Goal: Task Accomplishment & Management: Manage account settings

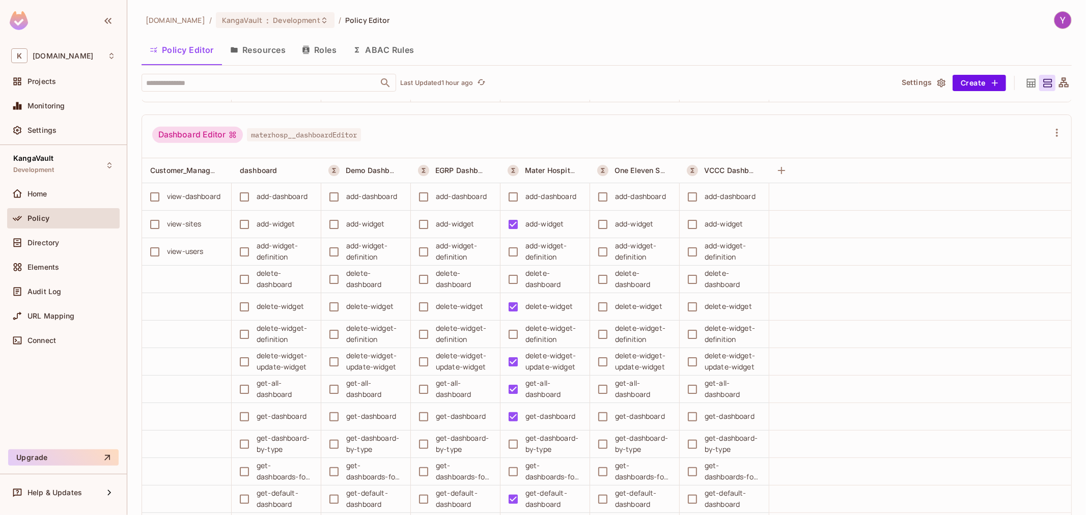
scroll to position [509, 0]
click at [550, 29] on div "kangasys.com / KangaVault : Development / Policy Editor Policy Editor Resources…" at bounding box center [607, 263] width 930 height 505
click at [583, 122] on div "Dashboard Editor materhosp__dashboardEditor" at bounding box center [606, 135] width 929 height 44
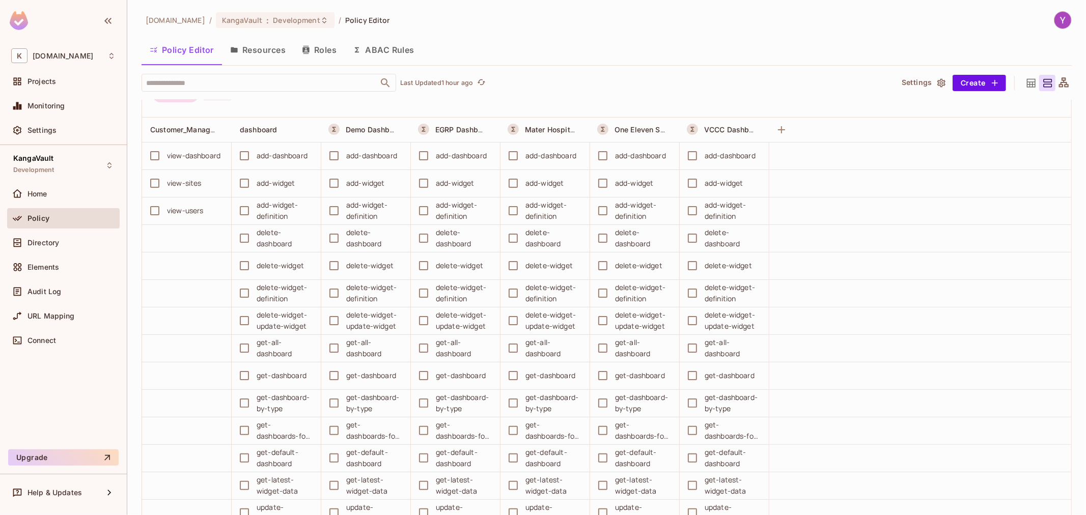
scroll to position [0, 0]
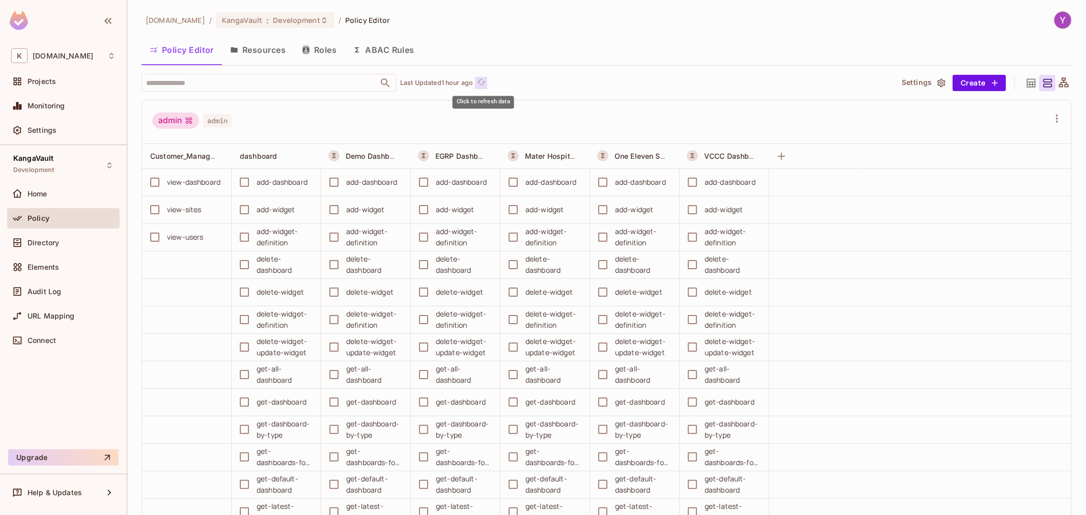
click at [483, 79] on icon "refresh" at bounding box center [482, 82] width 8 height 6
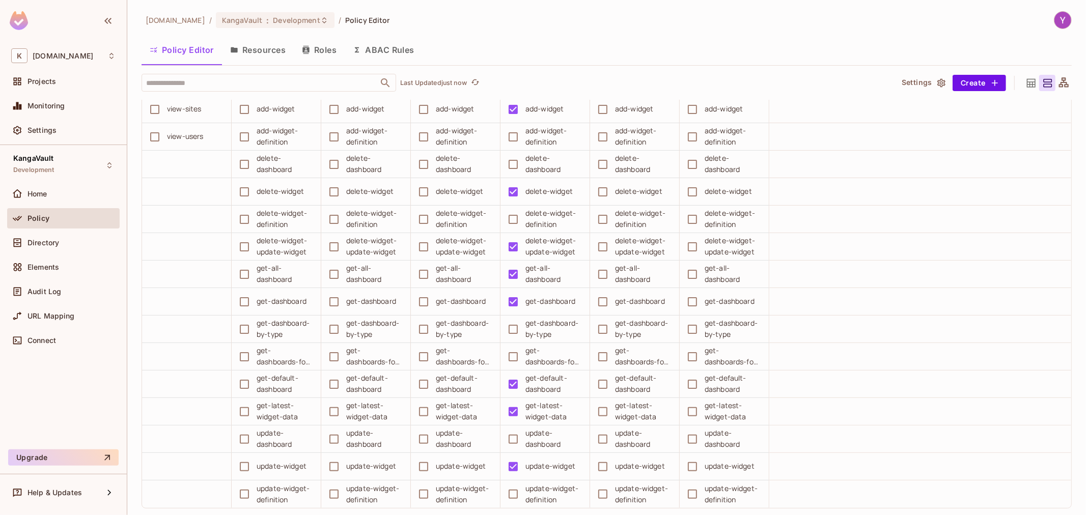
click at [273, 58] on button "Resources" at bounding box center [258, 49] width 72 height 25
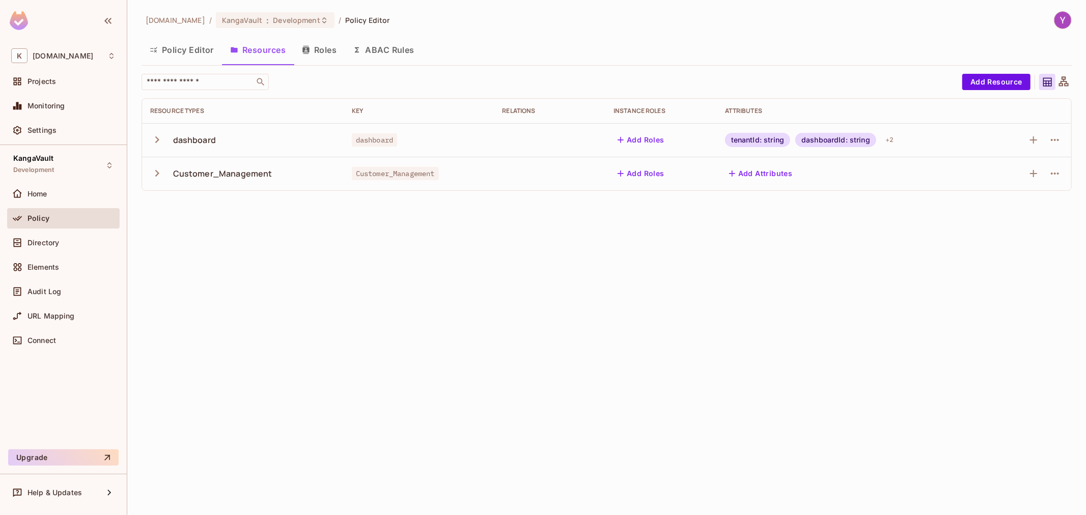
click at [331, 52] on button "Roles" at bounding box center [319, 49] width 51 height 25
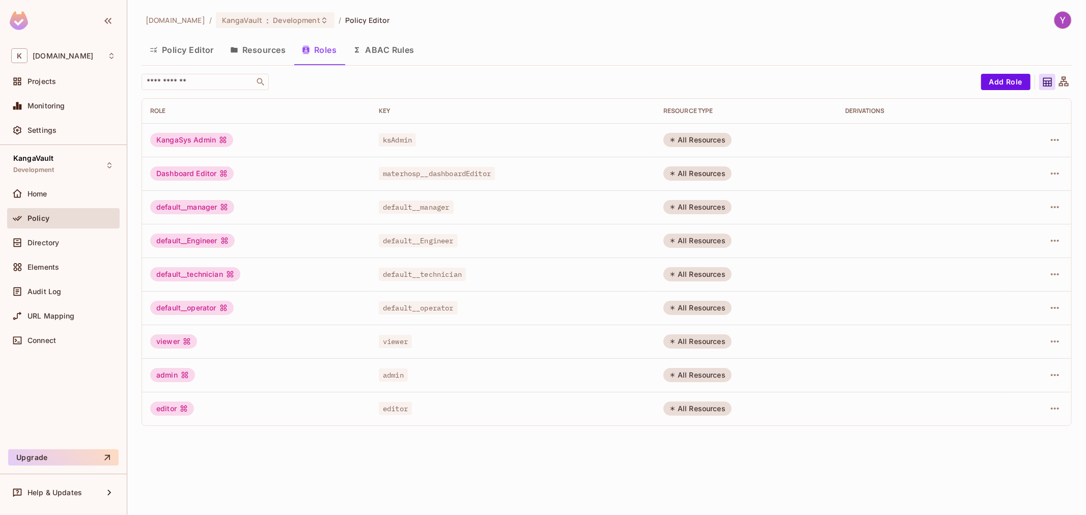
click at [264, 54] on button "Resources" at bounding box center [258, 49] width 72 height 25
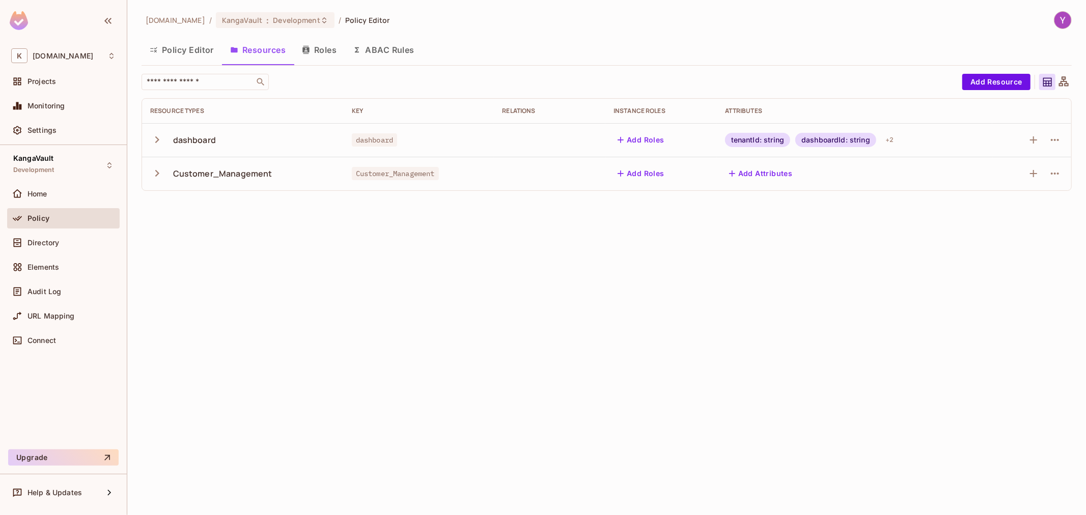
click at [158, 141] on icon "button" at bounding box center [157, 140] width 14 height 14
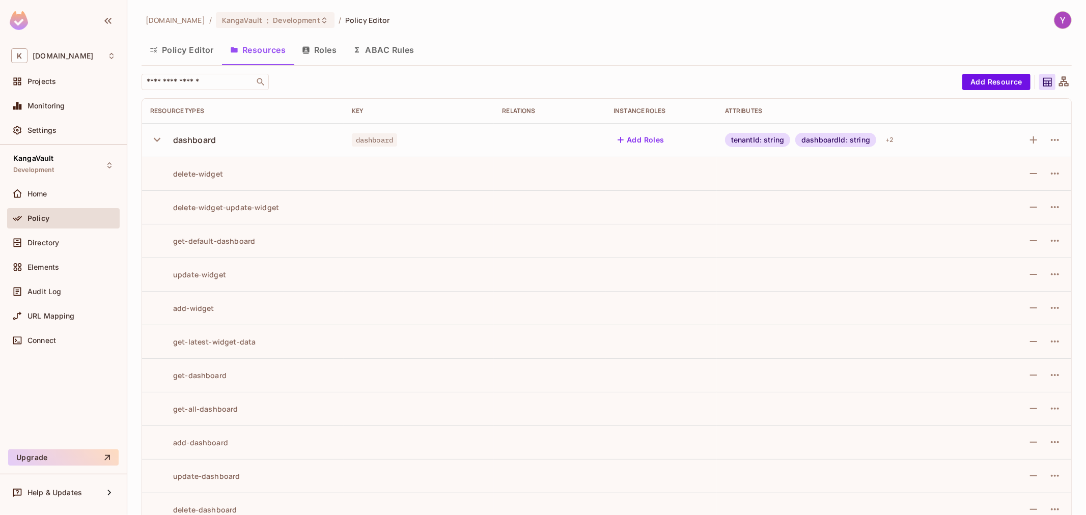
click at [636, 110] on div "Instance roles" at bounding box center [661, 111] width 95 height 8
click at [633, 143] on button "Add Roles" at bounding box center [641, 140] width 55 height 16
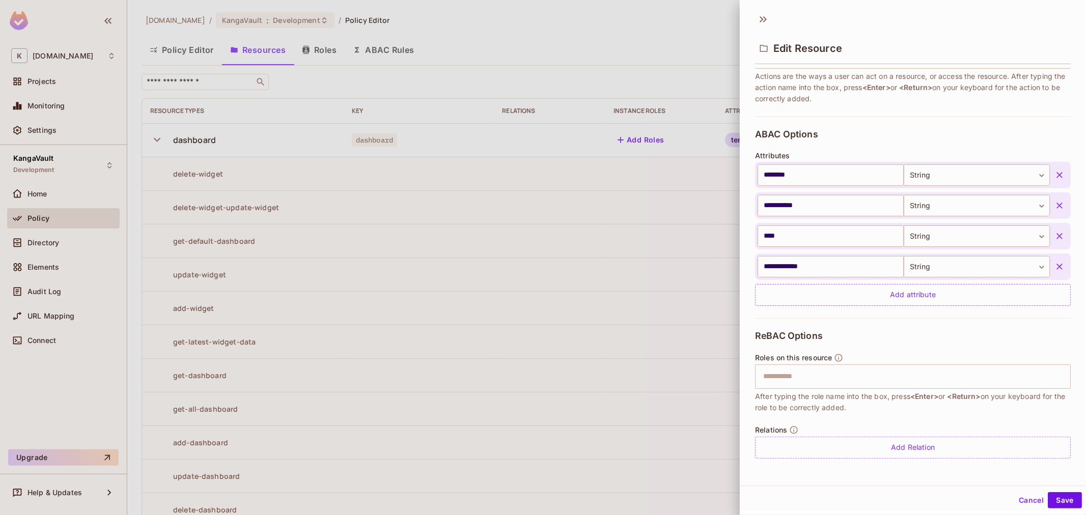
scroll to position [2, 0]
click at [757, 14] on icon at bounding box center [763, 18] width 16 height 16
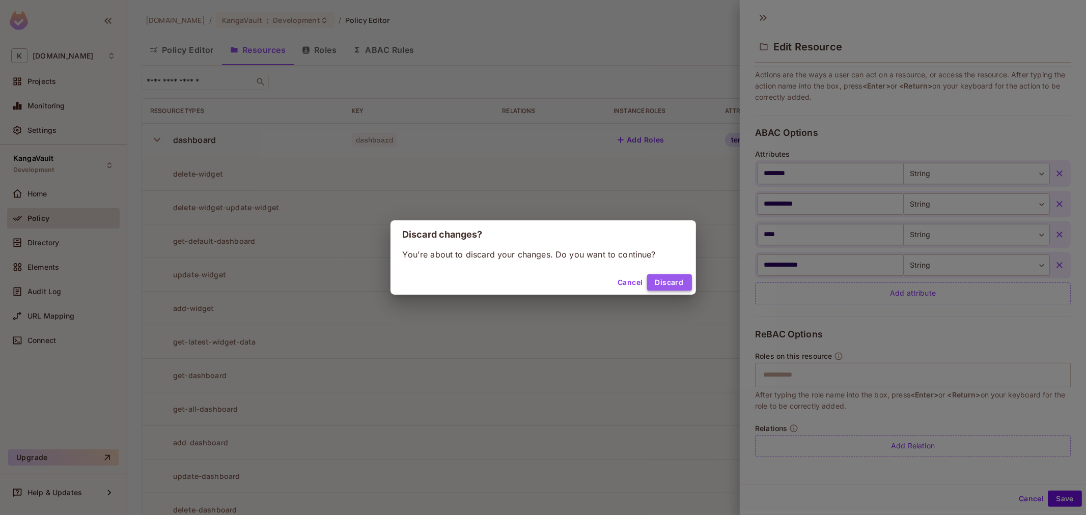
click at [667, 276] on button "Discard" at bounding box center [669, 282] width 45 height 16
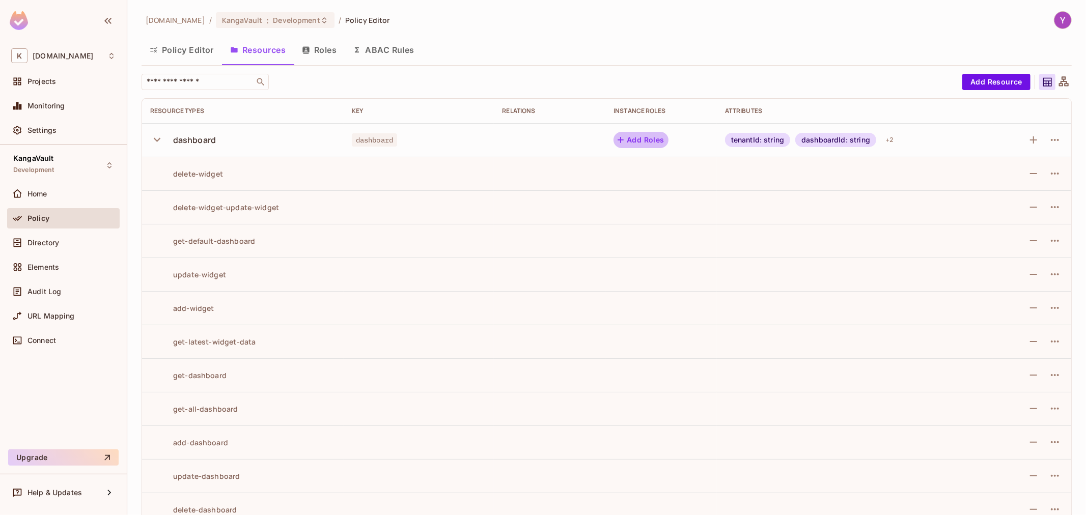
click at [643, 143] on button "Add Roles" at bounding box center [641, 140] width 55 height 16
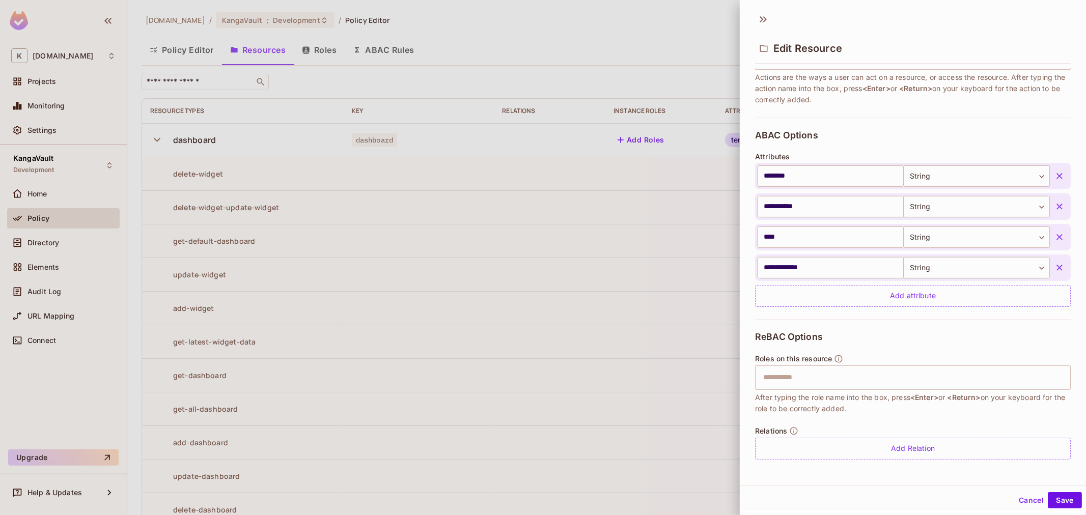
scroll to position [228, 0]
click at [856, 444] on div "Add Relation" at bounding box center [913, 448] width 316 height 22
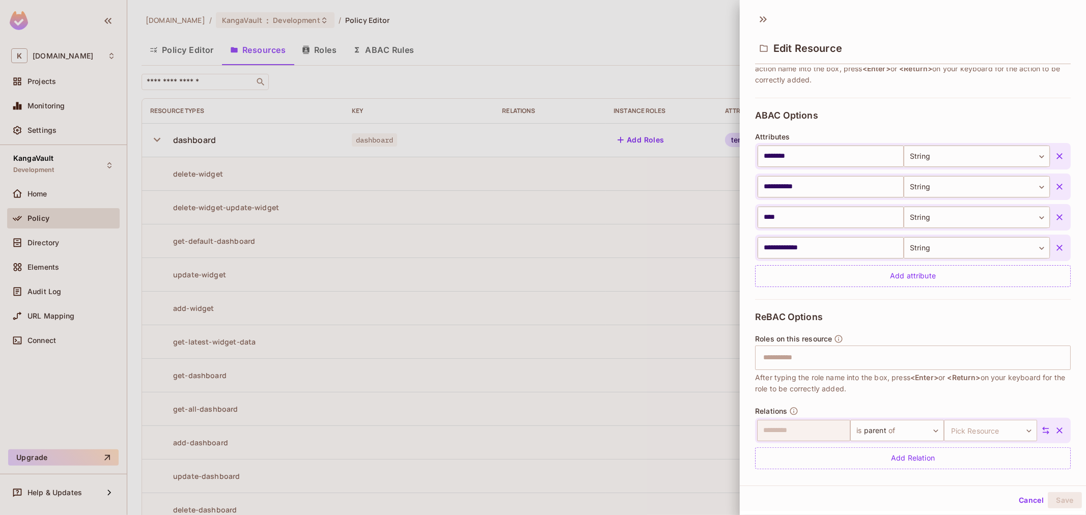
scroll to position [258, 0]
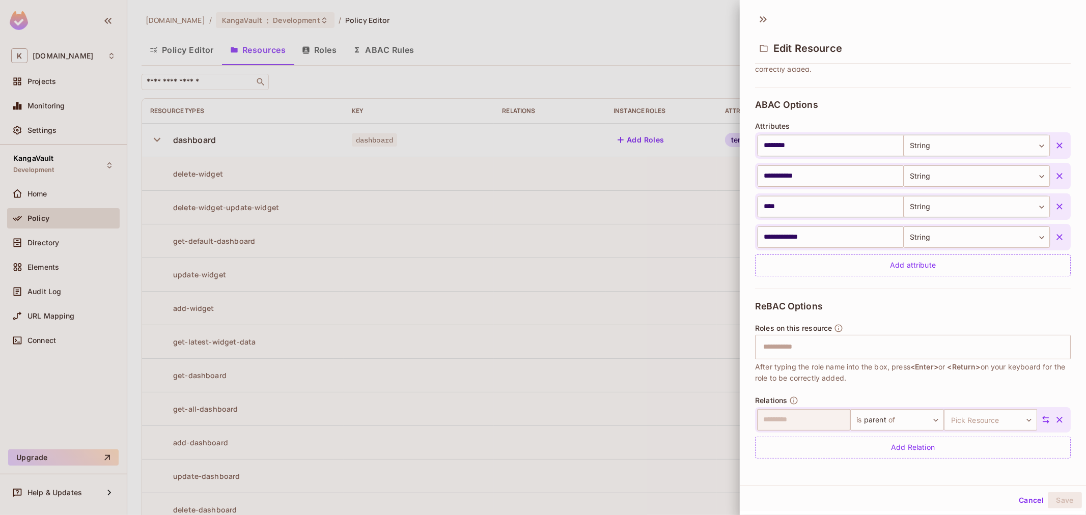
click at [1055, 418] on icon "button" at bounding box center [1060, 420] width 10 height 10
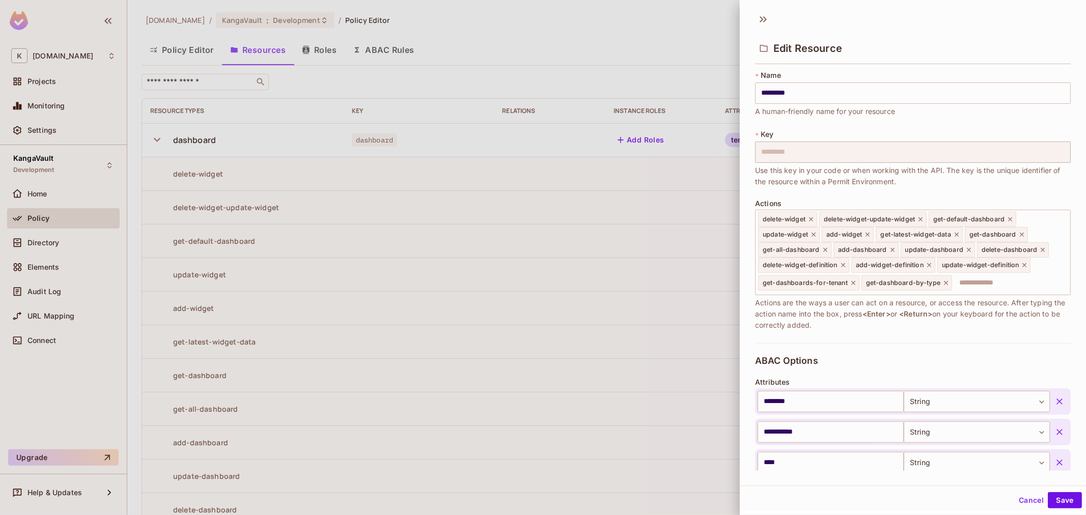
scroll to position [0, 0]
click at [939, 338] on div "* Name ********* ​ A human-friendly name for your resource * Key ********* ​ Us…" at bounding box center [913, 208] width 316 height 273
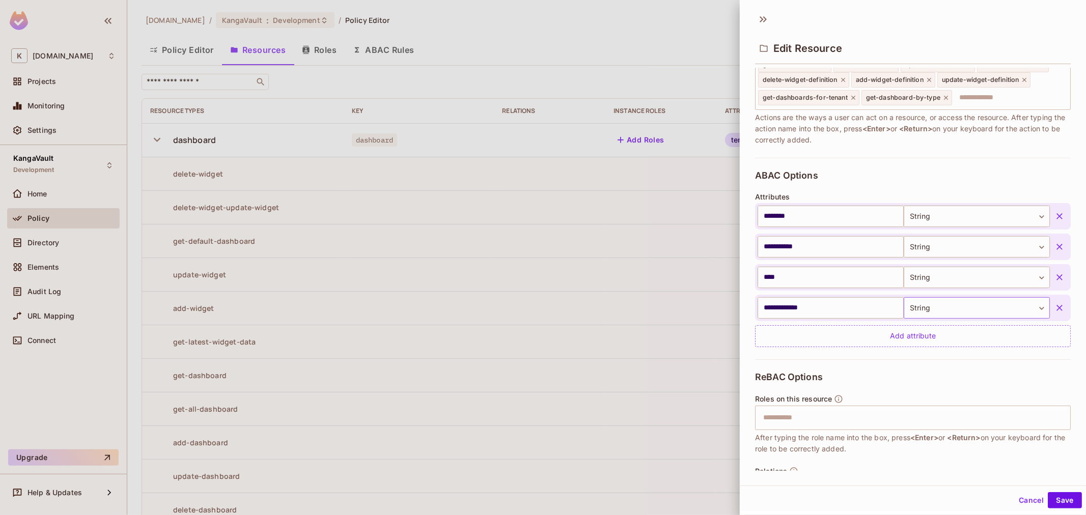
scroll to position [226, 0]
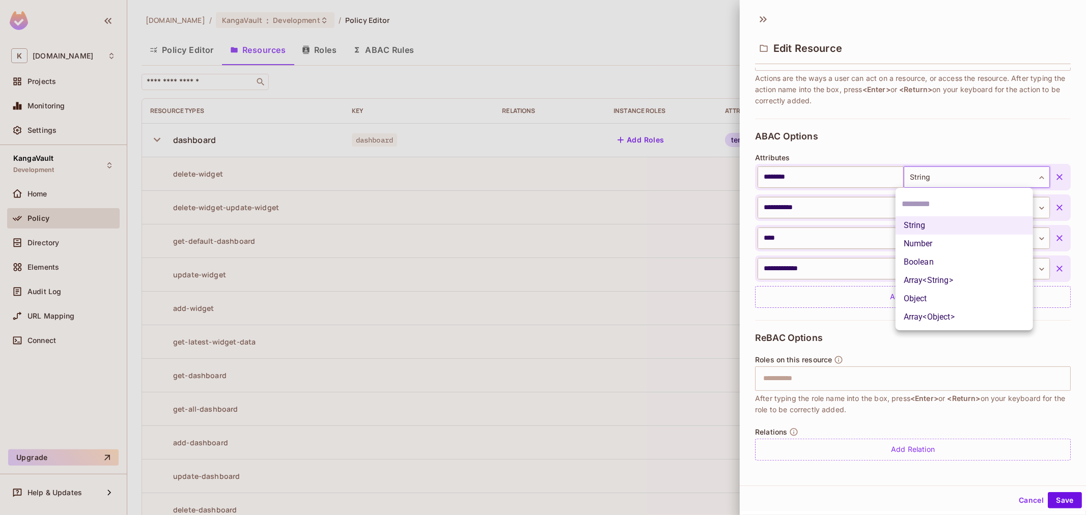
click at [919, 182] on body "K kangasys.com Projects Monitoring Settings KangaVault Development Home Policy …" at bounding box center [543, 257] width 1086 height 515
click at [918, 143] on div at bounding box center [543, 257] width 1086 height 515
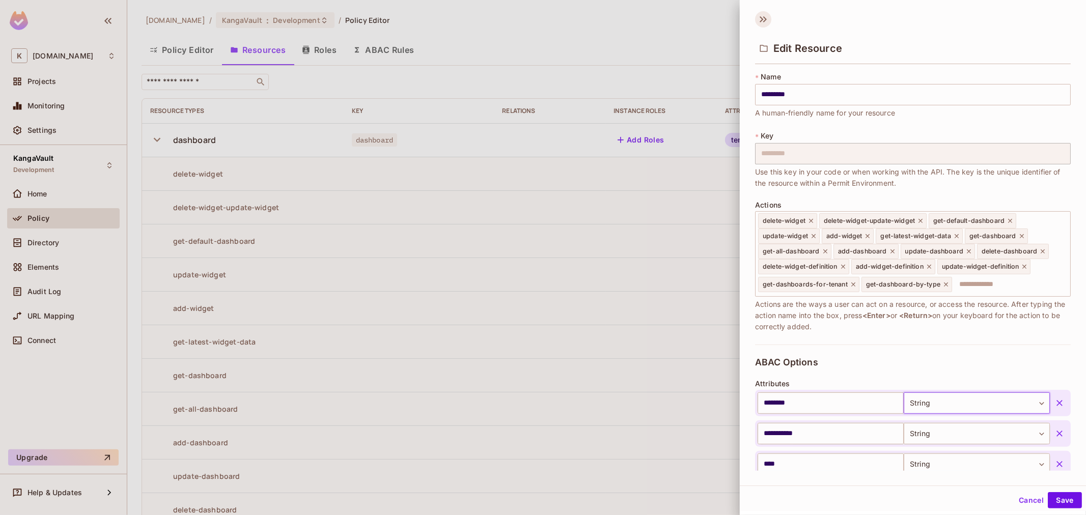
click at [764, 21] on icon at bounding box center [765, 19] width 4 height 6
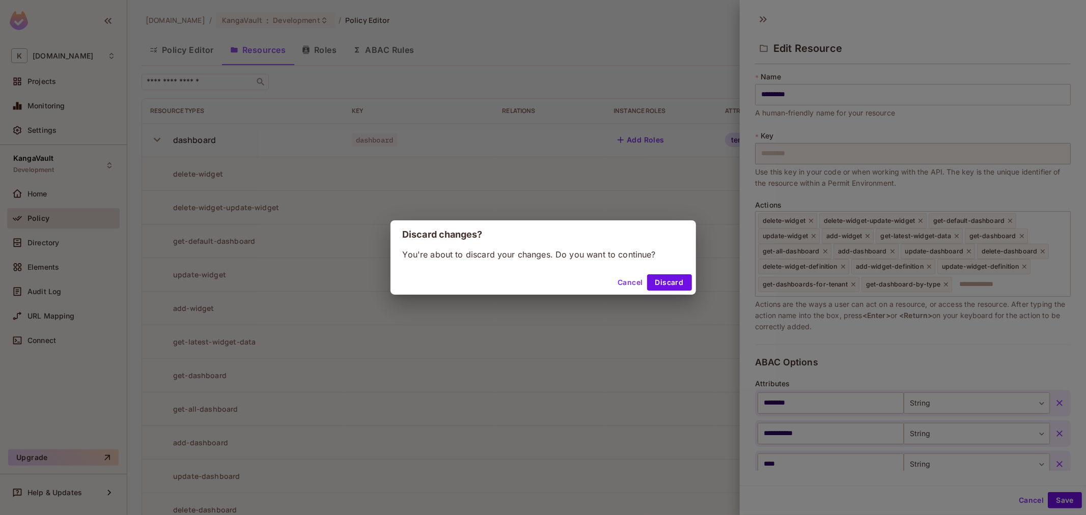
click at [681, 292] on div "Cancel Discard" at bounding box center [544, 282] width 306 height 24
click at [671, 284] on button "Discard" at bounding box center [669, 282] width 45 height 16
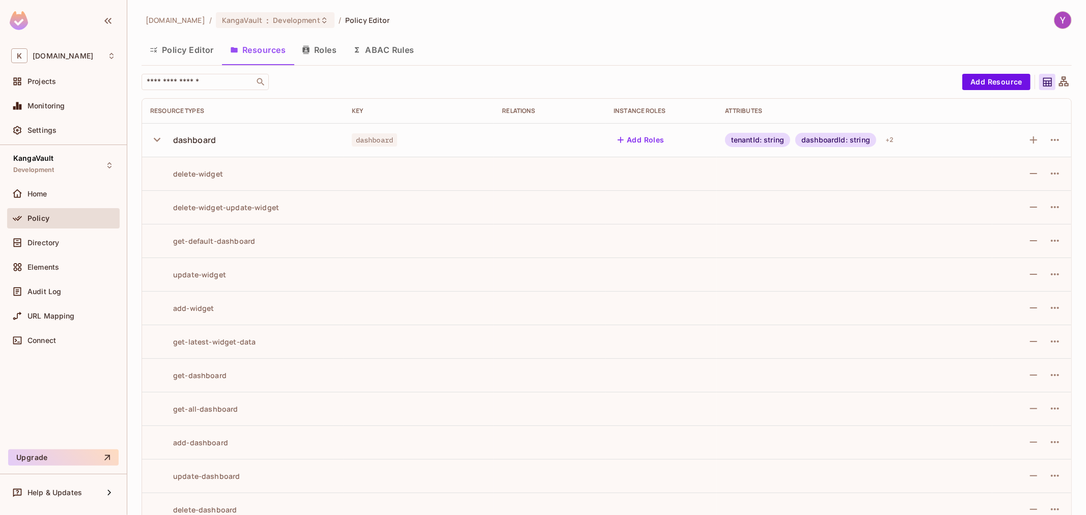
click at [645, 140] on button "Add Roles" at bounding box center [641, 140] width 55 height 16
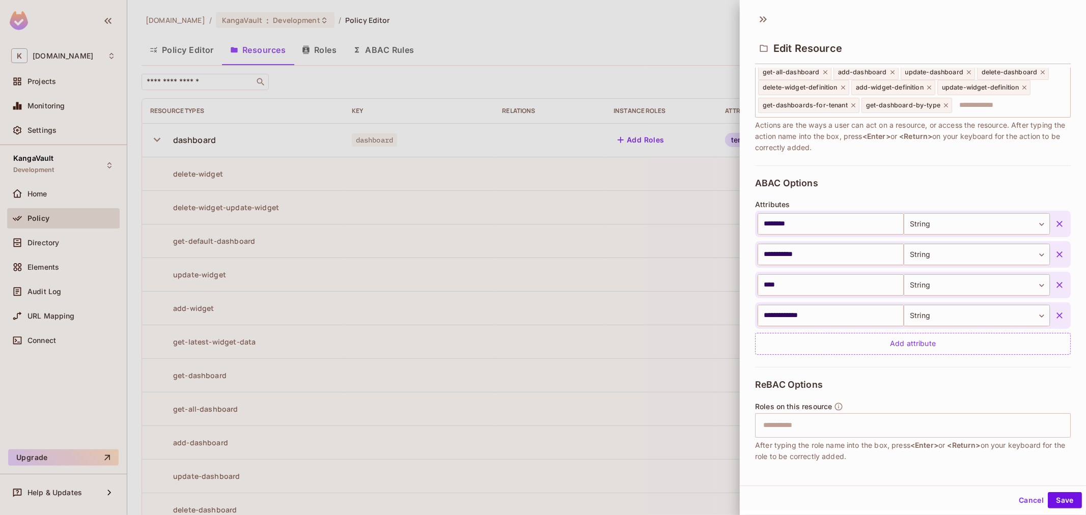
scroll to position [228, 0]
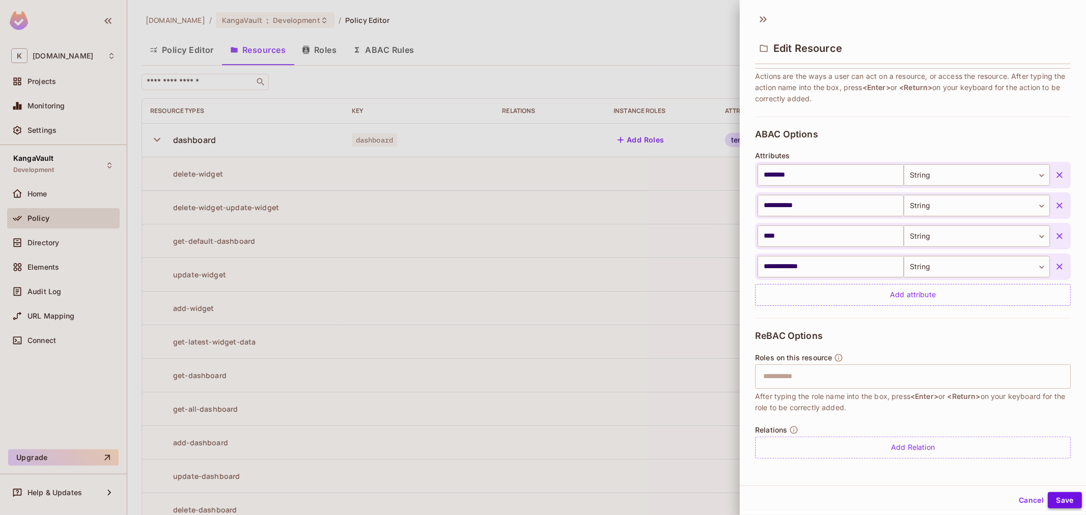
click at [1050, 497] on button "Save" at bounding box center [1065, 500] width 34 height 16
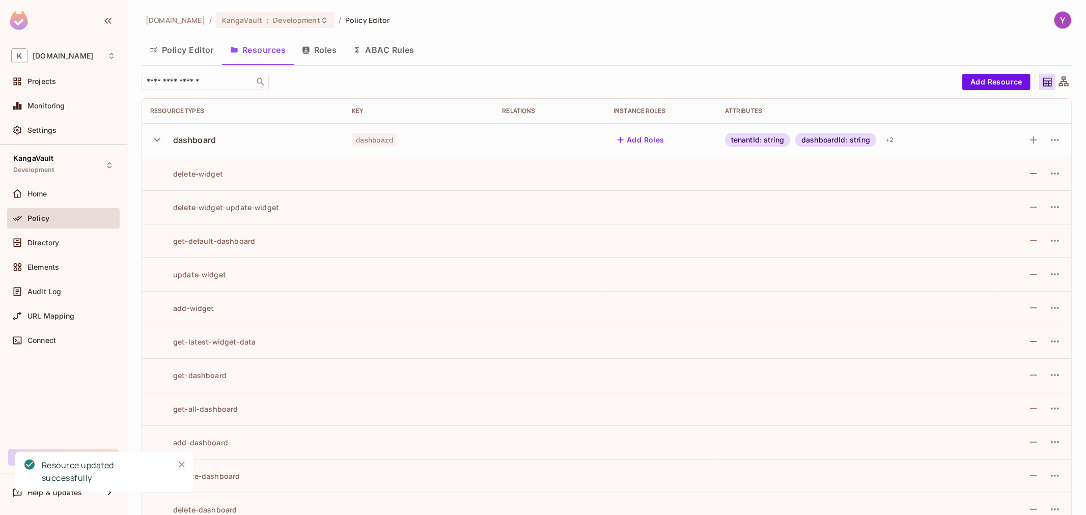
click at [150, 134] on icon "button" at bounding box center [157, 140] width 14 height 14
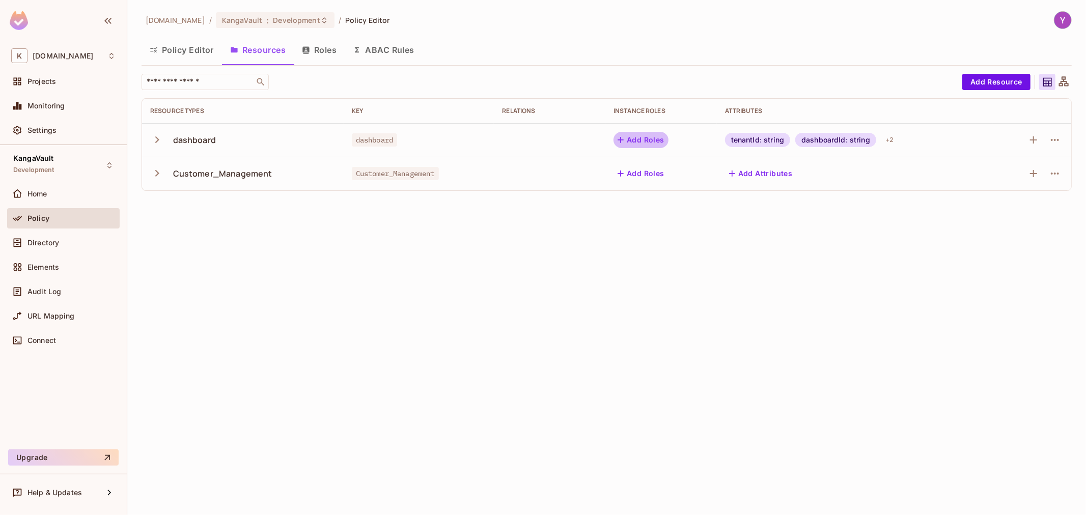
click at [638, 143] on button "Add Roles" at bounding box center [641, 140] width 55 height 16
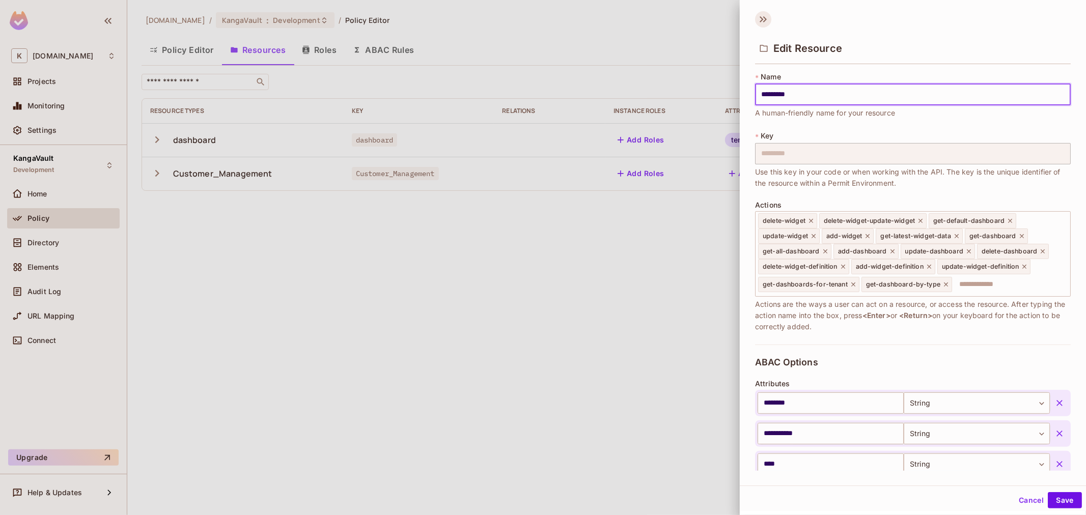
click at [762, 27] on icon at bounding box center [763, 19] width 16 height 16
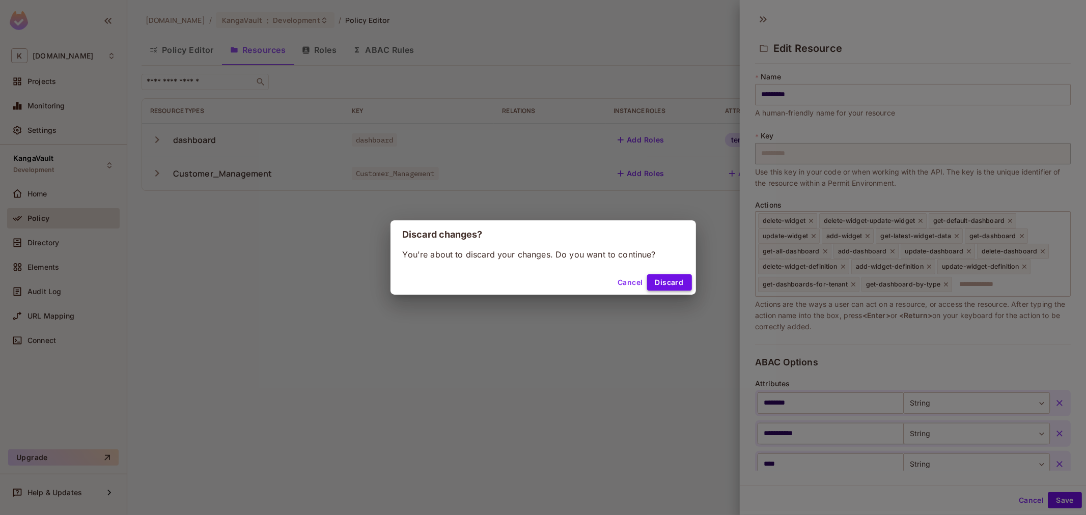
click at [670, 276] on button "Discard" at bounding box center [669, 282] width 45 height 16
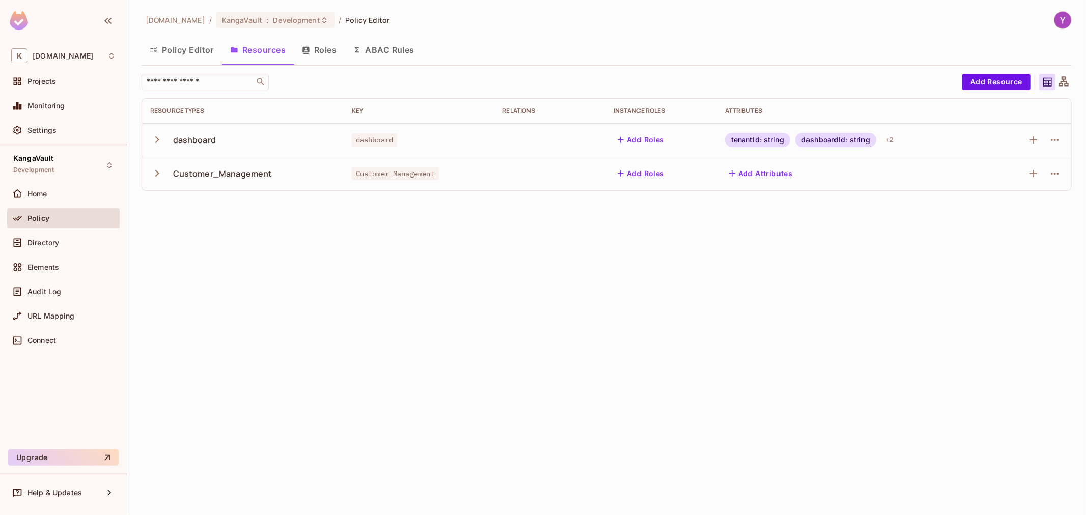
click at [640, 139] on button "Add Roles" at bounding box center [641, 140] width 55 height 16
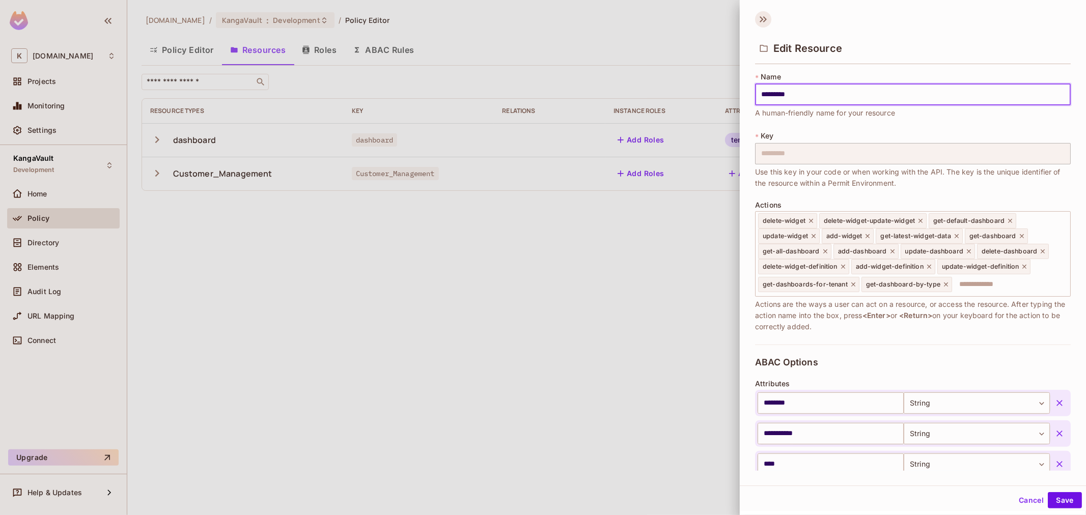
click at [764, 14] on icon at bounding box center [763, 19] width 16 height 16
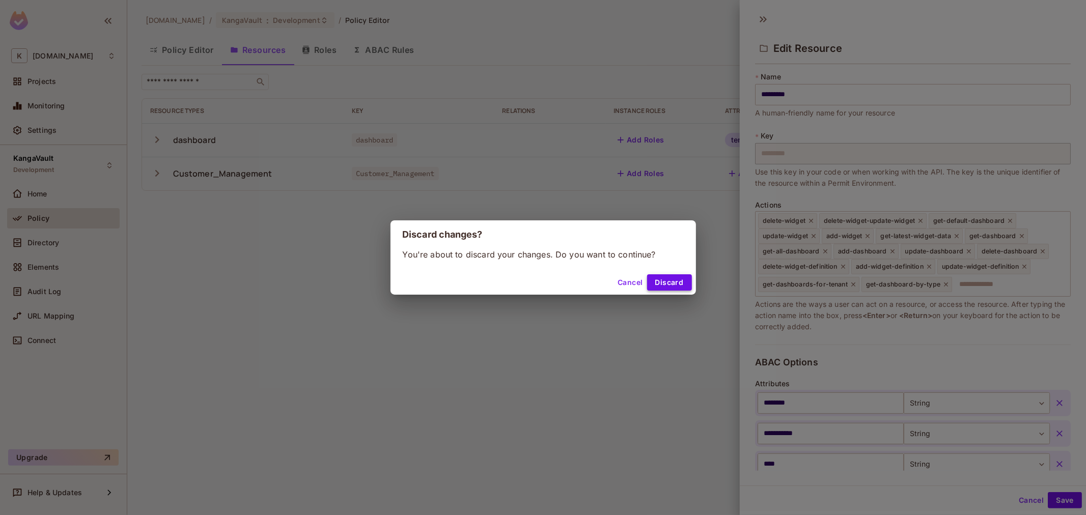
click at [658, 281] on button "Discard" at bounding box center [669, 282] width 45 height 16
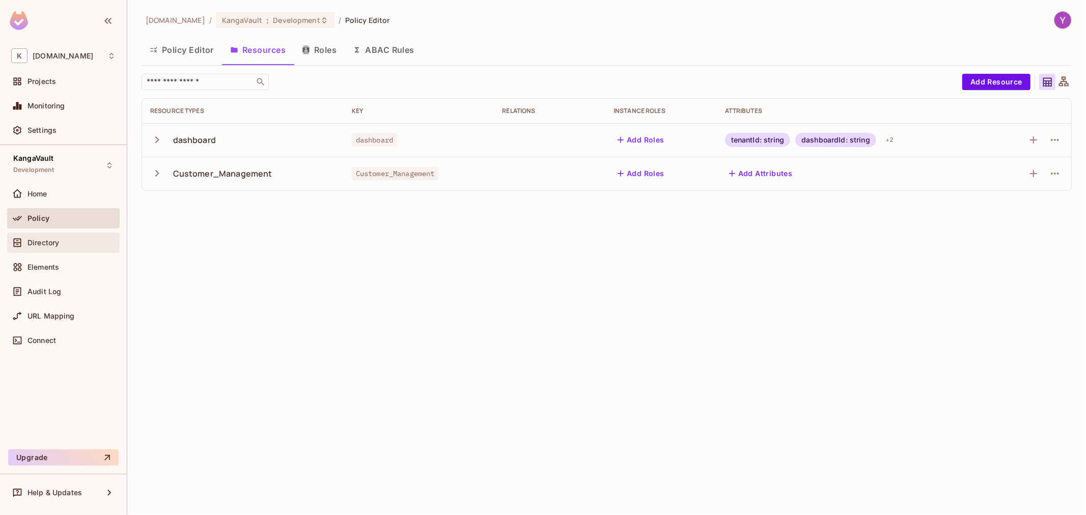
click at [59, 241] on span "Directory" at bounding box center [43, 243] width 32 height 8
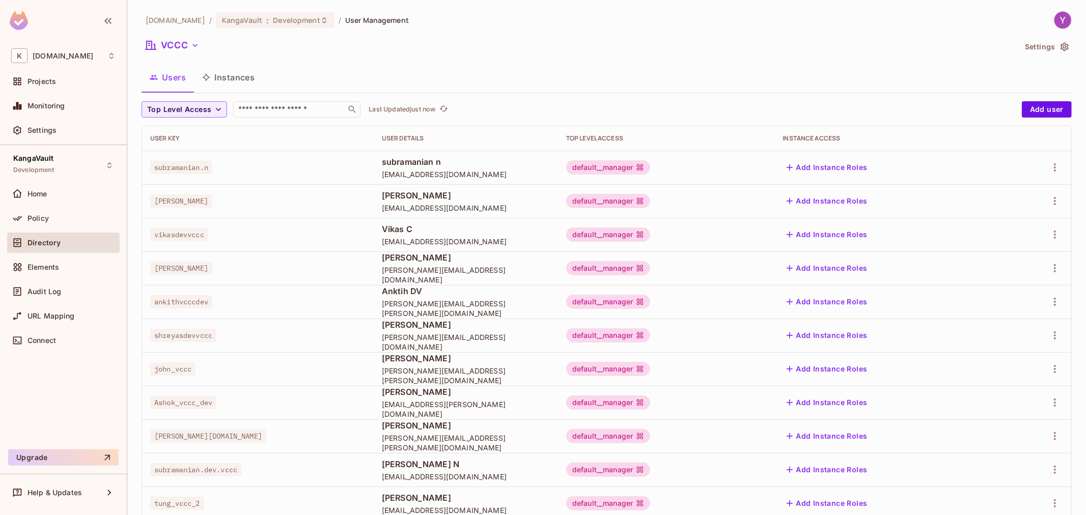
click at [242, 75] on button "Instances" at bounding box center [228, 77] width 69 height 25
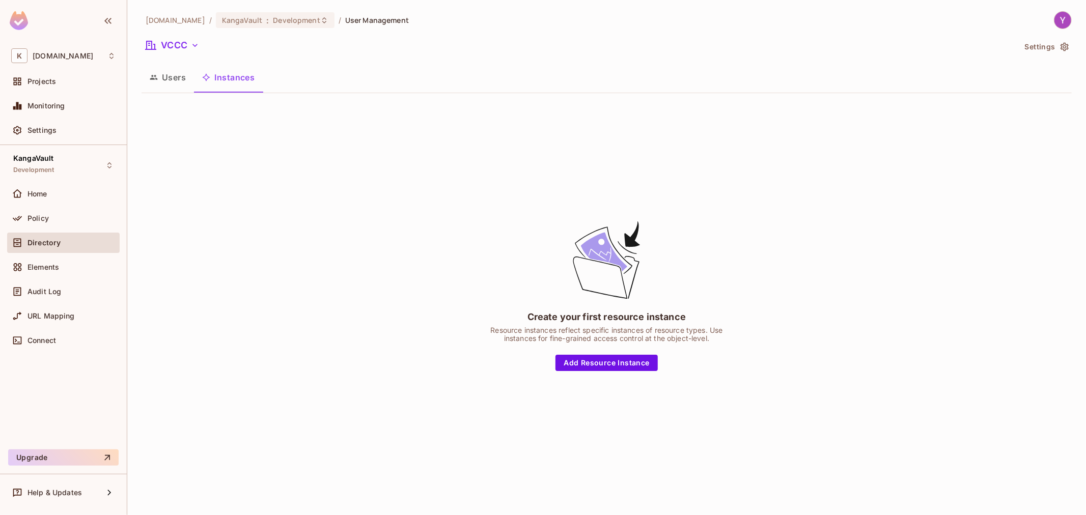
click at [564, 334] on div "Resource instances reflect specific instances of resource types. Use instances …" at bounding box center [607, 334] width 255 height 16
drag, startPoint x: 564, startPoint y: 334, endPoint x: 711, endPoint y: 335, distance: 147.2
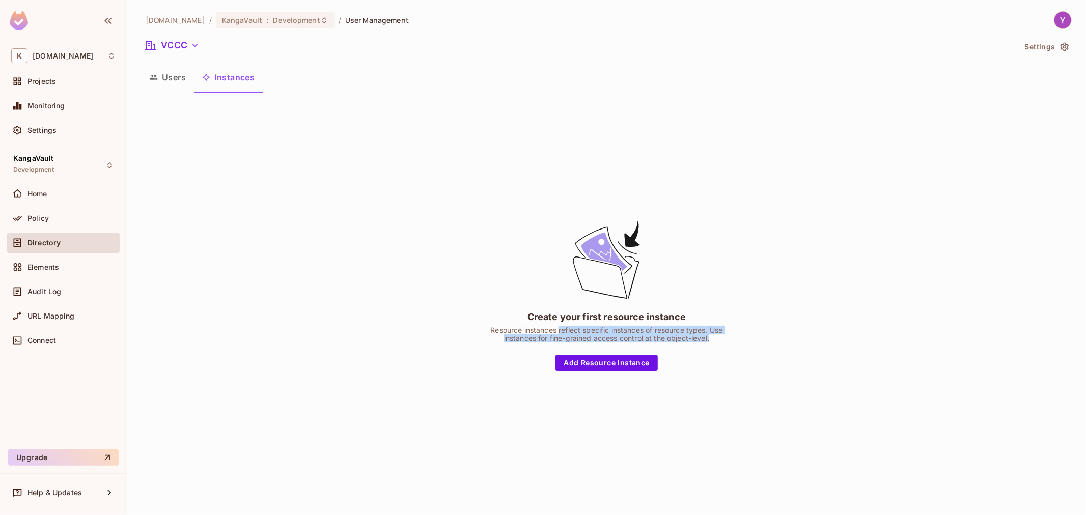
click at [711, 335] on div "Resource instances reflect specific instances of resource types. Use instances …" at bounding box center [607, 334] width 255 height 16
click at [625, 367] on button "Add Resource Instance" at bounding box center [607, 363] width 102 height 16
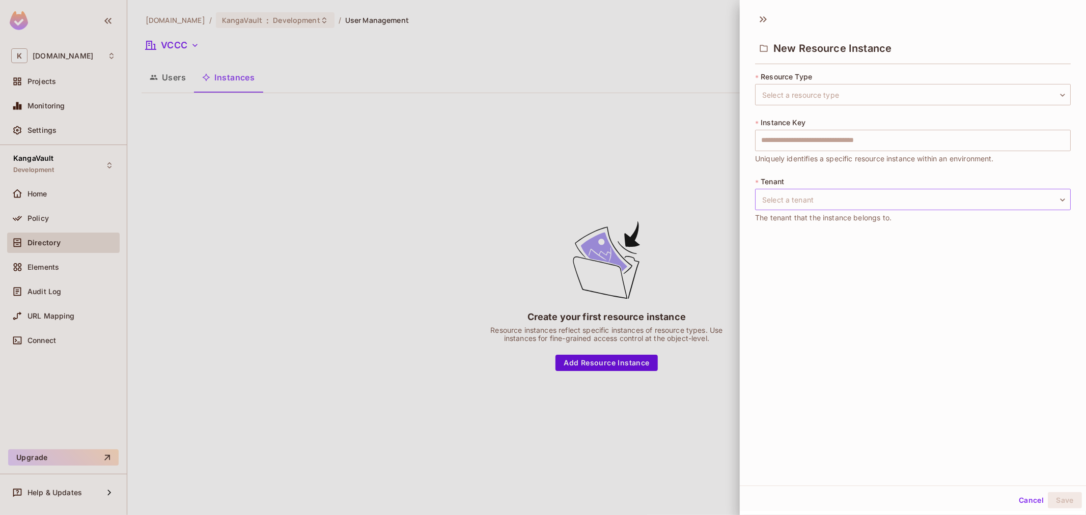
click at [822, 207] on body "K kangasys.com Projects Monitoring Settings KangaVault Development Home Policy …" at bounding box center [543, 257] width 1086 height 515
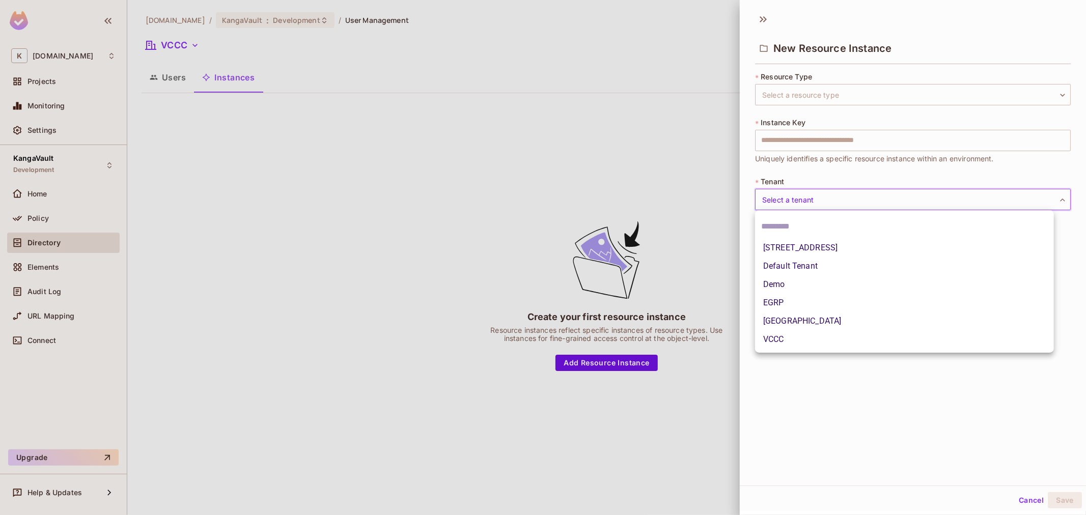
click at [818, 167] on div at bounding box center [543, 257] width 1086 height 515
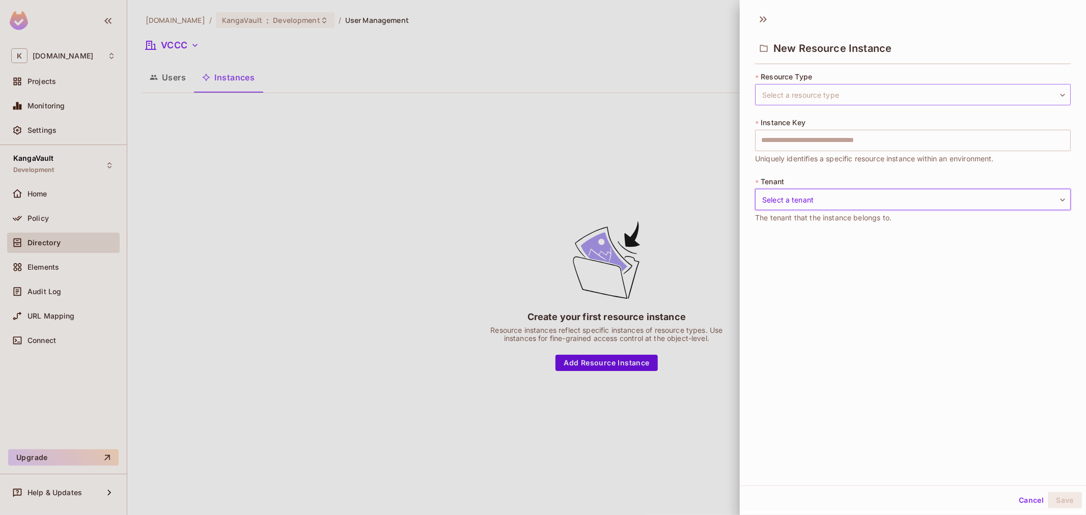
click at [819, 93] on body "K kangasys.com Projects Monitoring Settings KangaVault Development Home Policy …" at bounding box center [543, 257] width 1086 height 515
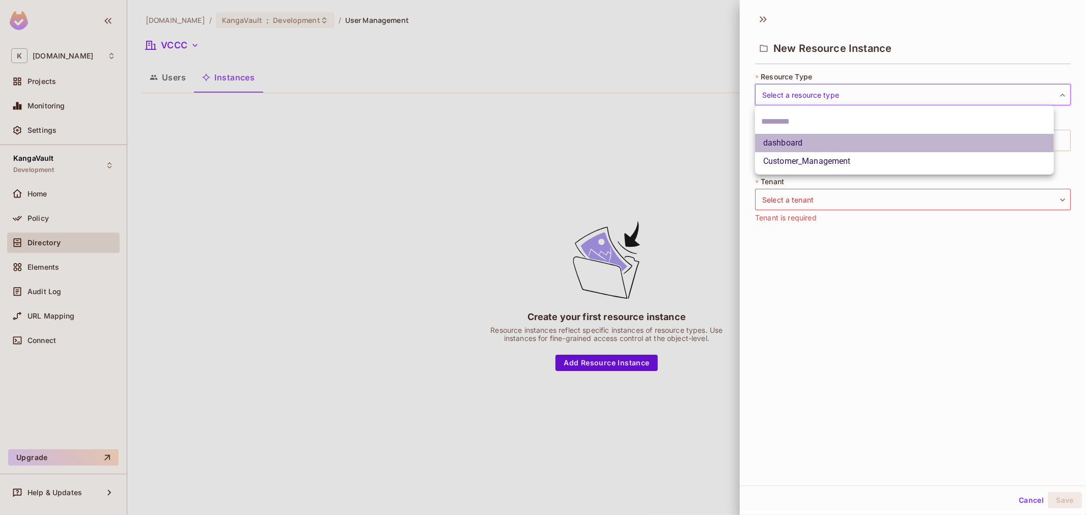
click at [816, 142] on li "dashboard" at bounding box center [904, 143] width 299 height 18
type input "*********"
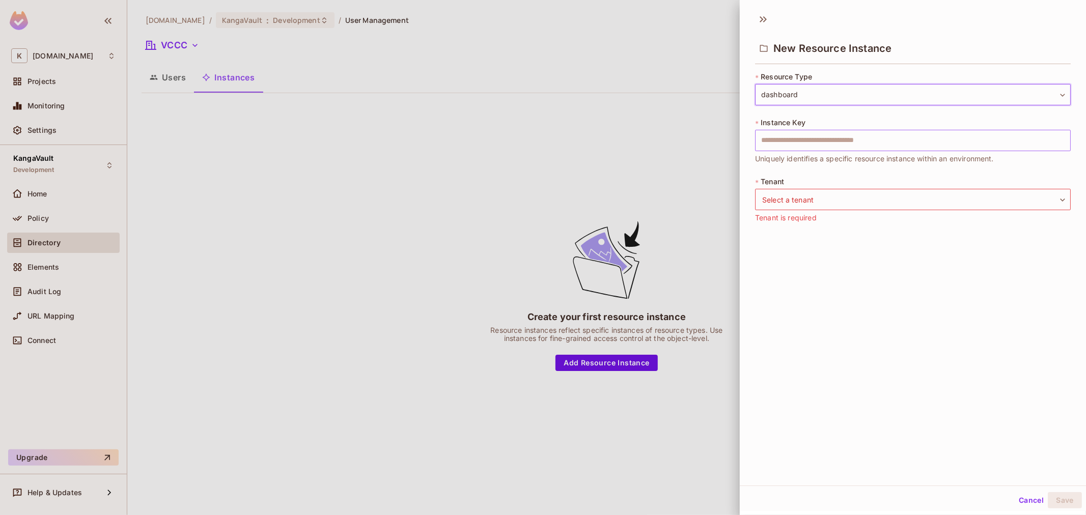
click at [815, 138] on input "text" at bounding box center [913, 140] width 316 height 21
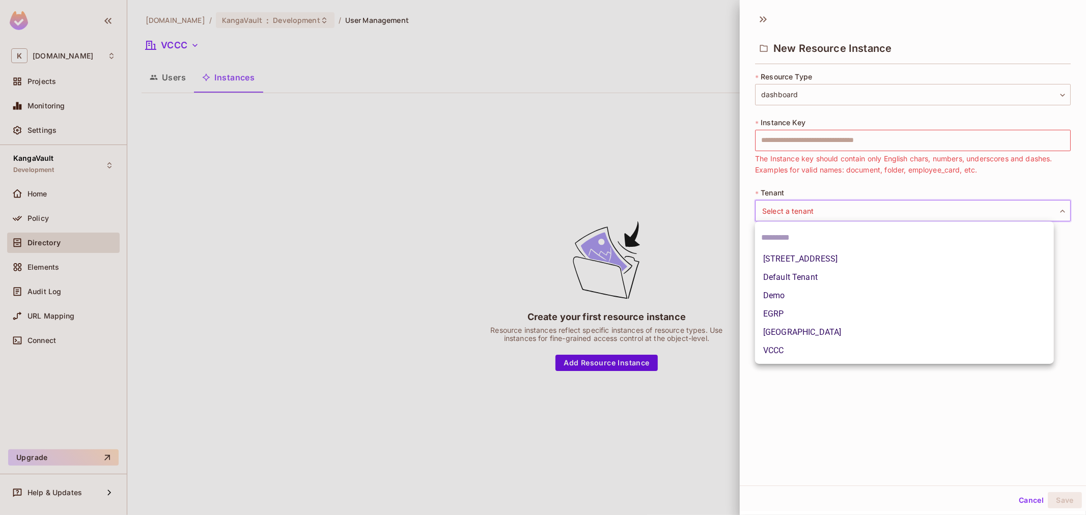
click at [890, 207] on body "K kangasys.com Projects Monitoring Settings KangaVault Development Home Policy …" at bounding box center [543, 257] width 1086 height 515
click at [814, 331] on li "Mater Hospital" at bounding box center [904, 332] width 299 height 18
type input "*********"
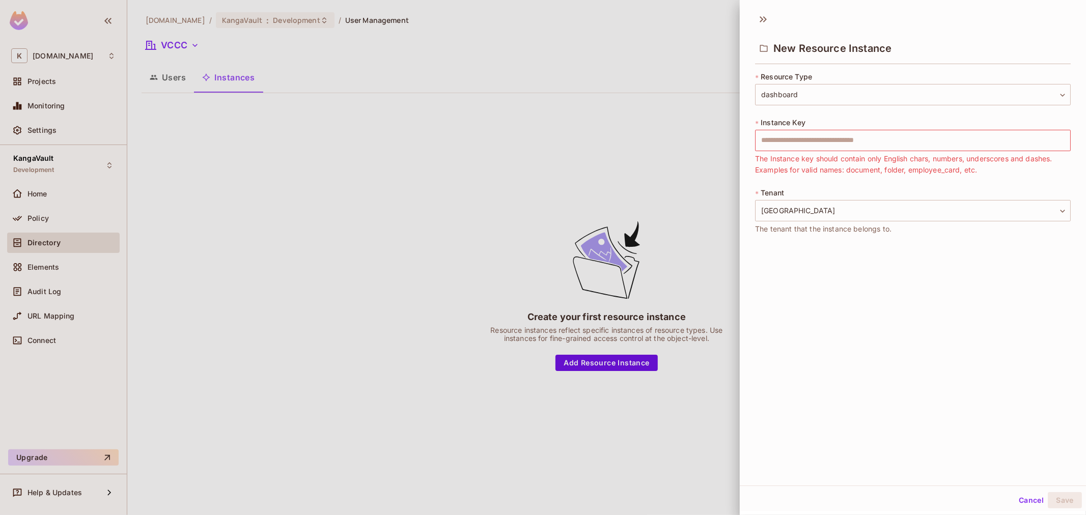
click at [811, 265] on div "New Resource Instance * Resource Type dashboard ********* ​ * Instance Key ​ Th…" at bounding box center [913, 246] width 346 height 479
click at [818, 153] on div "* Instance Key ​ The Instance key should contain only English chars, numbers, u…" at bounding box center [913, 147] width 316 height 58
click at [816, 150] on input "text" at bounding box center [913, 140] width 316 height 21
click at [788, 169] on span "The Instance key should contain only English chars, numbers, underscores and da…" at bounding box center [913, 164] width 316 height 22
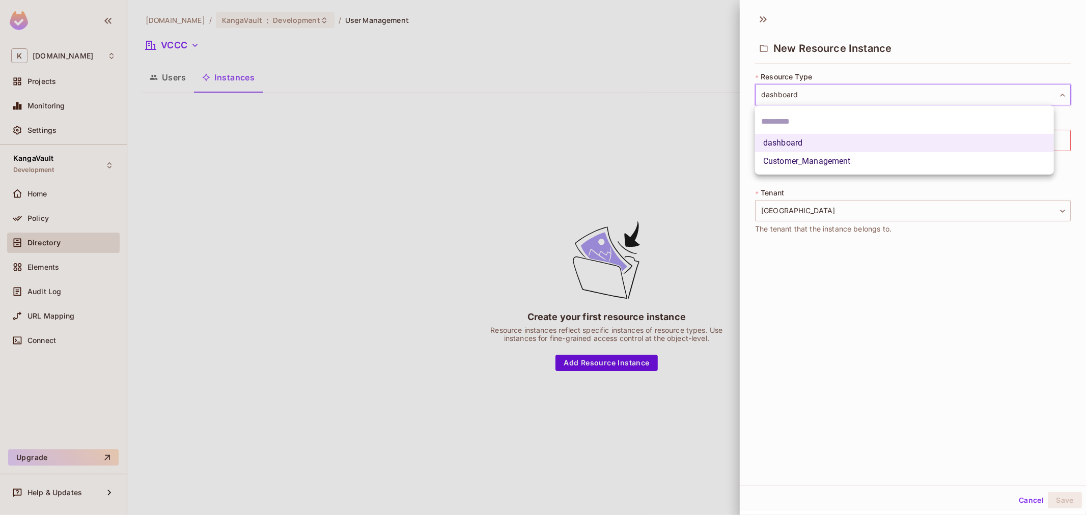
click at [815, 90] on body "K kangasys.com Projects Monitoring Settings KangaVault Development Home Policy …" at bounding box center [543, 257] width 1086 height 515
click at [813, 140] on li "dashboard" at bounding box center [904, 143] width 299 height 18
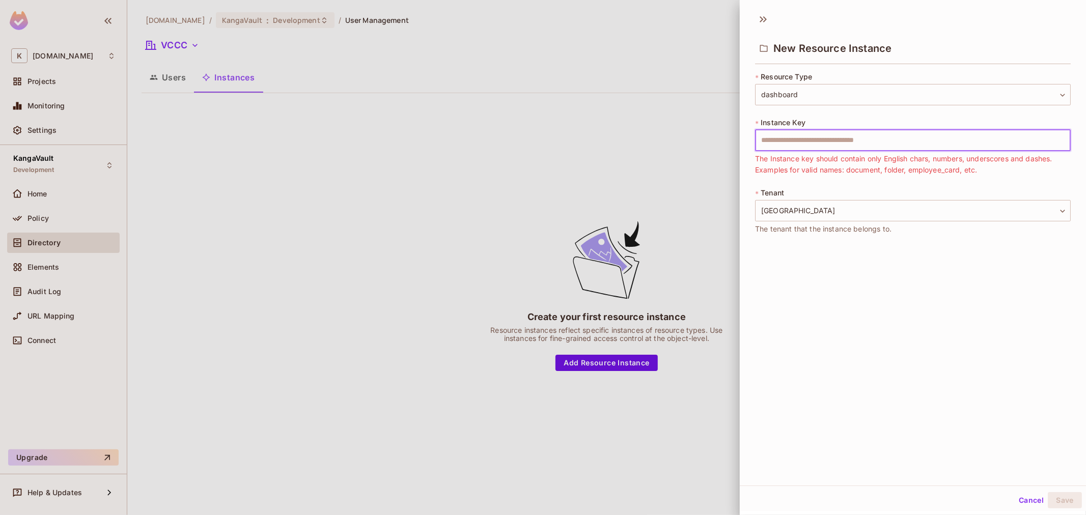
click at [813, 140] on input "text" at bounding box center [913, 140] width 316 height 21
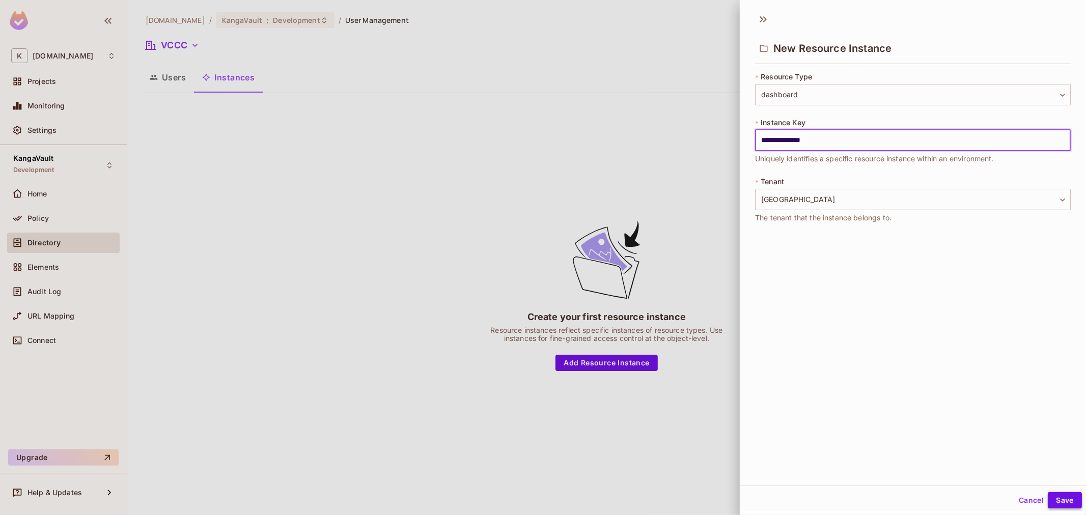
type input "**********"
click at [1055, 493] on button "Save" at bounding box center [1065, 500] width 34 height 16
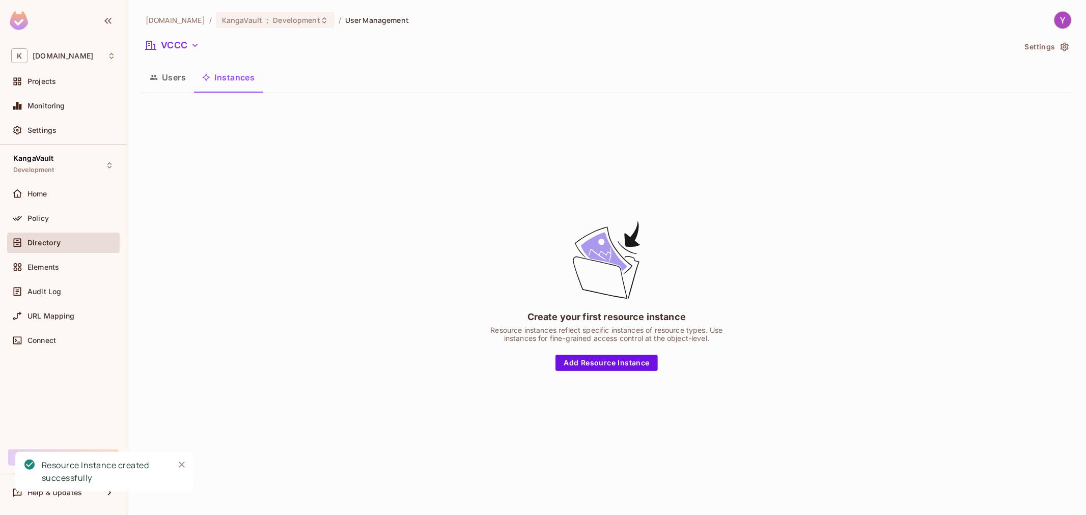
click at [161, 85] on button "Users" at bounding box center [168, 77] width 52 height 25
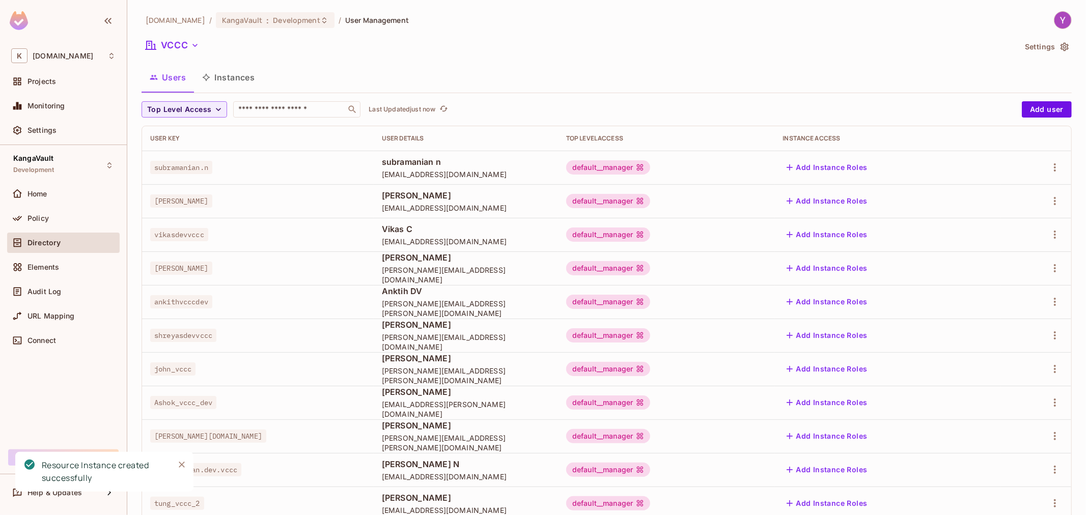
click at [224, 82] on button "Instances" at bounding box center [228, 77] width 69 height 25
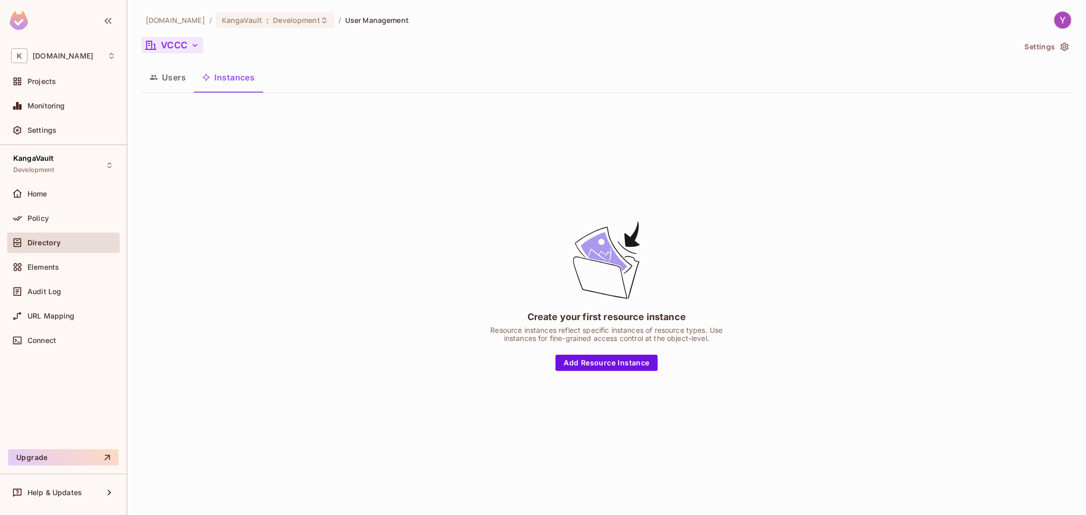
click at [181, 47] on button "VCCC" at bounding box center [173, 45] width 62 height 16
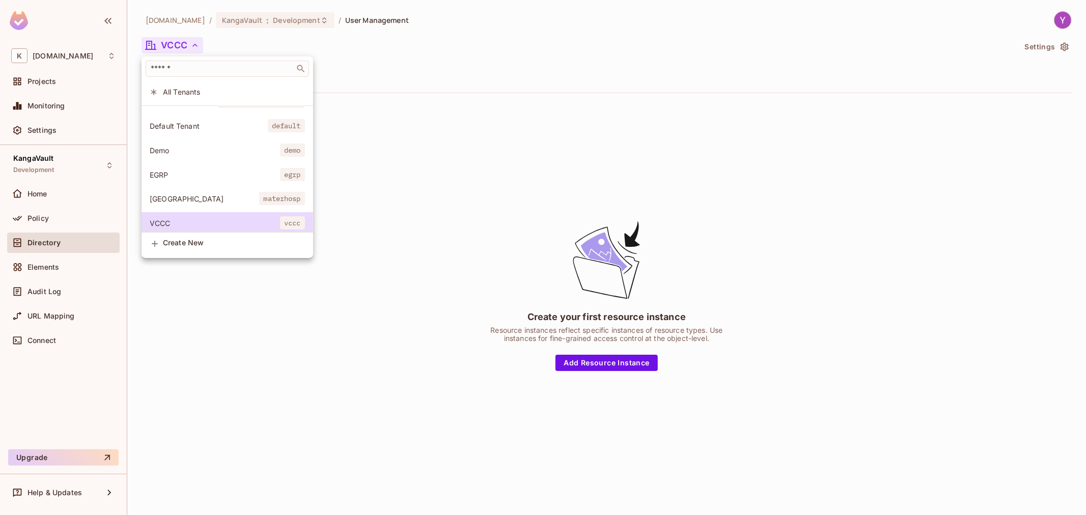
scroll to position [29, 0]
click at [192, 189] on span "Mater Hospital" at bounding box center [204, 194] width 109 height 10
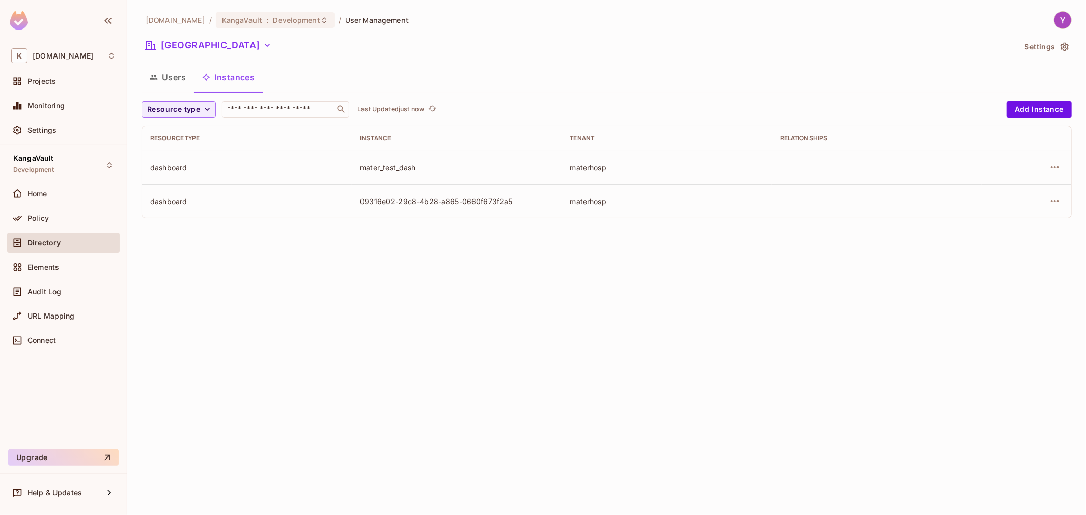
click at [437, 202] on div "09316e02-29c8-4b28-a865-0660f673f2a5" at bounding box center [456, 202] width 193 height 10
click at [1057, 167] on icon "button" at bounding box center [1055, 167] width 12 height 12
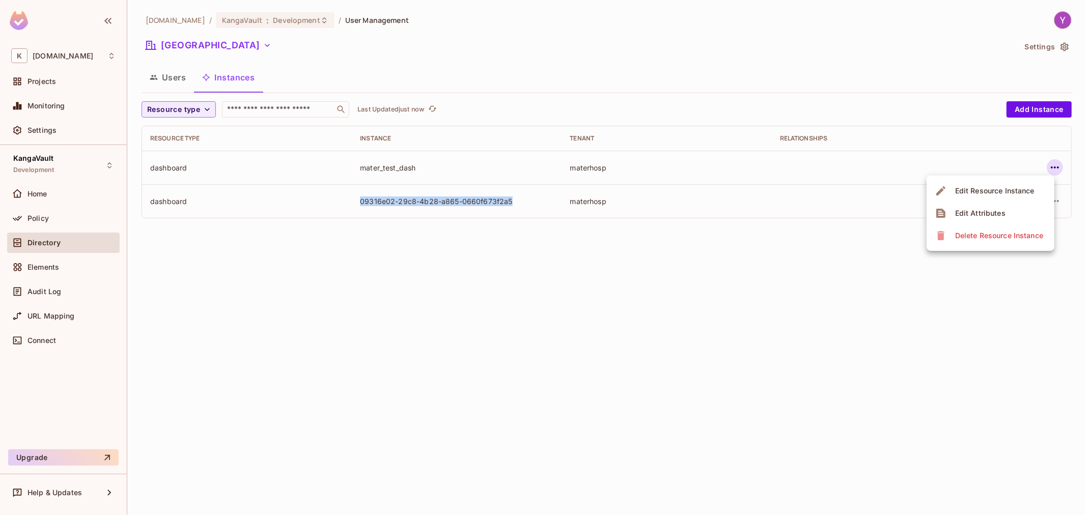
click at [996, 217] on div "Edit Attributes" at bounding box center [980, 213] width 50 height 10
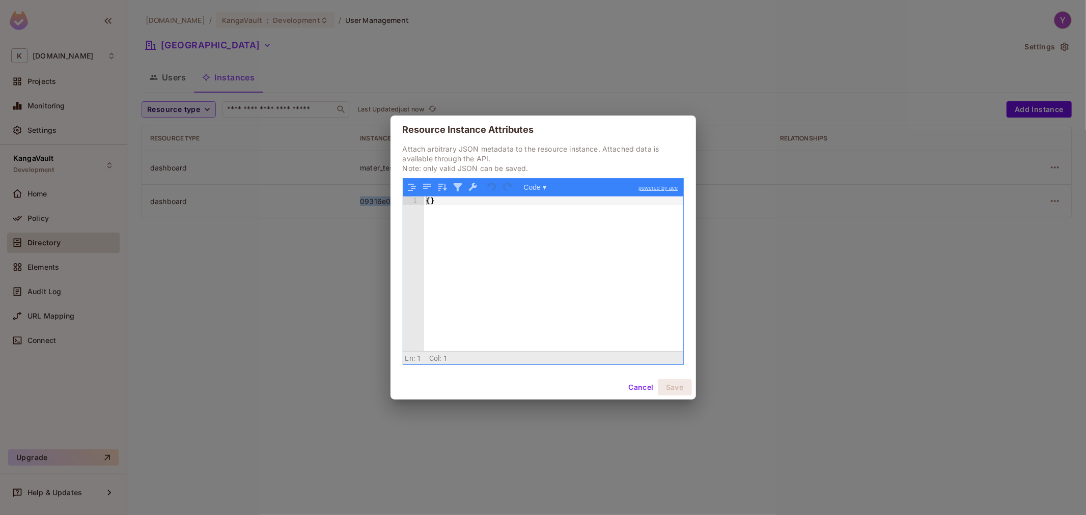
click at [633, 390] on button "Cancel" at bounding box center [640, 387] width 33 height 16
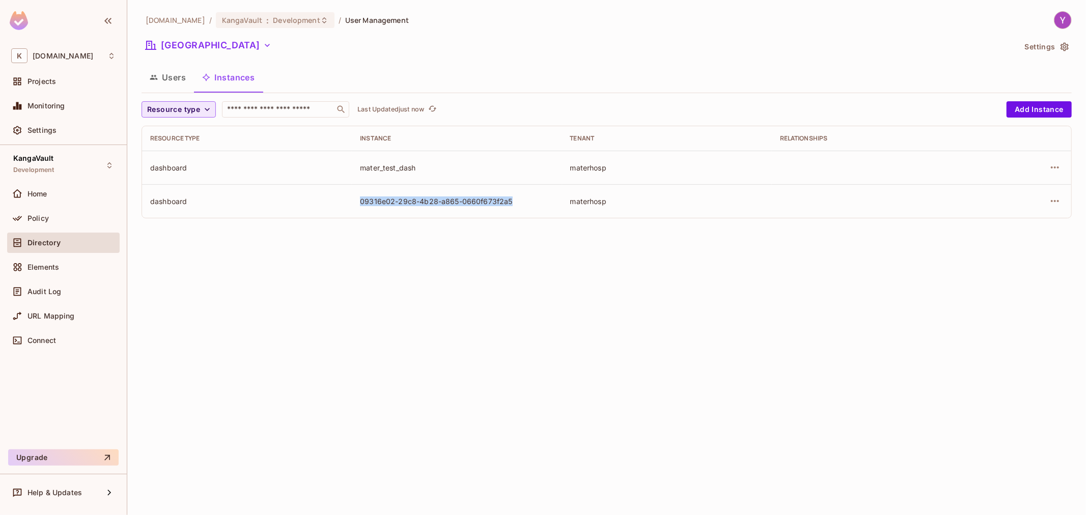
click at [189, 114] on span "Resource type" at bounding box center [173, 109] width 53 height 13
click at [162, 82] on div at bounding box center [543, 257] width 1086 height 515
click at [162, 82] on button "Users" at bounding box center [168, 77] width 52 height 25
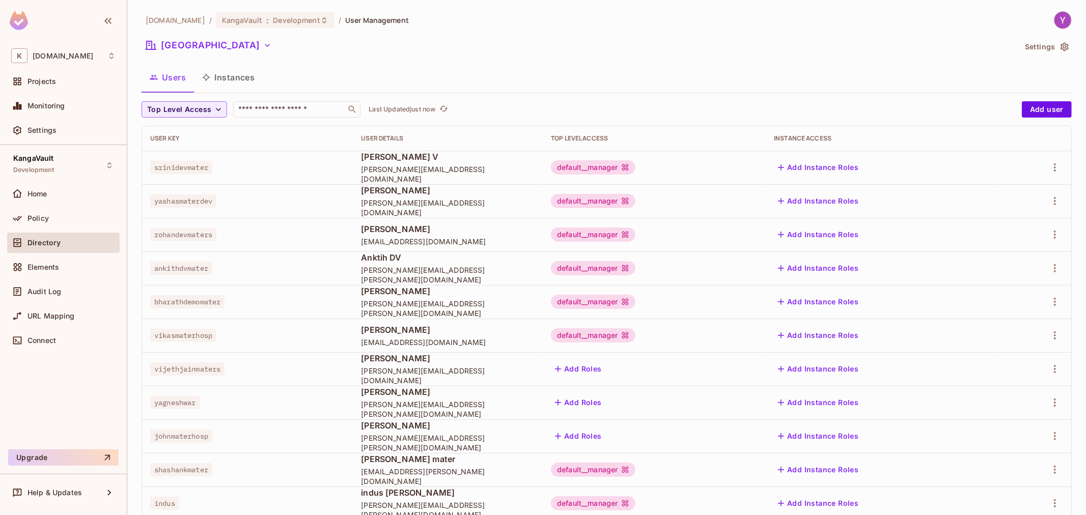
click at [242, 82] on button "Instances" at bounding box center [228, 77] width 69 height 25
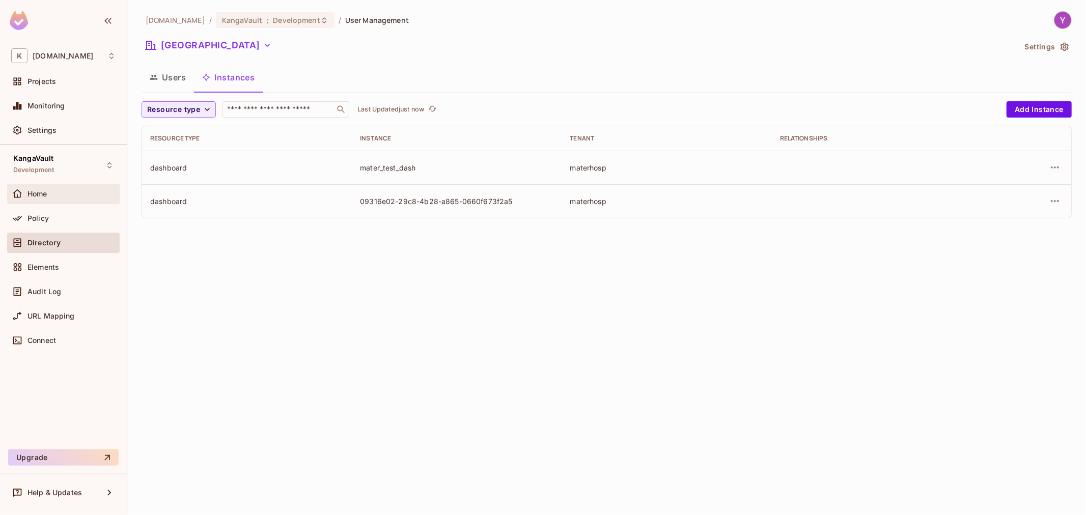
click at [44, 192] on span "Home" at bounding box center [37, 194] width 20 height 8
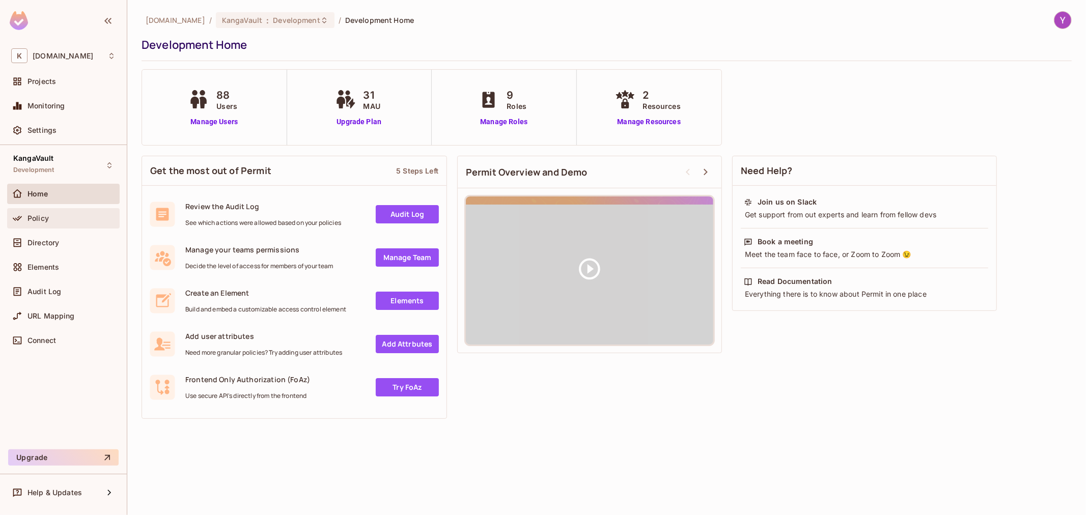
click at [73, 222] on div "Policy" at bounding box center [63, 218] width 104 height 12
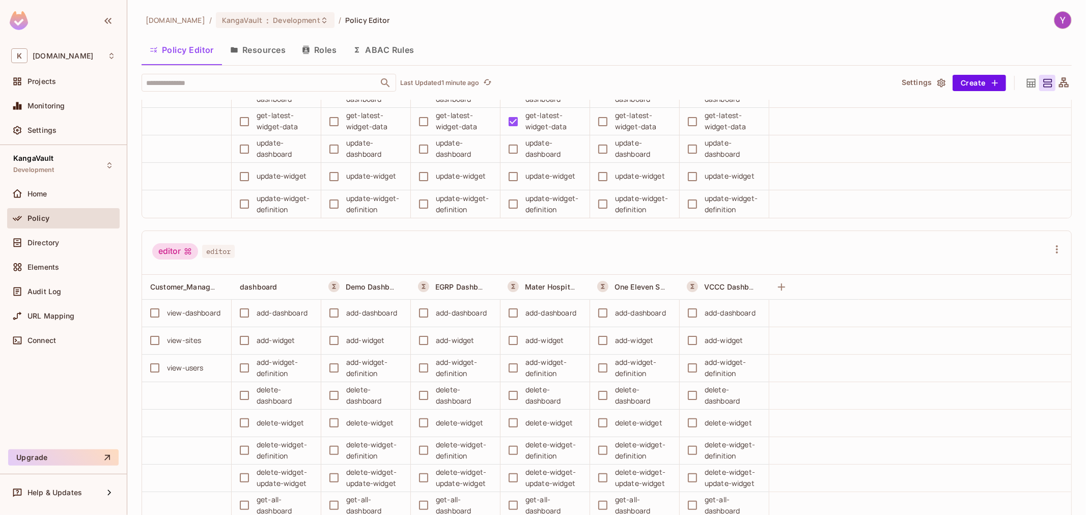
scroll to position [2998, 0]
click at [302, 33] on div "kangasys.com / KangaVault : Development / Policy Editor Policy Editor Resources…" at bounding box center [607, 263] width 930 height 505
click at [313, 51] on button "Roles" at bounding box center [319, 49] width 51 height 25
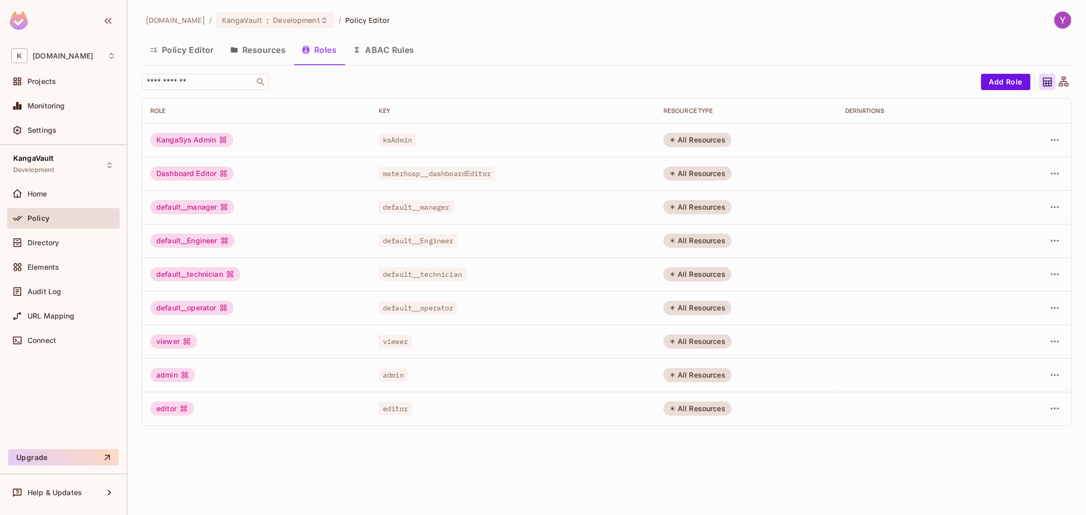
click at [429, 177] on span "materhosp__dashboardEditor" at bounding box center [437, 173] width 116 height 13
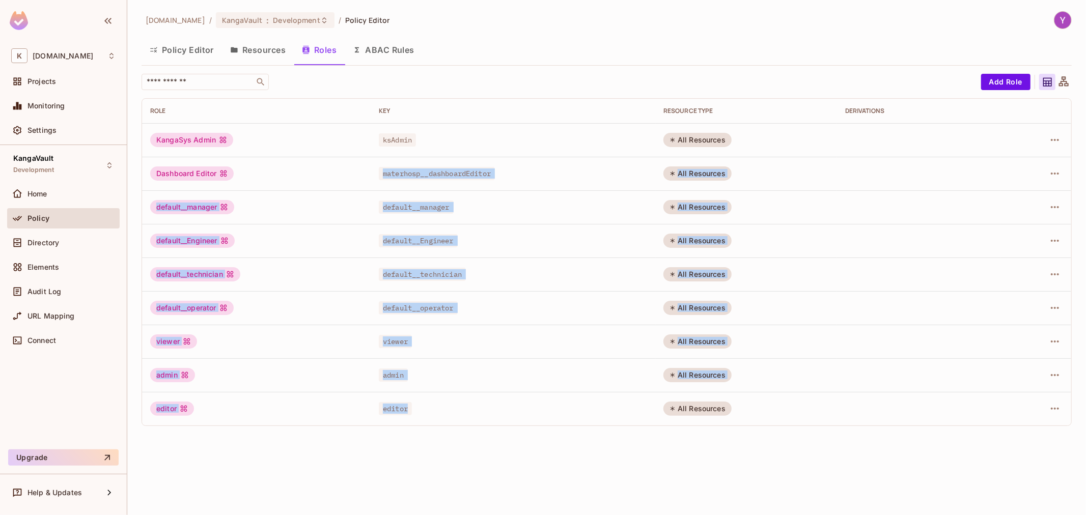
drag, startPoint x: 429, startPoint y: 177, endPoint x: 427, endPoint y: 415, distance: 238.8
click at [427, 415] on tbody "KangaSys Admin ksAdmin All Resources Dashboard Editor materhosp__dashboardEdito…" at bounding box center [606, 274] width 929 height 302
click at [427, 415] on td "editor" at bounding box center [513, 409] width 285 height 34
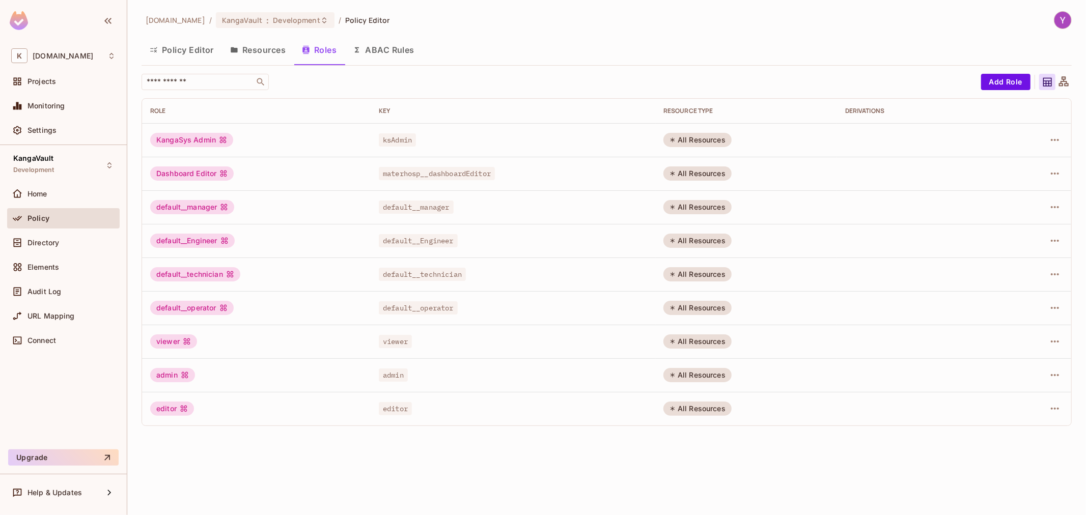
click at [370, 54] on button "ABAC Rules" at bounding box center [384, 49] width 78 height 25
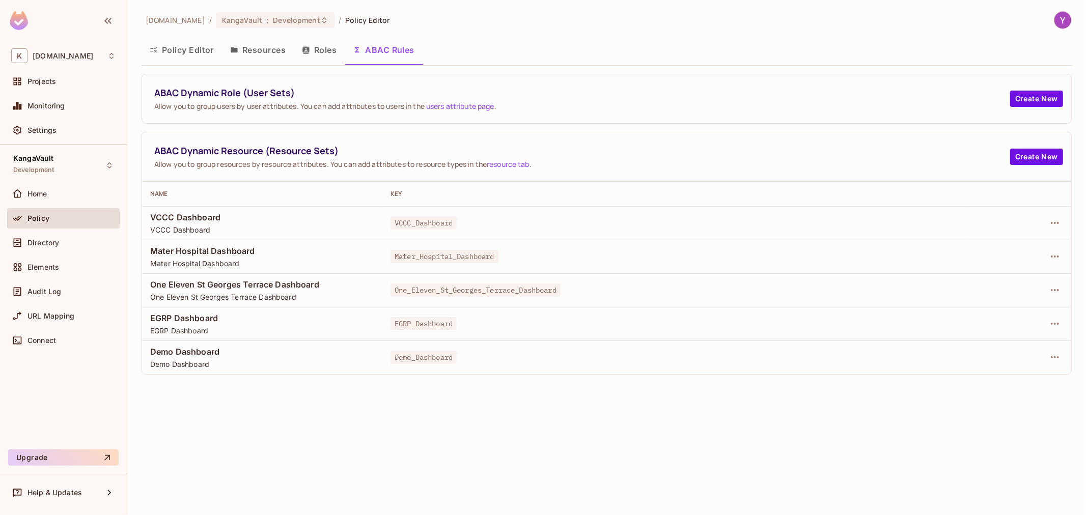
click at [273, 99] on div "ABAC Dynamic Role (User Sets) Allow you to group users by user attributes. You …" at bounding box center [582, 99] width 856 height 24
click at [272, 99] on span "ABAC Dynamic Role (User Sets)" at bounding box center [582, 93] width 856 height 13
drag, startPoint x: 272, startPoint y: 99, endPoint x: 272, endPoint y: 105, distance: 6.6
click at [272, 105] on div "ABAC Dynamic Role (User Sets) Allow you to group users by user attributes. You …" at bounding box center [582, 99] width 856 height 24
click at [272, 105] on span "Allow you to group users by user attributes. You can add attributes to users in…" at bounding box center [582, 106] width 856 height 10
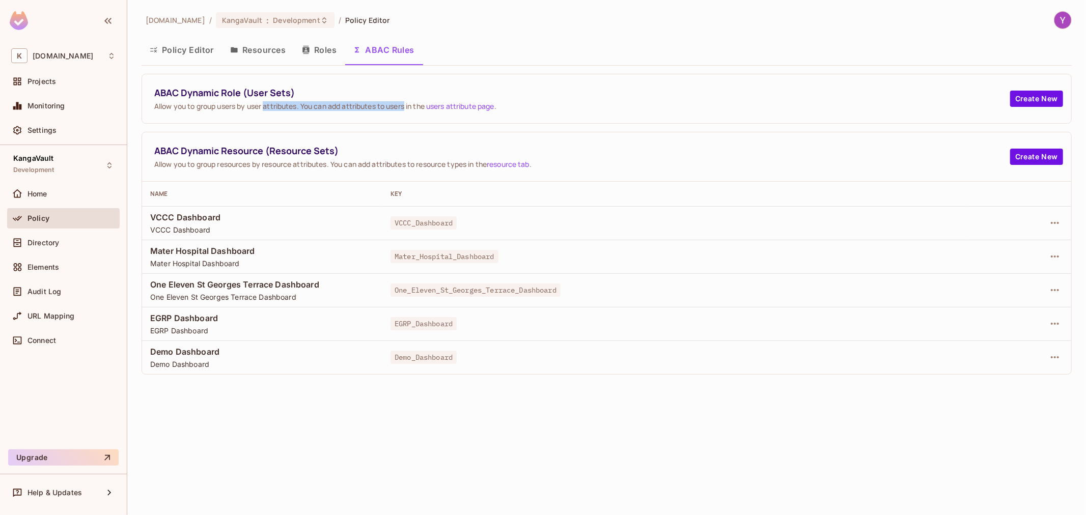
drag, startPoint x: 272, startPoint y: 105, endPoint x: 391, endPoint y: 120, distance: 119.1
click at [391, 120] on div "ABAC Dynamic Role (User Sets) Allow you to group users by user attributes. You …" at bounding box center [606, 98] width 929 height 49
click at [391, 105] on span "Allow you to group users by user attributes. You can add attributes to users in…" at bounding box center [582, 106] width 856 height 10
click at [395, 105] on span "Allow you to group users by user attributes. You can add attributes to users in…" at bounding box center [582, 106] width 856 height 10
click at [406, 104] on span "Allow you to group users by user attributes. You can add attributes to users in…" at bounding box center [582, 106] width 856 height 10
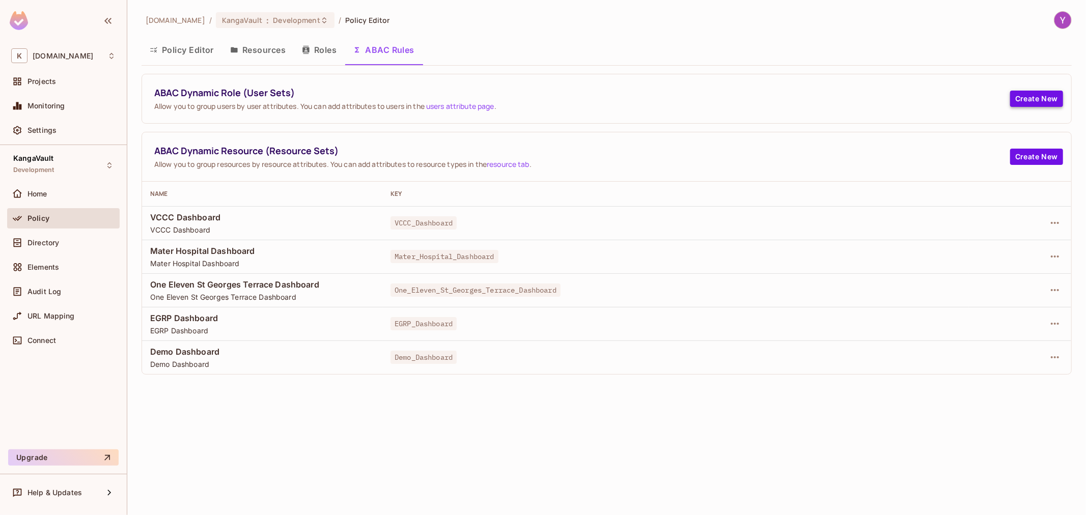
click at [1019, 98] on button "Create New" at bounding box center [1036, 99] width 53 height 16
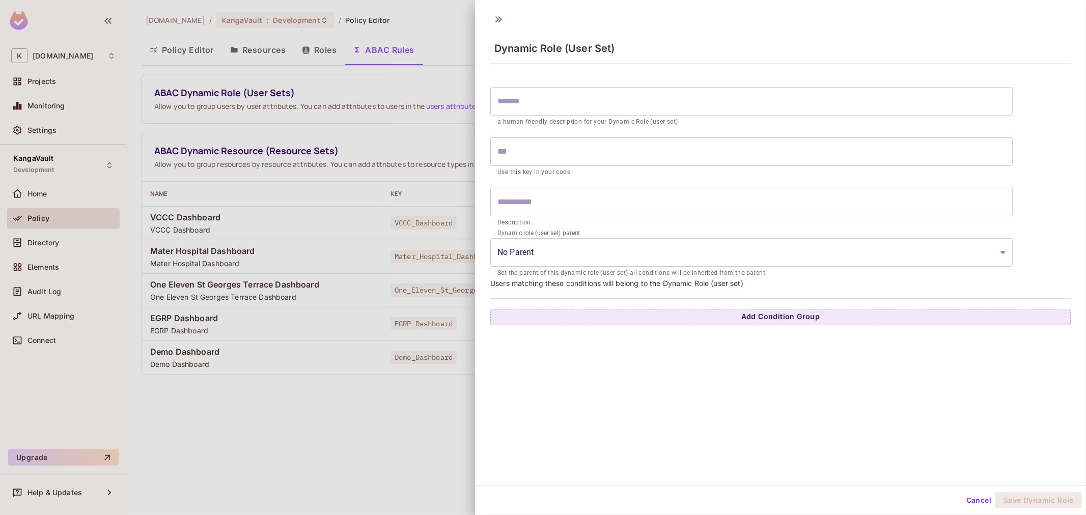
scroll to position [2, 0]
click at [586, 279] on p "Users matching these conditions will belong to the Dynamic Role (user set)" at bounding box center [780, 282] width 580 height 10
click at [500, 16] on icon at bounding box center [498, 18] width 7 height 6
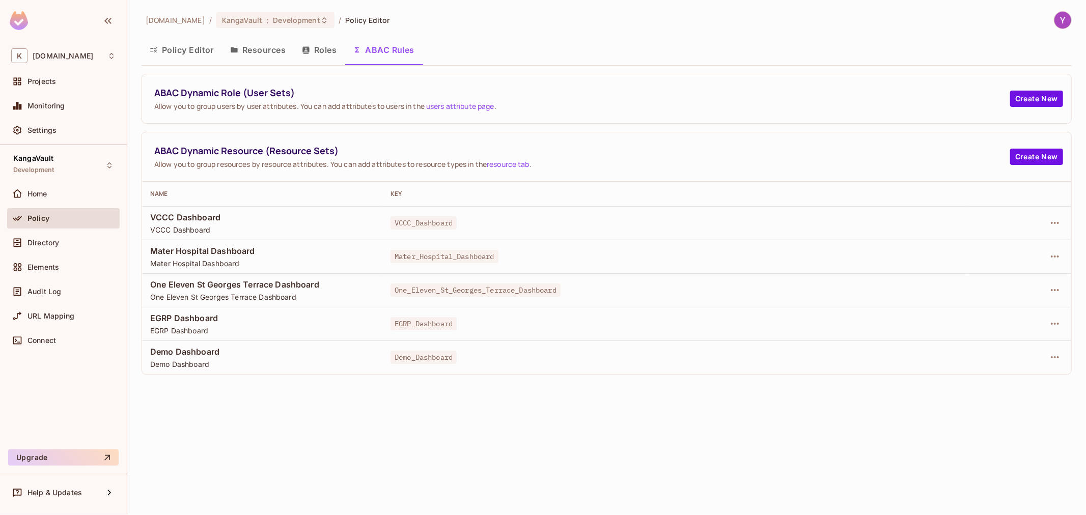
click at [334, 41] on button "Roles" at bounding box center [319, 49] width 51 height 25
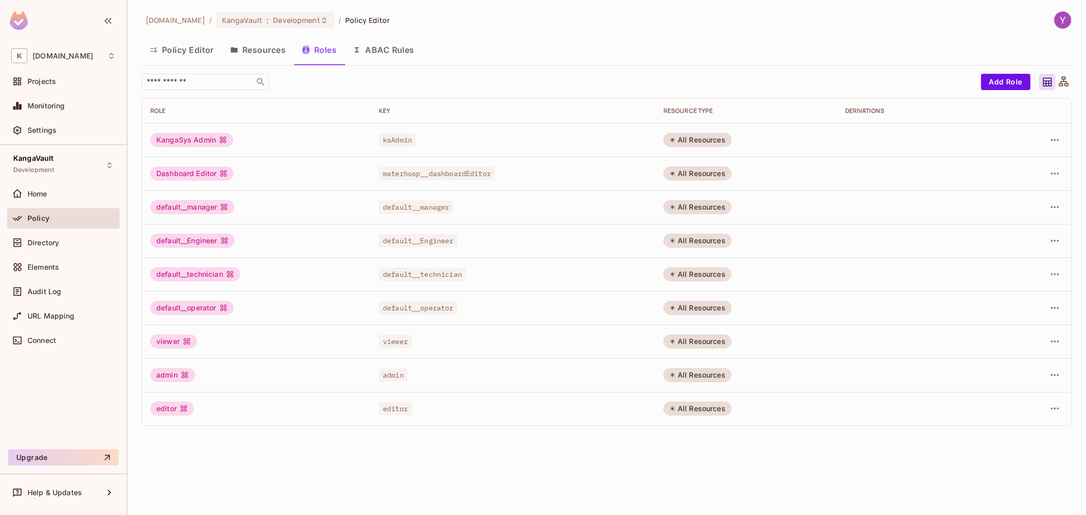
click at [243, 59] on button "Resources" at bounding box center [258, 49] width 72 height 25
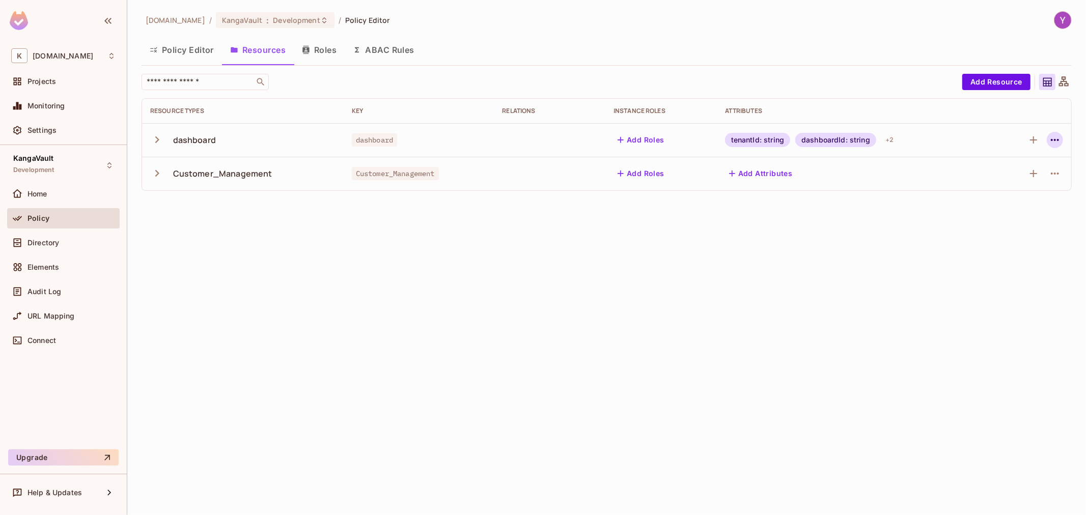
click at [1049, 142] on icon "button" at bounding box center [1055, 140] width 12 height 12
click at [1016, 184] on div "Edit Resource" at bounding box center [1011, 180] width 48 height 10
click at [1055, 145] on icon "button" at bounding box center [1055, 140] width 12 height 12
click at [1033, 175] on div "Edit Resource" at bounding box center [1011, 180] width 48 height 10
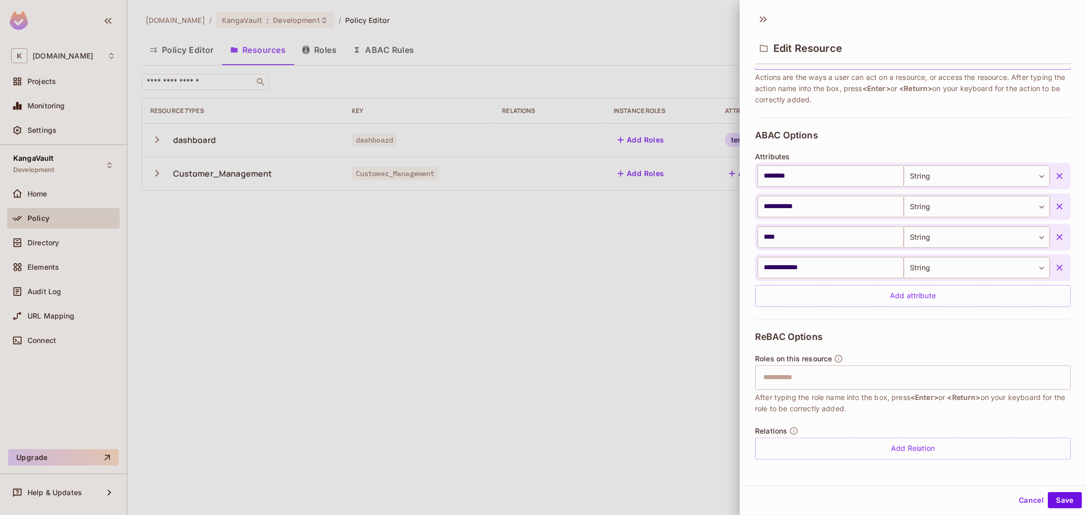
scroll to position [228, 0]
click at [869, 383] on input "text" at bounding box center [911, 377] width 309 height 20
type input "**********"
click at [945, 348] on div "ReBAC Options Roles on this resource ​ After typing the role name into the box,…" at bounding box center [913, 394] width 316 height 153
click at [932, 376] on input "text" at bounding box center [911, 377] width 309 height 20
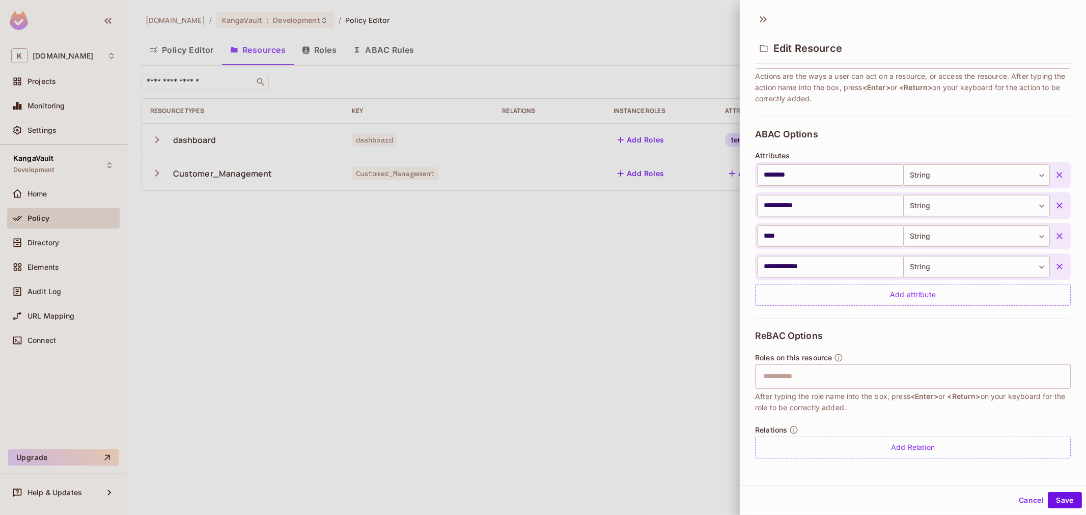
click at [770, 334] on span "ReBAC Options" at bounding box center [789, 336] width 68 height 10
copy span "ReBAC"
click at [788, 377] on input "text" at bounding box center [911, 377] width 309 height 20
paste input "*****"
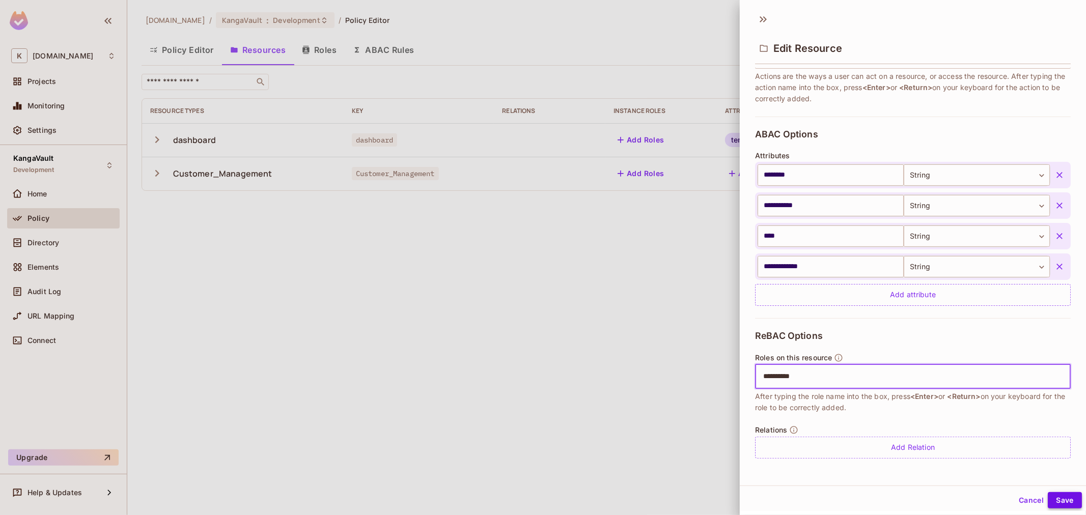
type input "**********"
click at [1061, 507] on button "Save" at bounding box center [1065, 500] width 34 height 16
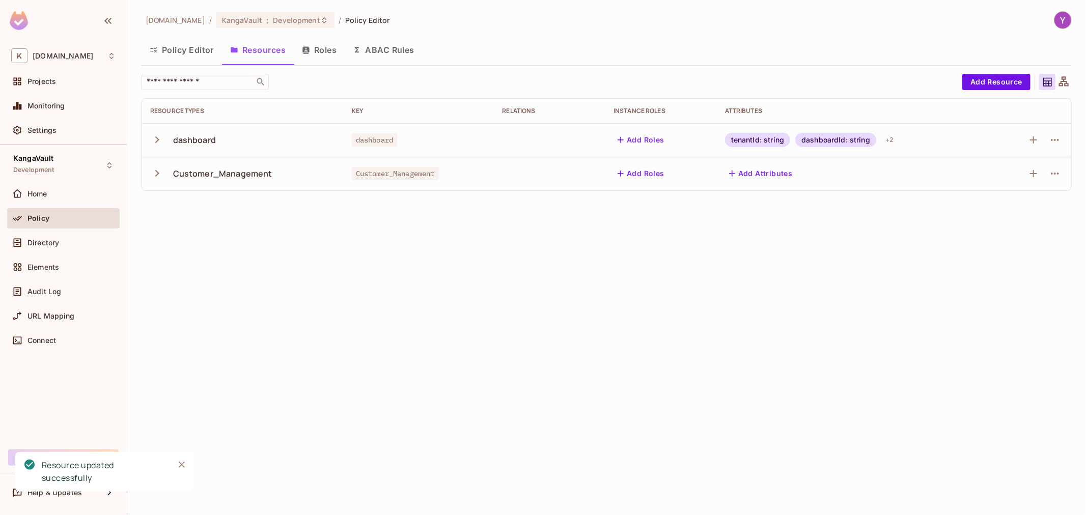
click at [318, 52] on button "Roles" at bounding box center [319, 49] width 51 height 25
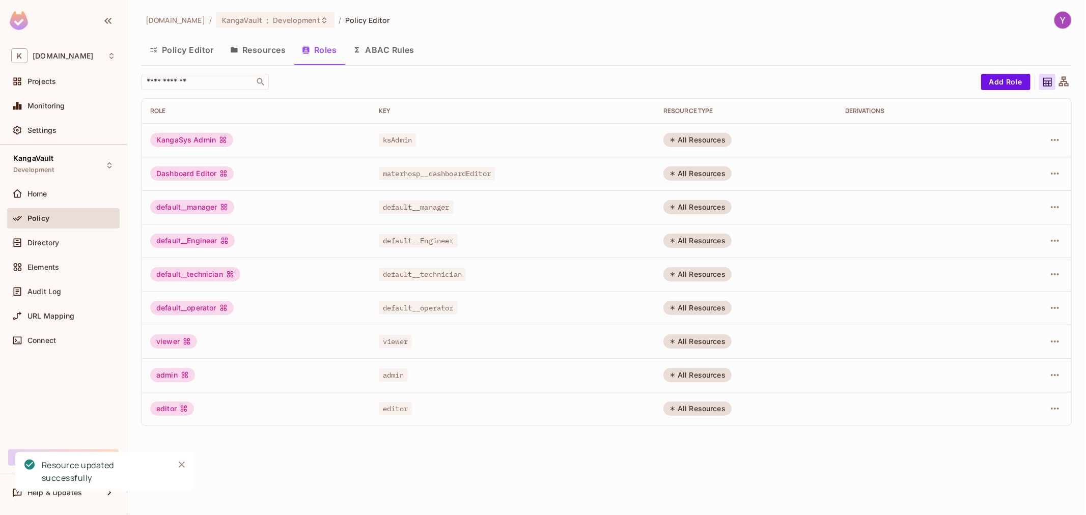
click at [387, 44] on button "ABAC Rules" at bounding box center [384, 49] width 78 height 25
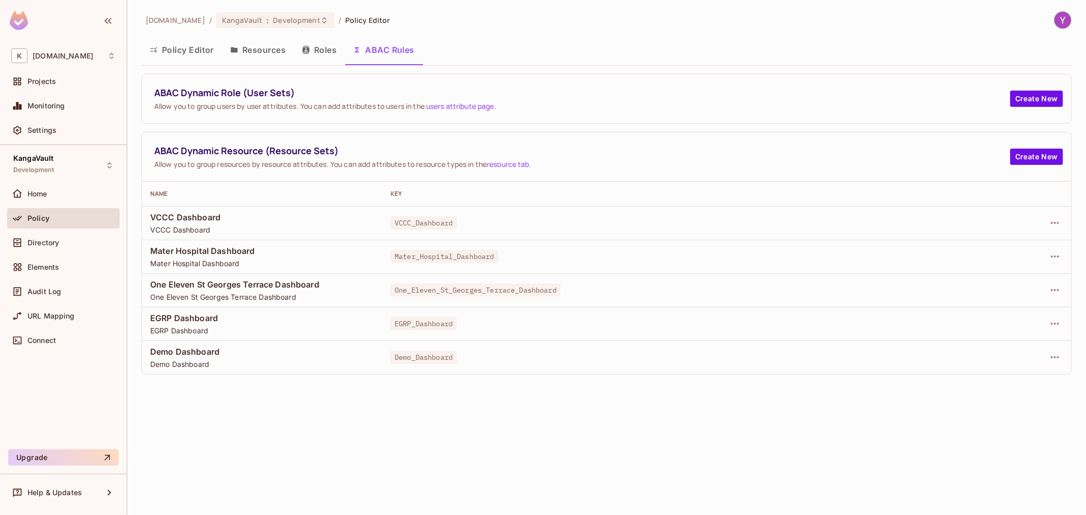
click at [327, 49] on button "Roles" at bounding box center [319, 49] width 51 height 25
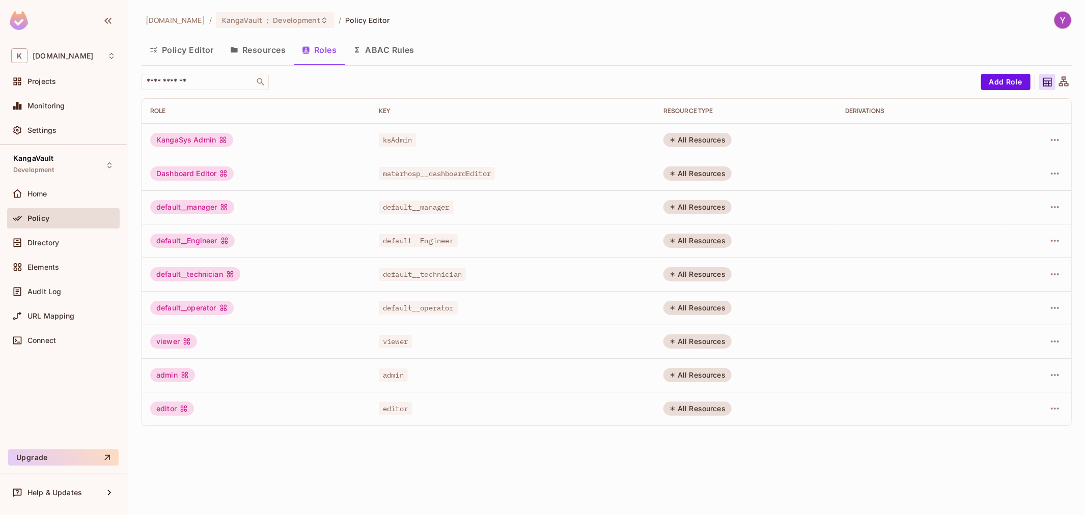
click at [259, 48] on button "Resources" at bounding box center [258, 49] width 72 height 25
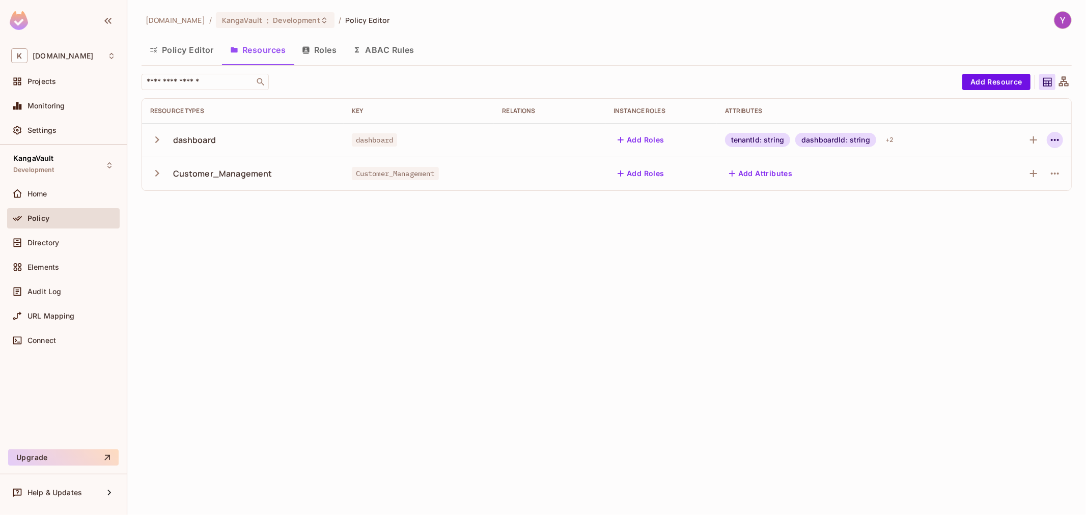
click at [1051, 137] on icon "button" at bounding box center [1055, 140] width 12 height 12
click at [1009, 175] on div "Edit Resource" at bounding box center [1011, 180] width 48 height 10
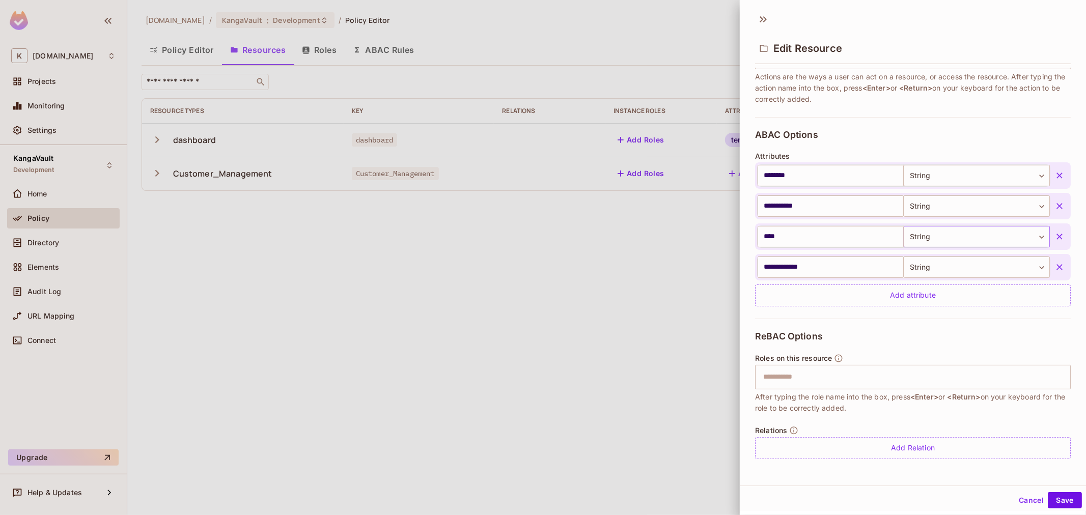
scroll to position [228, 0]
click at [878, 374] on input "text" at bounding box center [911, 377] width 309 height 20
type input "*********"
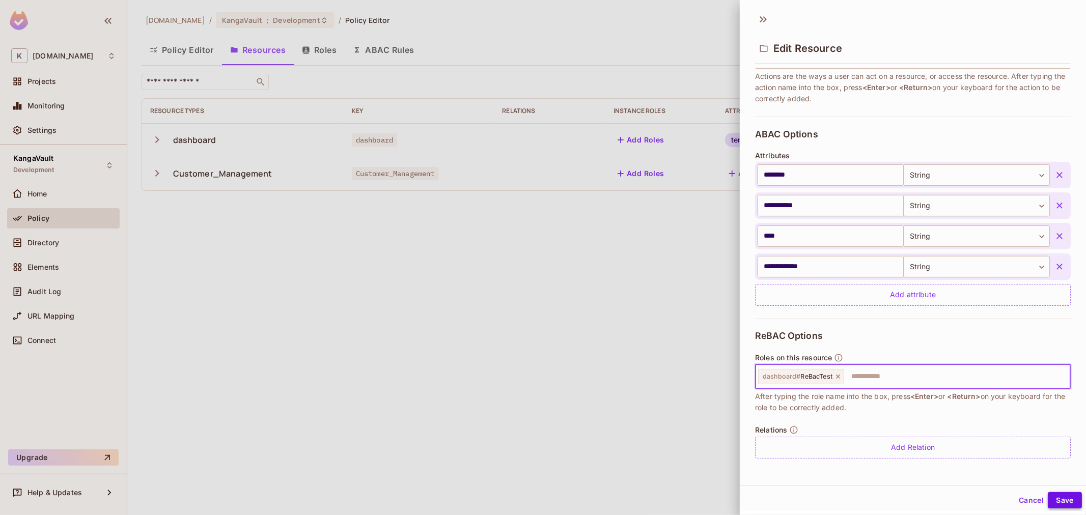
click at [1049, 501] on button "Save" at bounding box center [1065, 500] width 34 height 16
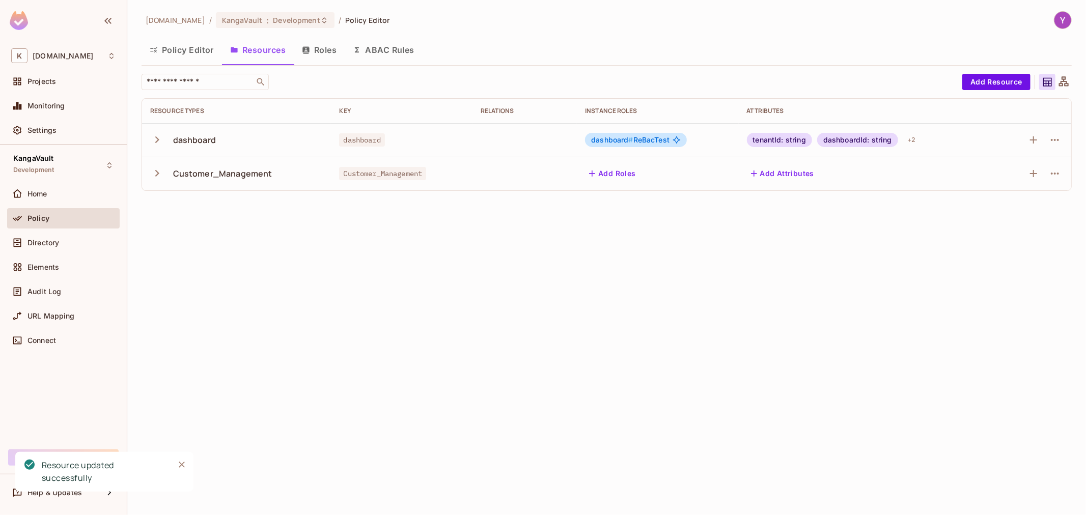
click at [679, 140] on icon at bounding box center [677, 140] width 8 height 8
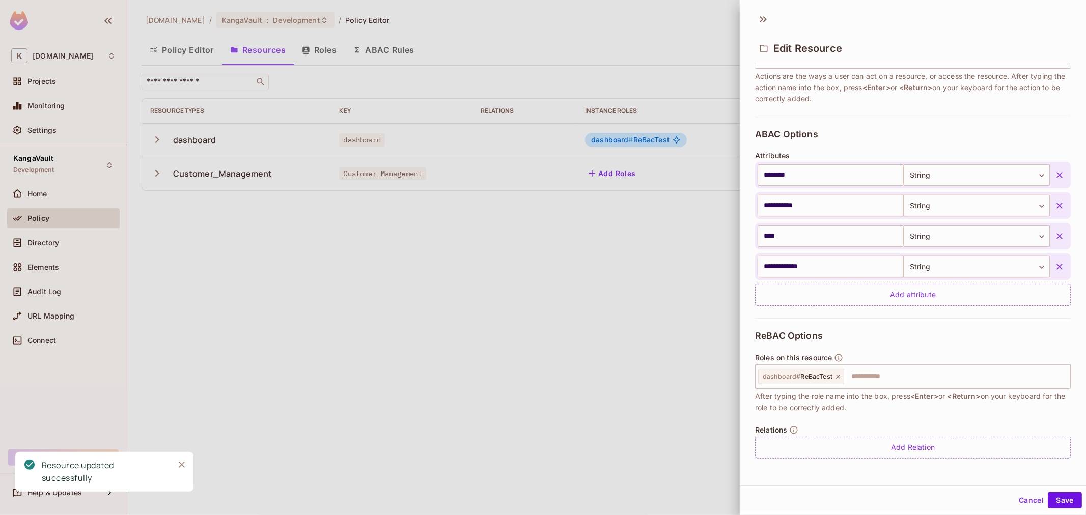
click at [562, 298] on div at bounding box center [543, 257] width 1086 height 515
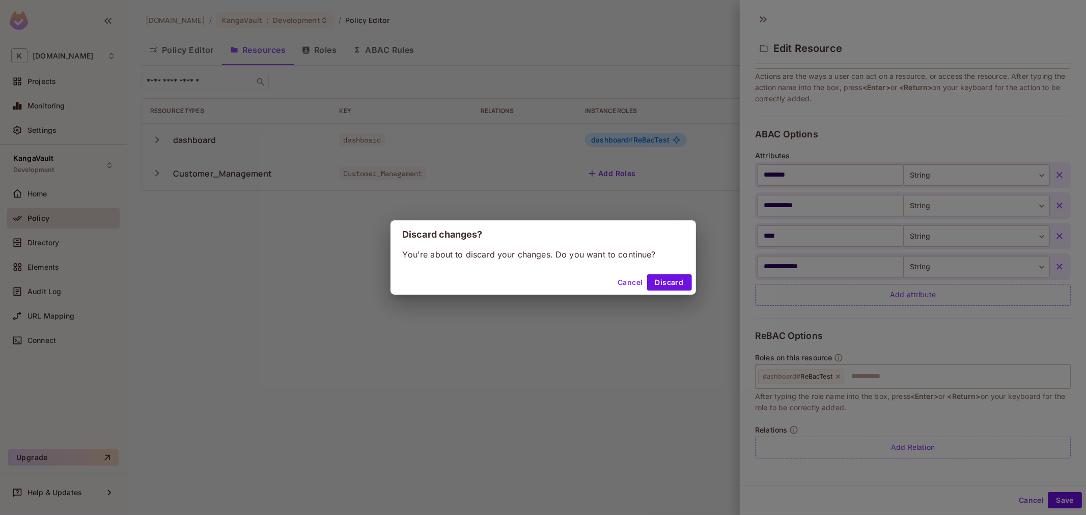
click at [670, 272] on div "Cancel Discard" at bounding box center [544, 282] width 306 height 24
click at [669, 279] on button "Discard" at bounding box center [669, 282] width 45 height 16
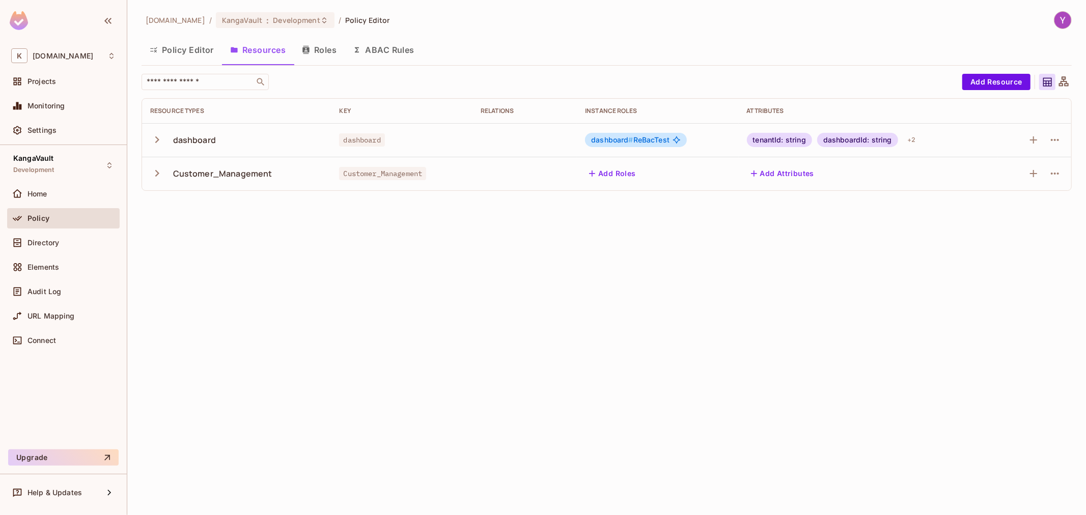
click at [314, 49] on button "Roles" at bounding box center [319, 49] width 51 height 25
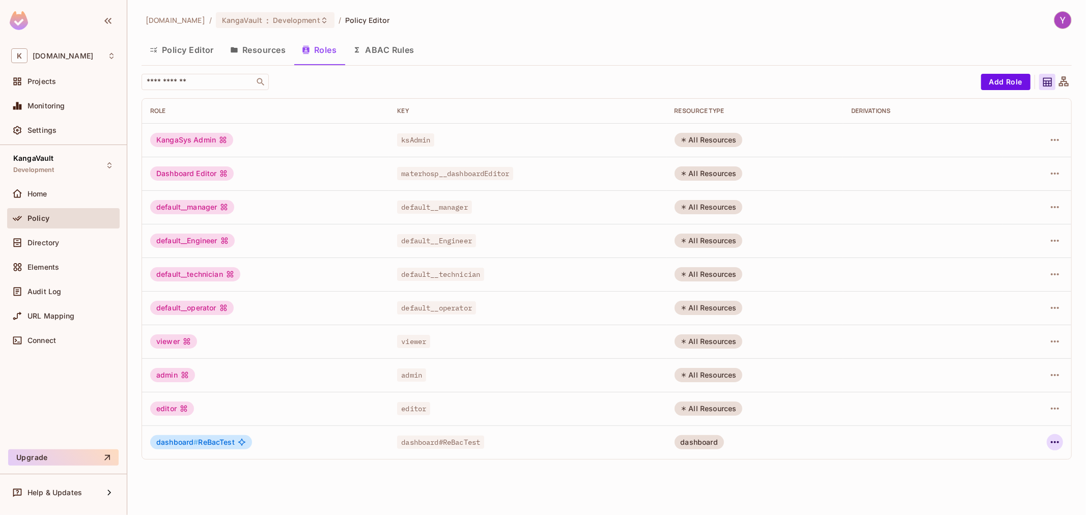
click at [1059, 441] on icon "button" at bounding box center [1055, 442] width 12 height 12
click at [1015, 448] on div "Edit Role" at bounding box center [1009, 447] width 31 height 10
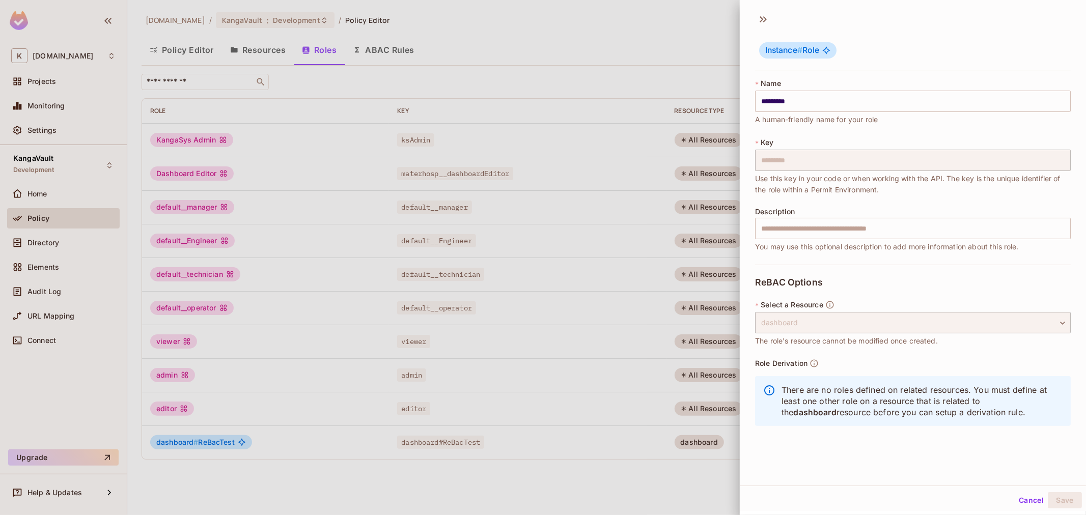
scroll to position [2, 0]
click at [702, 482] on div at bounding box center [543, 257] width 1086 height 515
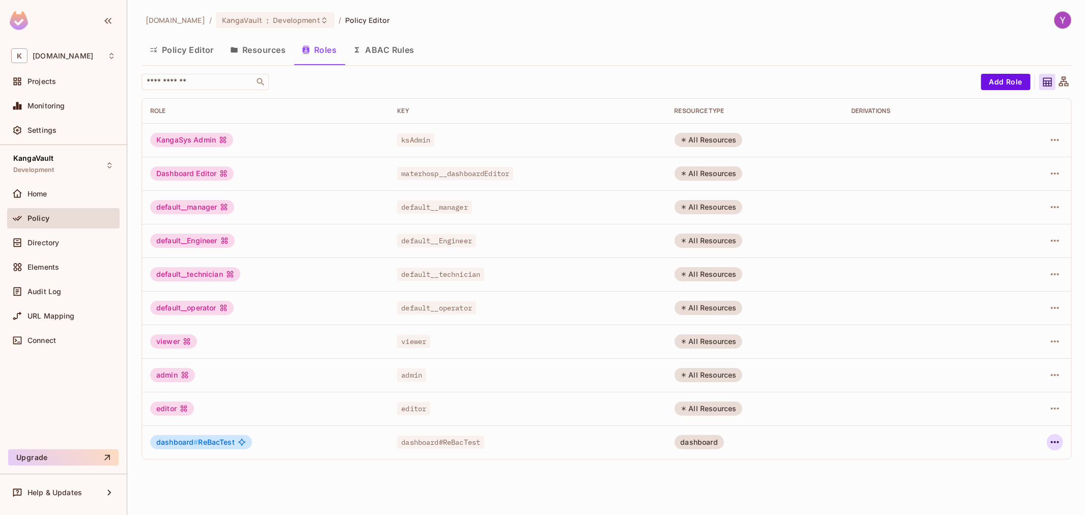
click at [1052, 439] on icon "button" at bounding box center [1055, 442] width 12 height 12
click at [1018, 462] on span "Edit Attributes" at bounding box center [1019, 469] width 57 height 16
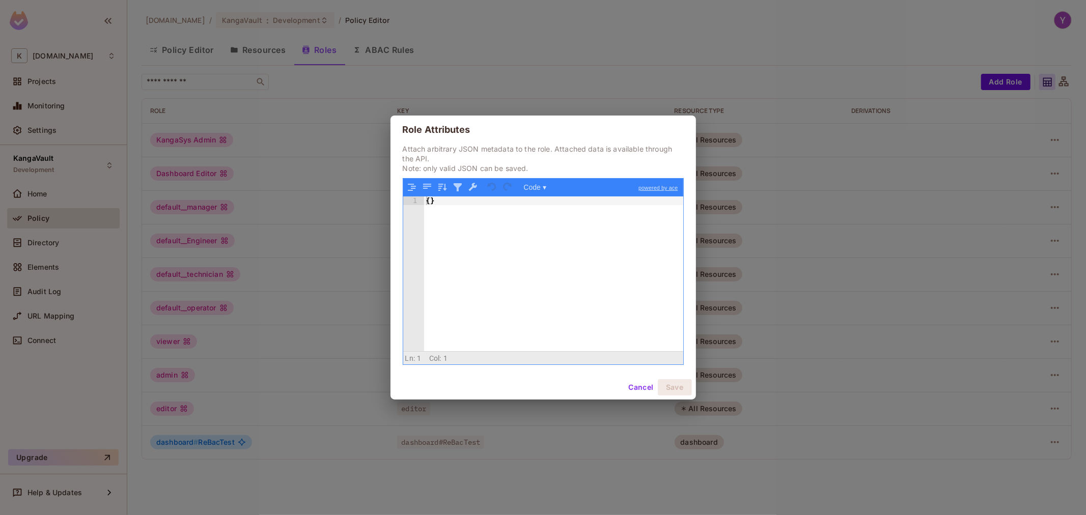
click at [639, 389] on button "Cancel" at bounding box center [640, 387] width 33 height 16
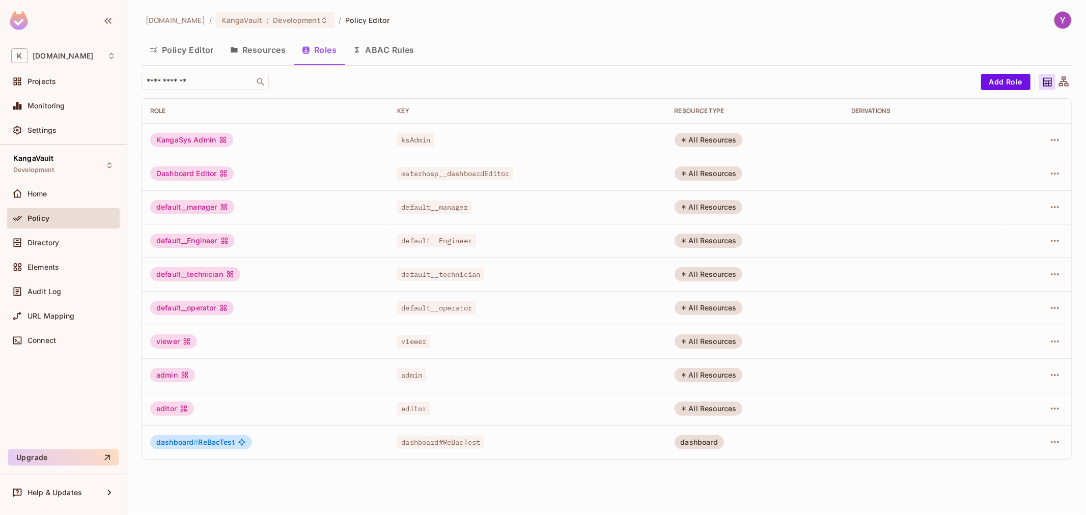
click at [276, 46] on button "Resources" at bounding box center [258, 49] width 72 height 25
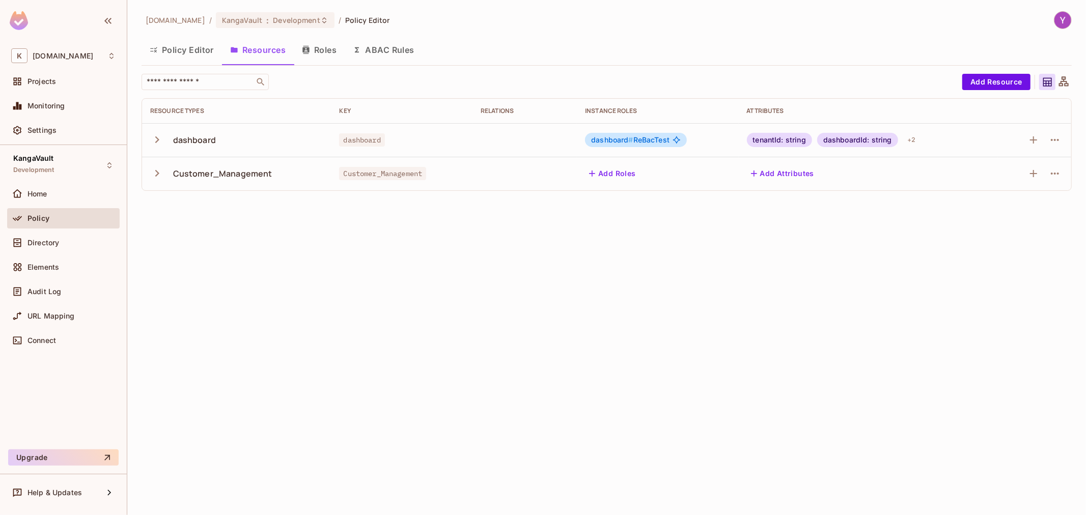
click at [185, 51] on button "Policy Editor" at bounding box center [182, 49] width 80 height 25
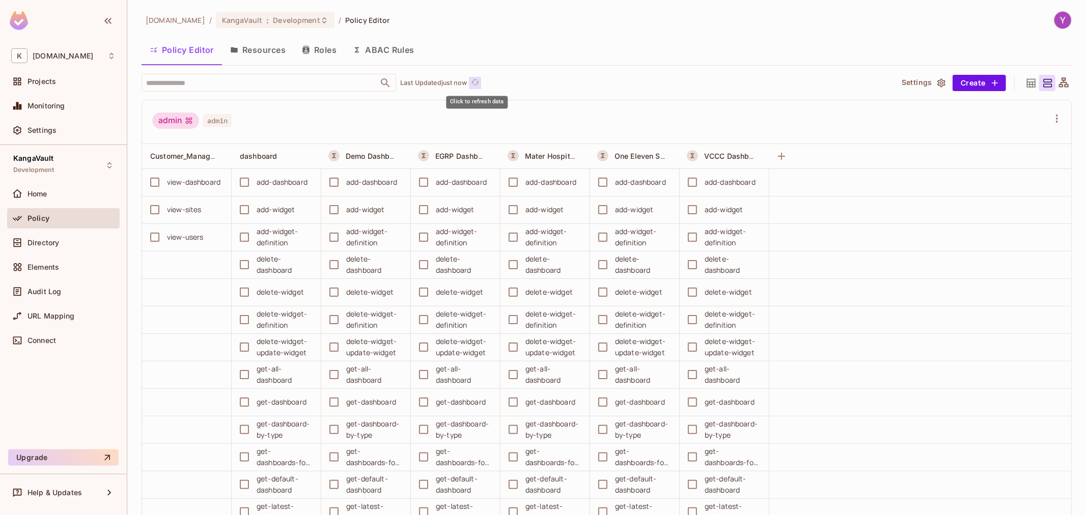
click at [479, 81] on icon "refresh" at bounding box center [475, 82] width 8 height 6
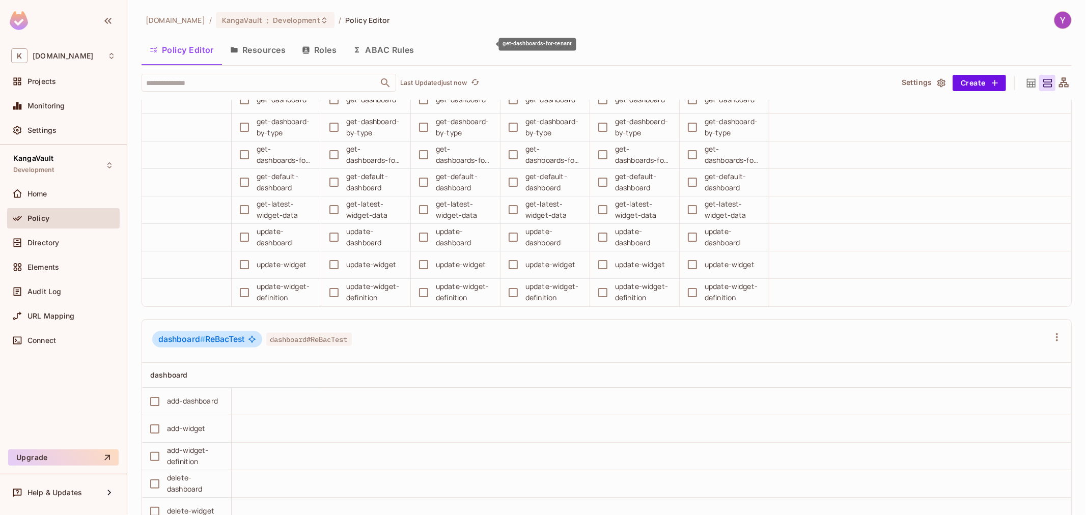
scroll to position [4702, 0]
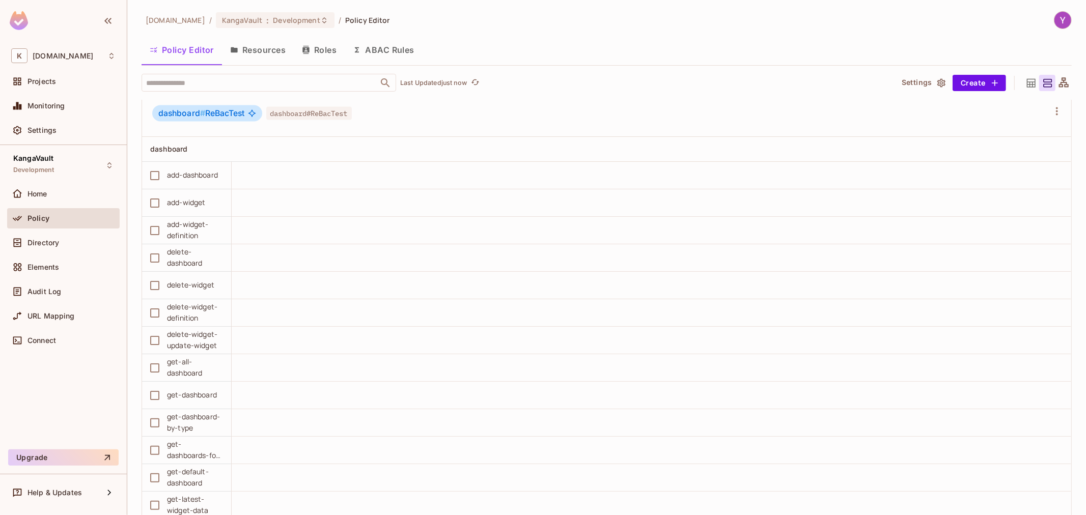
click at [207, 115] on span "dashboard # ReBacTest" at bounding box center [201, 113] width 87 height 10
click at [247, 146] on th at bounding box center [277, 149] width 90 height 25
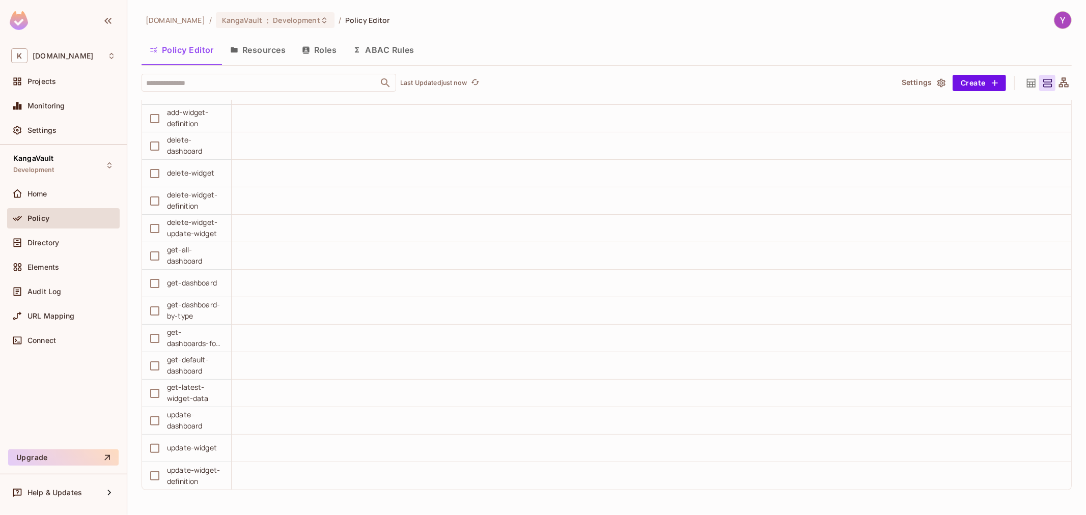
scroll to position [4589, 0]
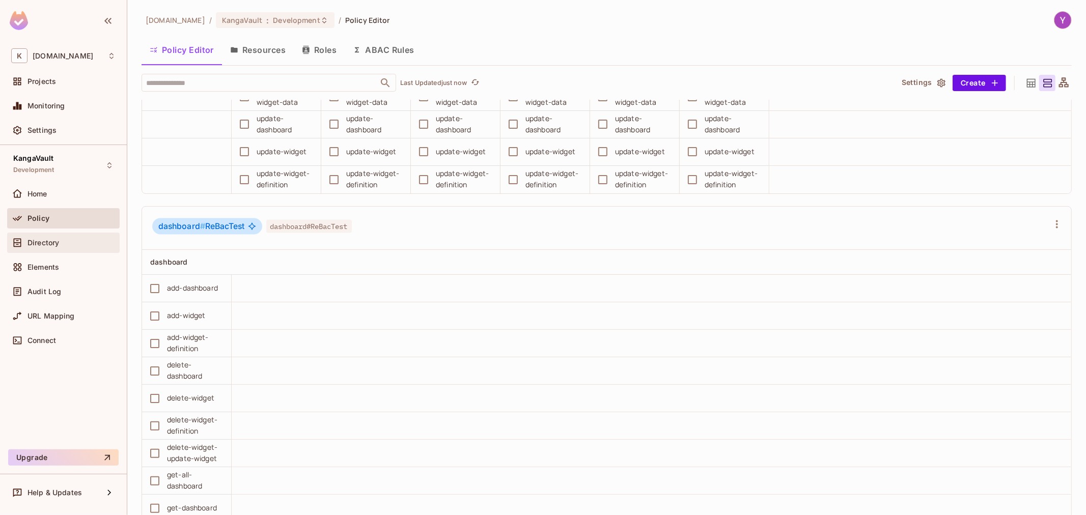
click at [72, 250] on div "Directory" at bounding box center [63, 243] width 113 height 20
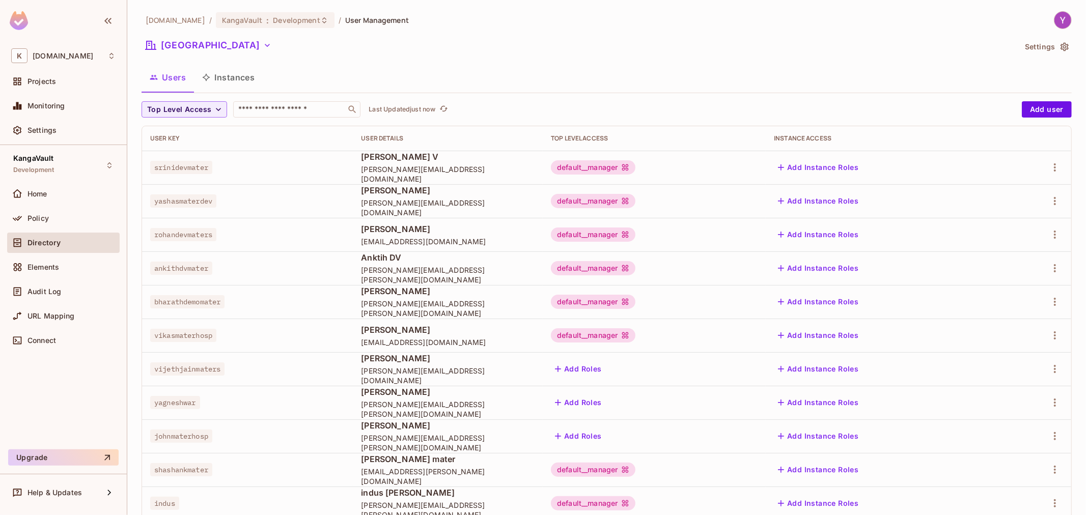
click at [222, 81] on button "Instances" at bounding box center [228, 77] width 69 height 25
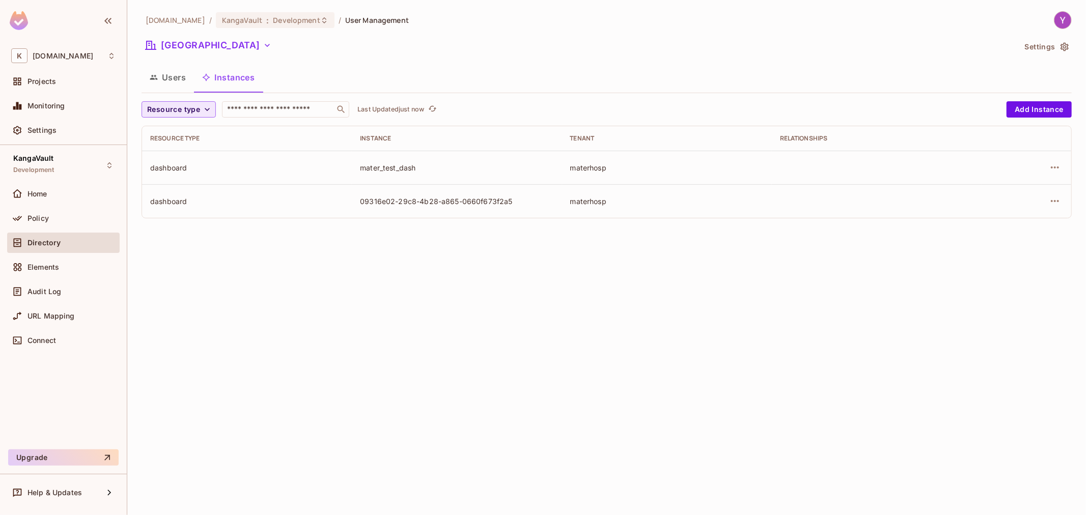
click at [187, 113] on span "Resource type" at bounding box center [173, 109] width 53 height 13
drag, startPoint x: 907, startPoint y: 237, endPoint x: 1011, endPoint y: 191, distance: 114.0
click at [907, 237] on div at bounding box center [543, 257] width 1086 height 515
click at [1057, 164] on icon "button" at bounding box center [1055, 167] width 12 height 12
click at [988, 235] on div "Delete Resource Instance" at bounding box center [999, 236] width 88 height 10
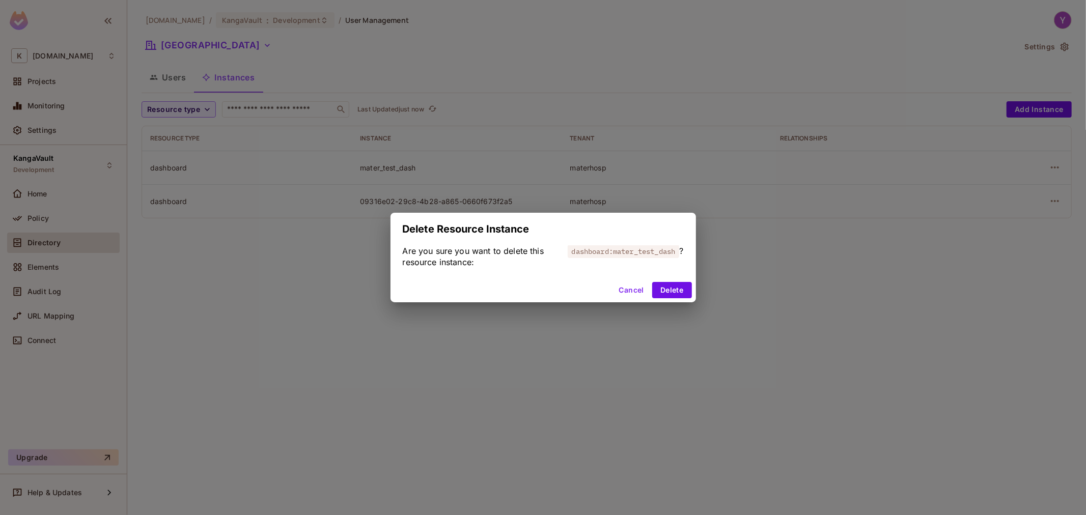
click at [689, 298] on div "Cancel Delete" at bounding box center [544, 290] width 306 height 24
click at [687, 298] on button "Delete" at bounding box center [671, 290] width 39 height 16
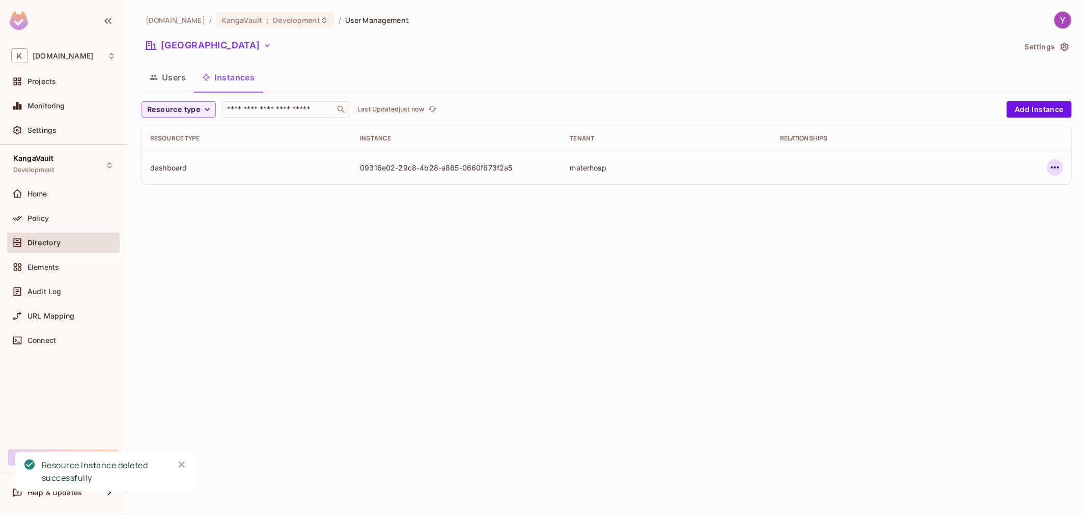
click at [1057, 171] on icon "button" at bounding box center [1055, 167] width 12 height 12
click at [976, 241] on span "Delete Resource Instance" at bounding box center [999, 236] width 94 height 16
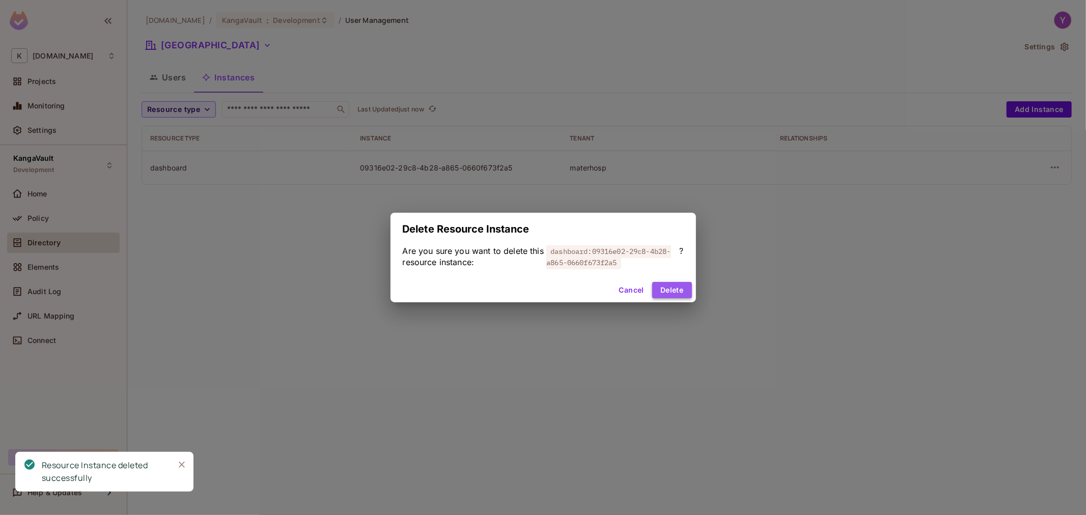
click at [686, 294] on button "Delete" at bounding box center [671, 290] width 39 height 16
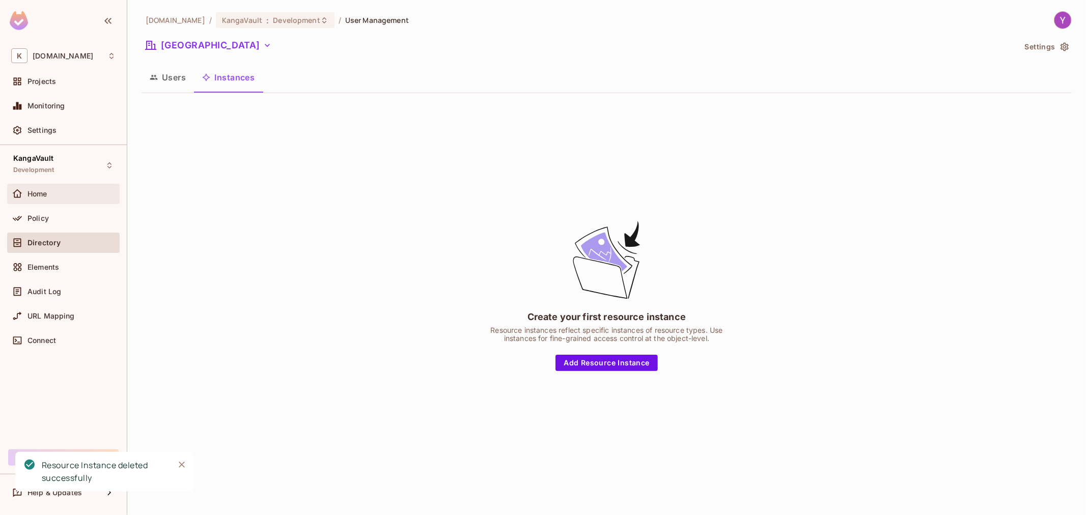
click at [46, 195] on span "Home" at bounding box center [37, 194] width 20 height 8
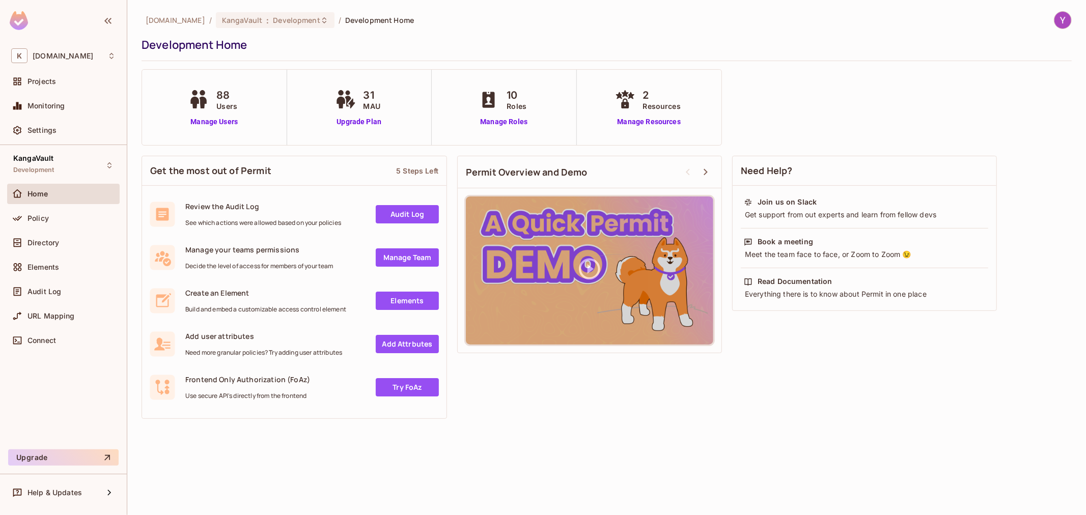
click at [236, 377] on span "Frontend Only Authorization (FoAz)" at bounding box center [247, 380] width 125 height 10
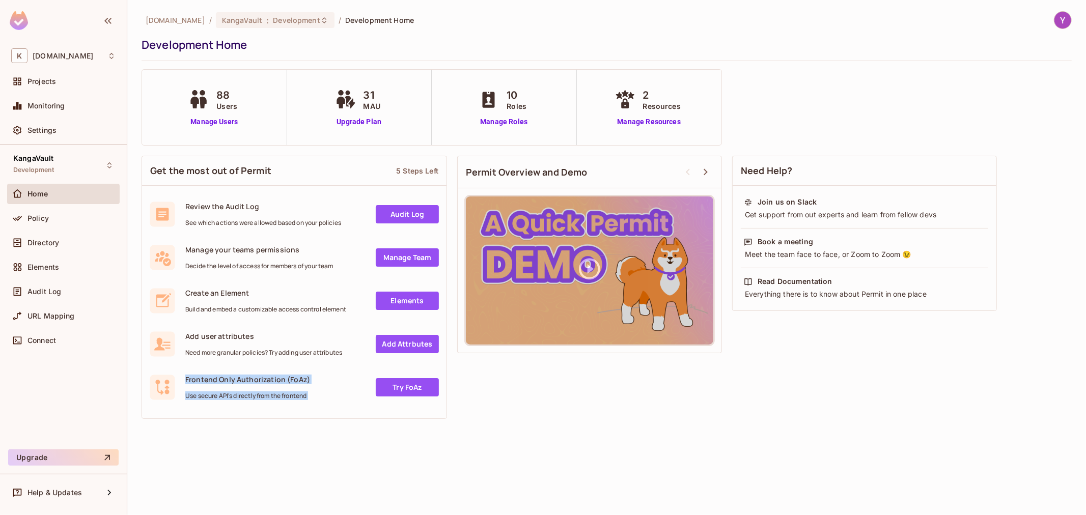
drag, startPoint x: 236, startPoint y: 377, endPoint x: 239, endPoint y: 391, distance: 13.6
click at [239, 391] on div "Frontend Only Authorization (FoAz) Use secure API's directly from the frontend" at bounding box center [247, 387] width 125 height 25
click at [240, 355] on span "Need more granular policies? Try adding user attributes" at bounding box center [263, 353] width 157 height 8
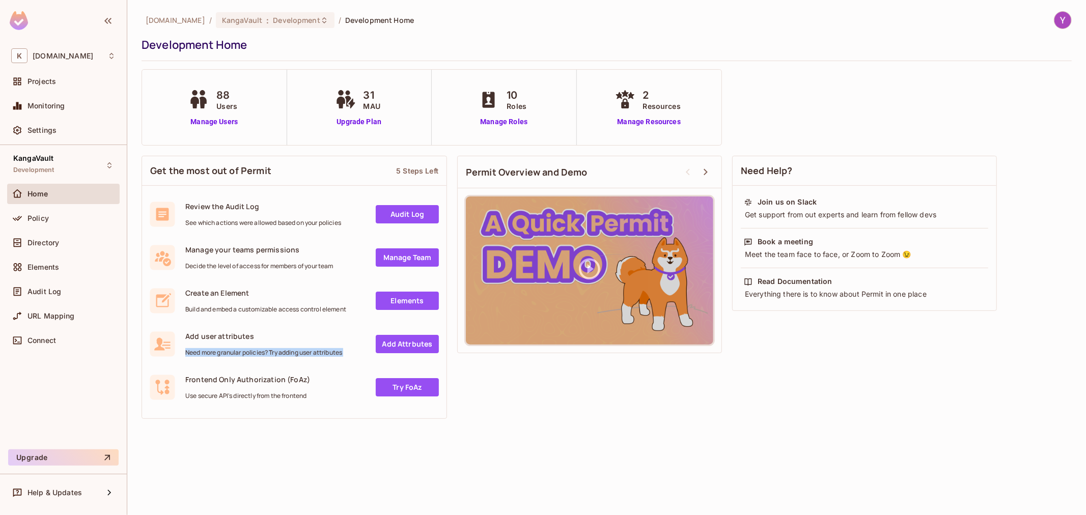
click at [240, 358] on div "Add user attributes Need more granular policies? Try adding user attributes Add…" at bounding box center [294, 345] width 304 height 43
click at [231, 307] on span "Build and embed a customizable access control element" at bounding box center [265, 310] width 161 height 8
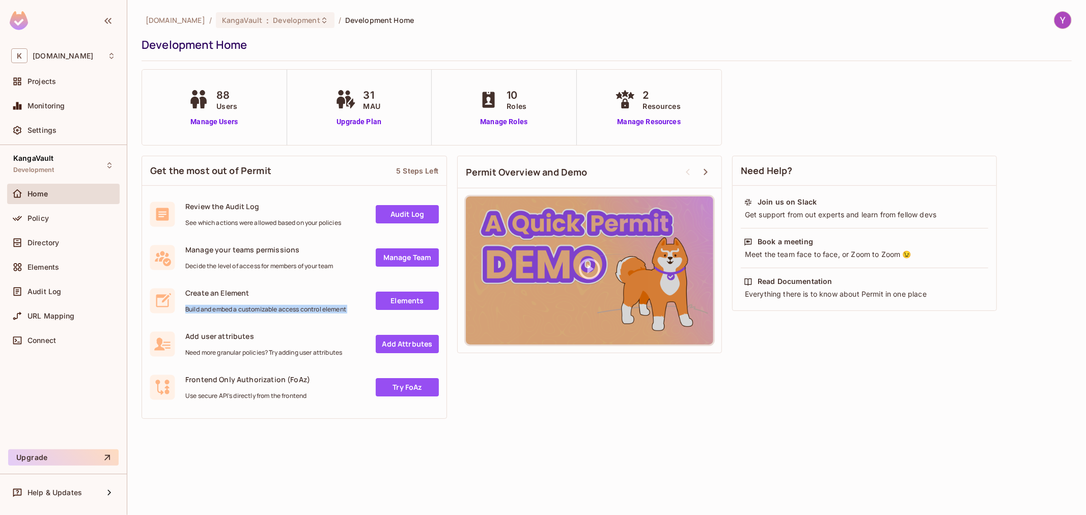
click at [231, 307] on span "Build and embed a customizable access control element" at bounding box center [265, 310] width 161 height 8
click at [250, 265] on span "Decide the level of access for members of your team" at bounding box center [259, 266] width 148 height 8
click at [250, 266] on span "Decide the level of access for members of your team" at bounding box center [259, 266] width 148 height 8
click at [258, 219] on span "See which actions were allowed based on your policies" at bounding box center [263, 223] width 156 height 8
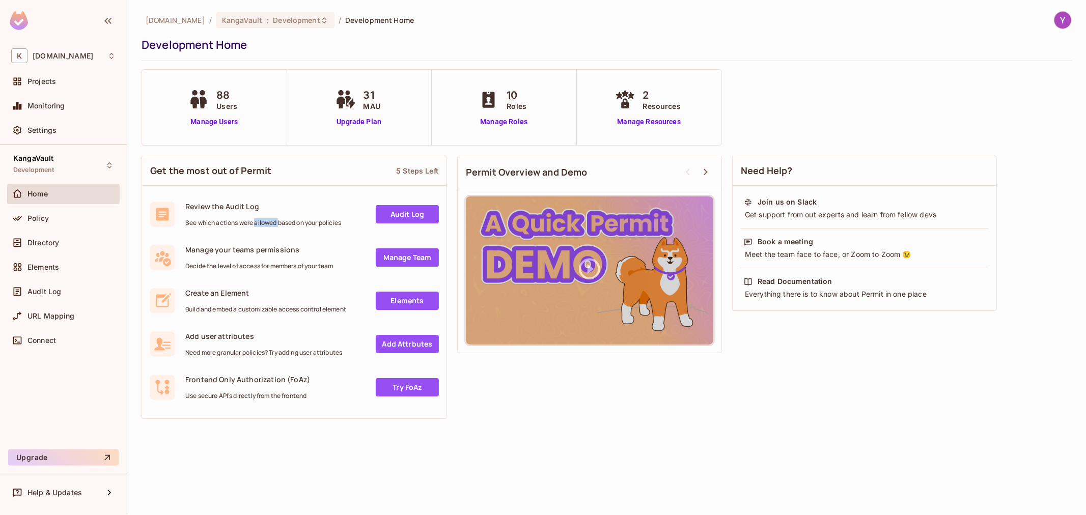
click at [258, 219] on span "See which actions were allowed based on your policies" at bounding box center [263, 223] width 156 height 8
click at [403, 174] on div "5 Steps Left" at bounding box center [417, 171] width 42 height 10
click at [649, 122] on link "Manage Resources" at bounding box center [649, 122] width 73 height 11
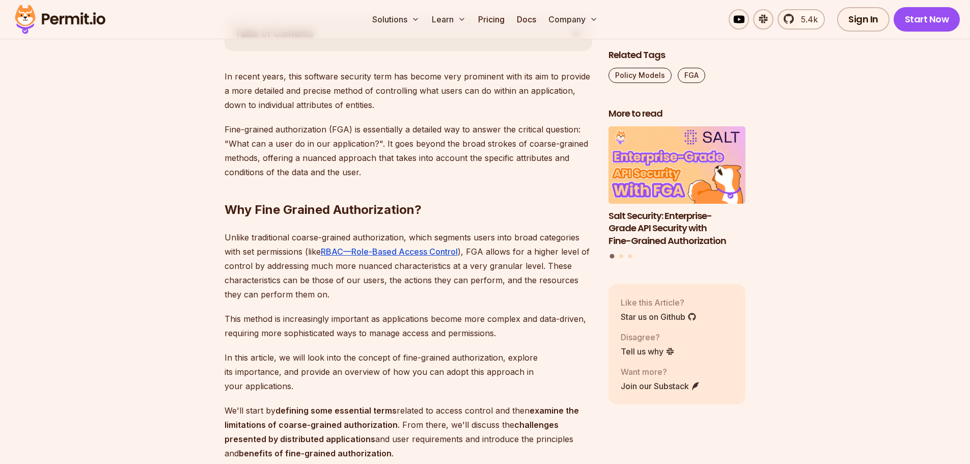
scroll to position [917, 0]
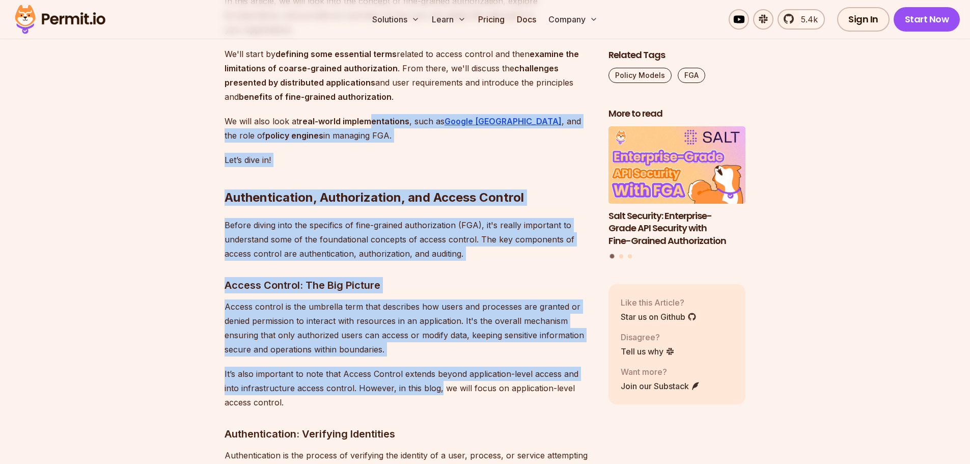
drag, startPoint x: 371, startPoint y: 108, endPoint x: 440, endPoint y: 367, distance: 268.1
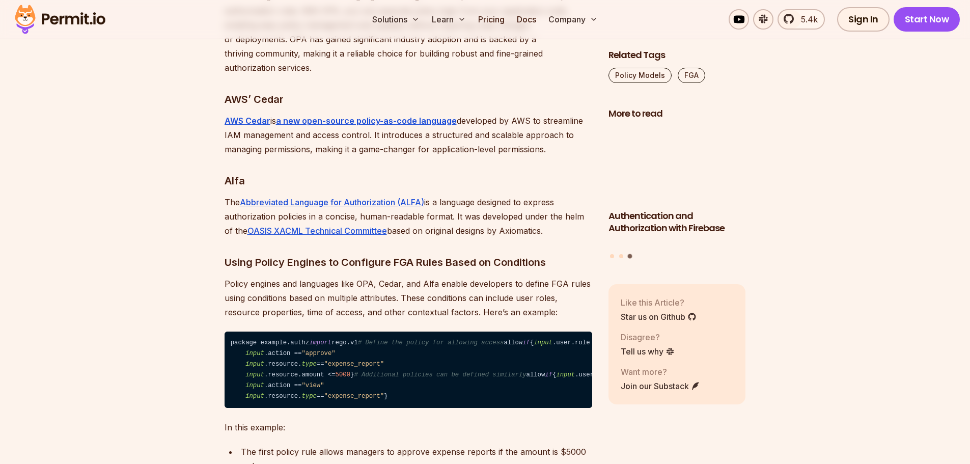
scroll to position [6314, 0]
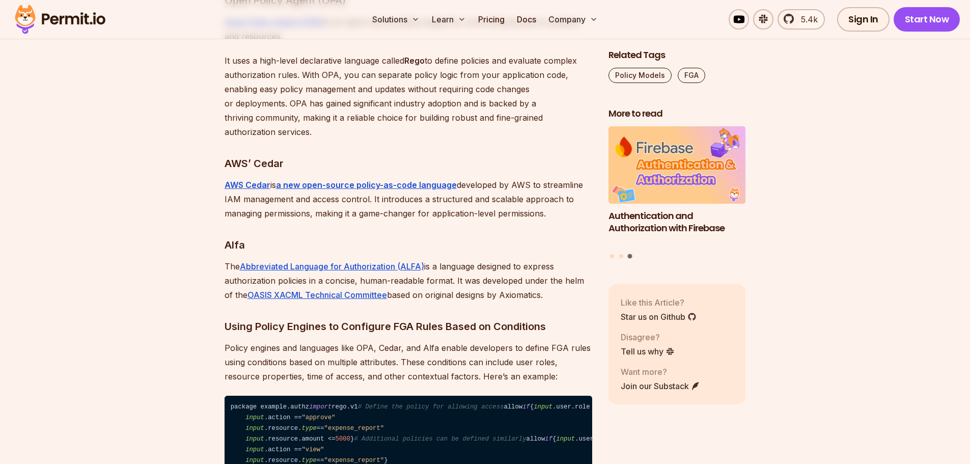
click at [486, 178] on p "AWS Cedar is a new open-source policy-as-code language developed by AWS to stre…" at bounding box center [409, 199] width 368 height 43
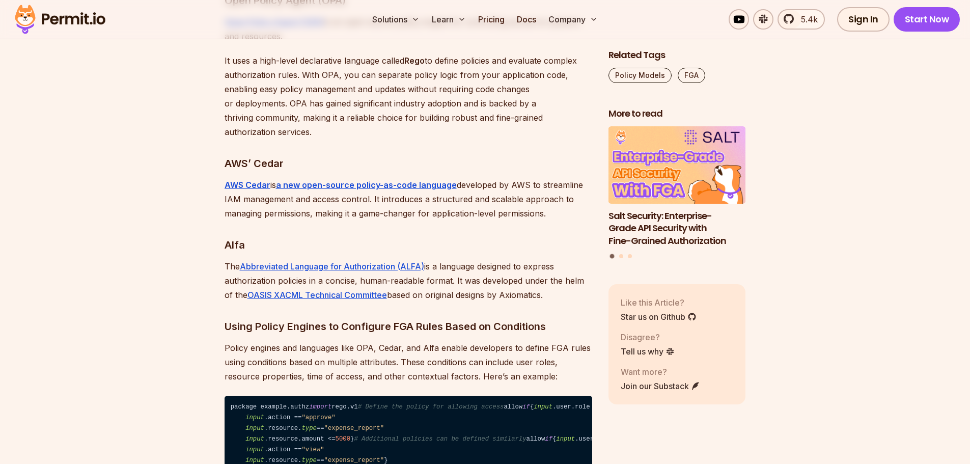
drag, startPoint x: 486, startPoint y: 131, endPoint x: 537, endPoint y: 242, distance: 122.8
click at [480, 259] on p "The Abbreviated Language for Authorization (ALFA) is a language designed to exp…" at bounding box center [409, 280] width 368 height 43
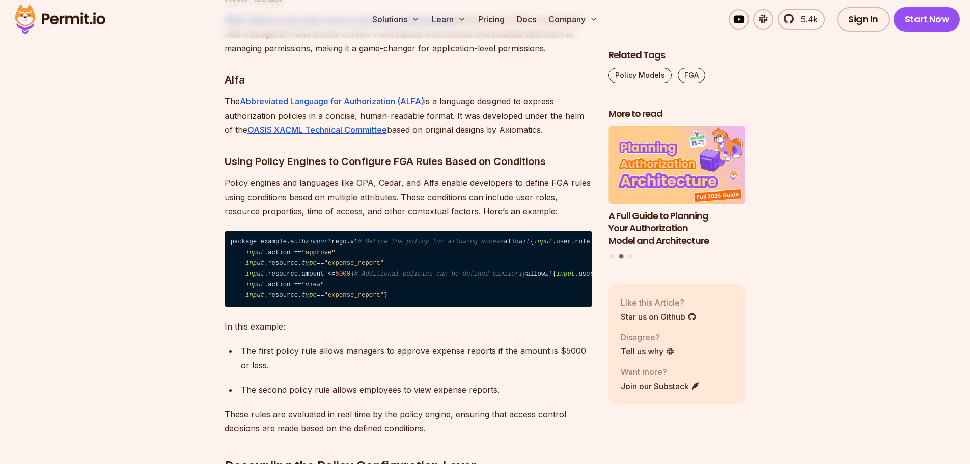
scroll to position [6416, 0]
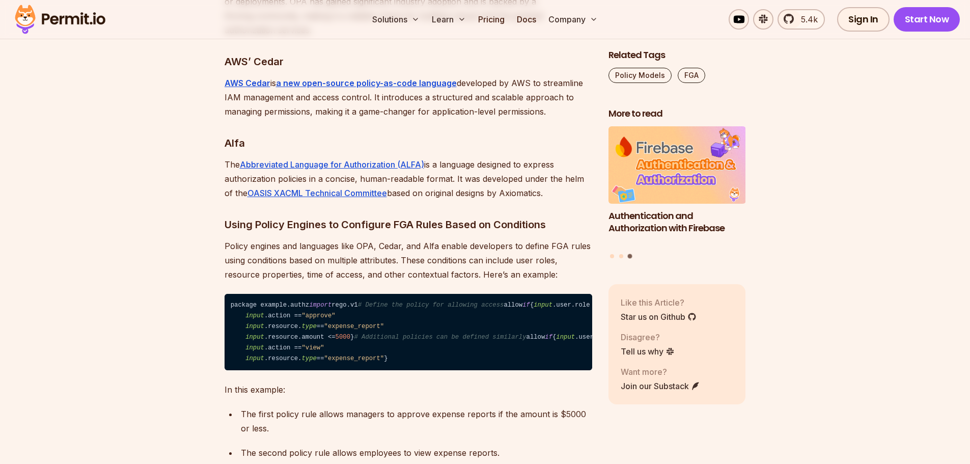
click at [446, 239] on p "Policy engines and languages like OPA, Cedar, and Alfa enable developers to def…" at bounding box center [409, 260] width 368 height 43
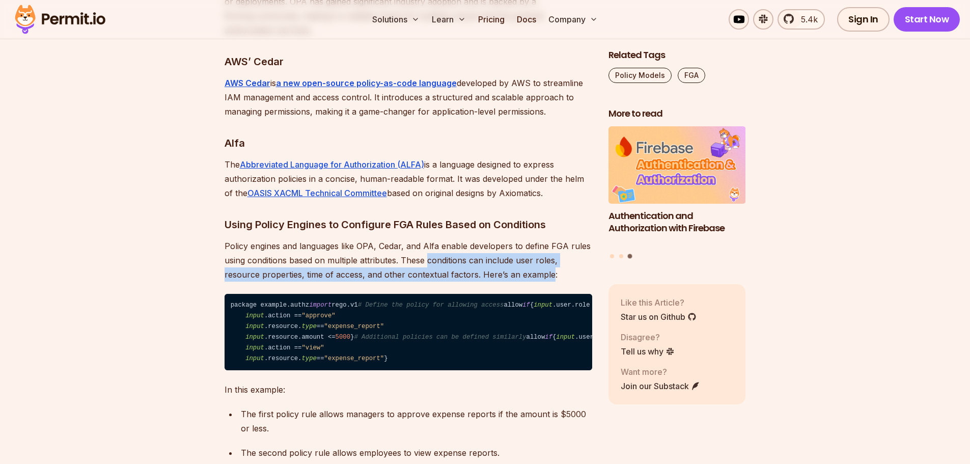
drag, startPoint x: 446, startPoint y: 202, endPoint x: 525, endPoint y: 211, distance: 80.0
click at [525, 239] on p "Policy engines and languages like OPA, Cedar, and Alfa enable developers to def…" at bounding box center [409, 260] width 368 height 43
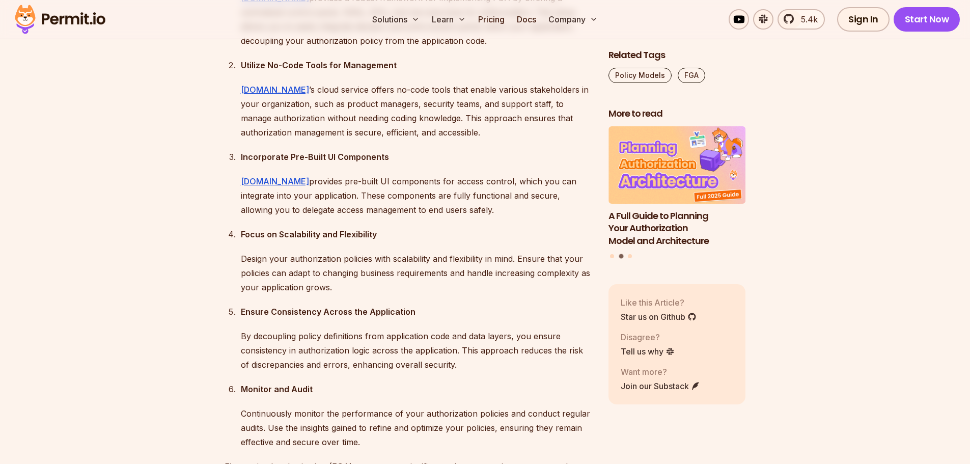
scroll to position [8198, 0]
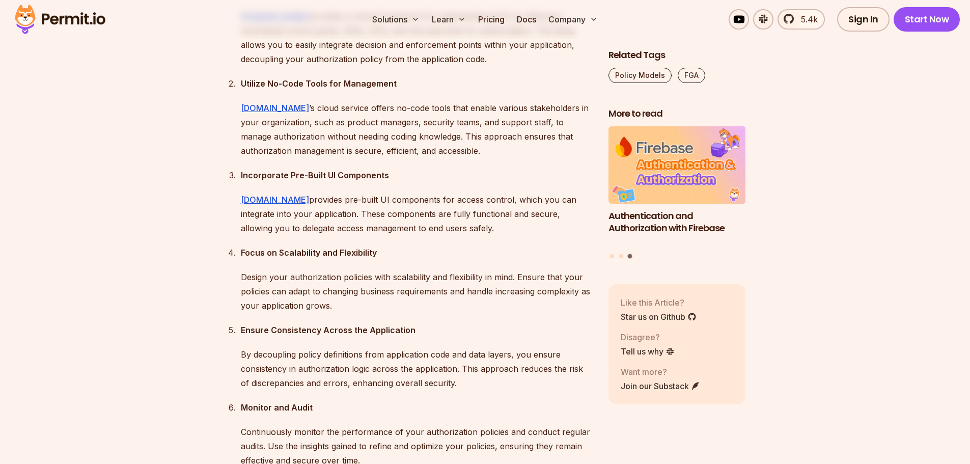
drag, startPoint x: 515, startPoint y: 214, endPoint x: 495, endPoint y: 234, distance: 28.1
click at [495, 66] on p "[DOMAIN_NAME] provides a robust framework for implementing FGA by offering a ce…" at bounding box center [416, 37] width 351 height 57
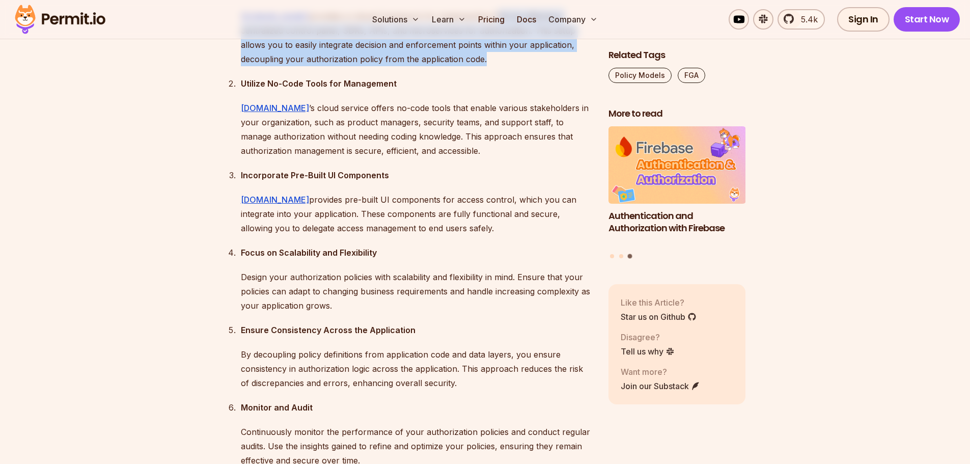
drag, startPoint x: 495, startPoint y: 234, endPoint x: 460, endPoint y: 190, distance: 56.1
click at [460, 66] on p "[DOMAIN_NAME] provides a robust framework for implementing FGA by offering a ce…" at bounding box center [416, 37] width 351 height 57
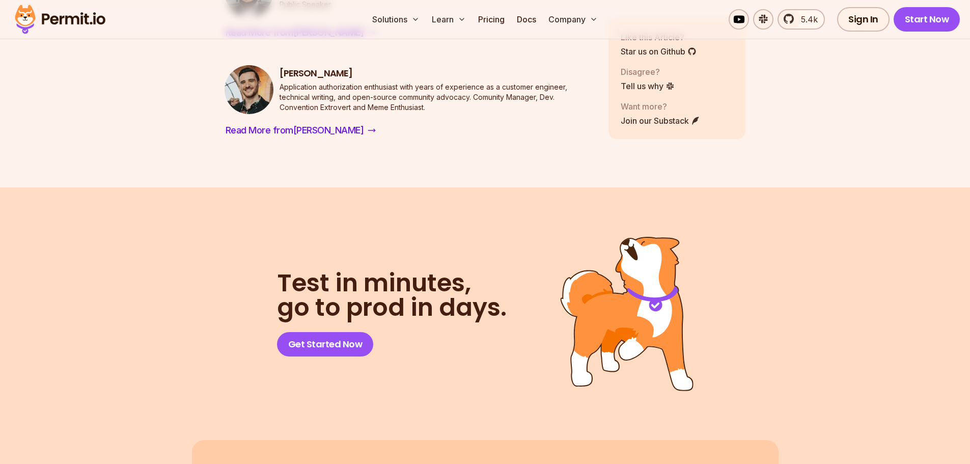
scroll to position [9369, 0]
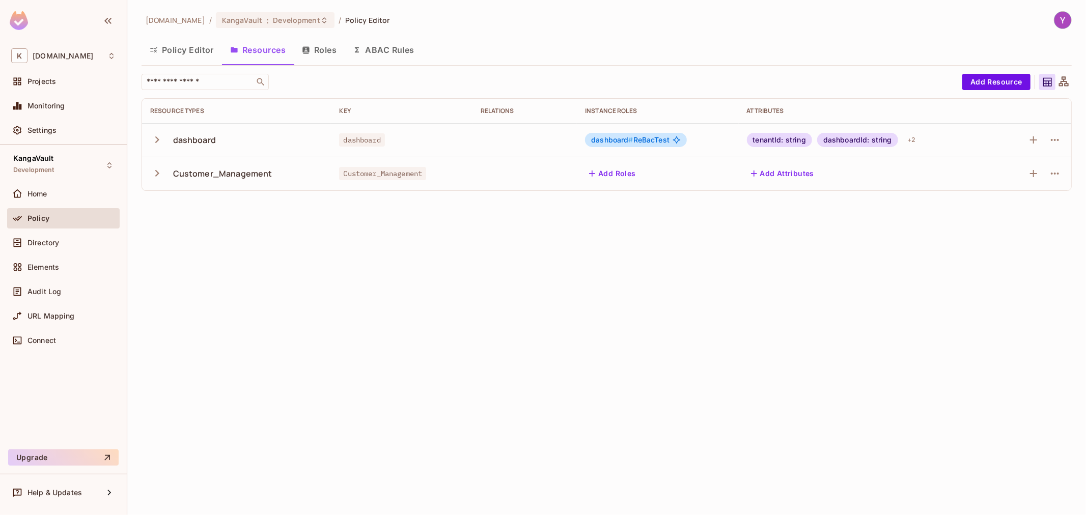
click at [570, 54] on div "Policy Editor Resources Roles ABAC Rules" at bounding box center [607, 49] width 930 height 25
click at [324, 46] on button "Roles" at bounding box center [319, 49] width 51 height 25
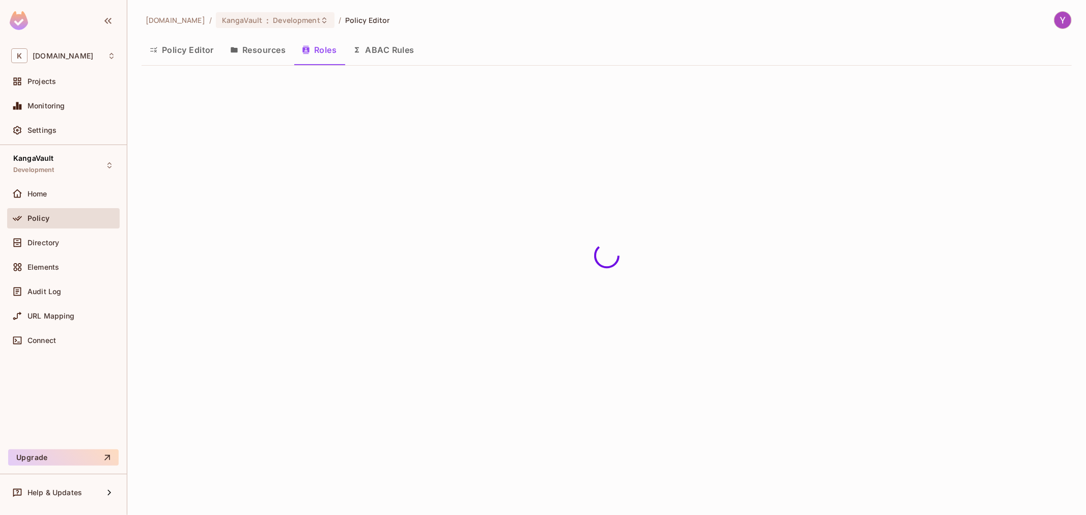
click at [394, 53] on button "ABAC Rules" at bounding box center [384, 49] width 78 height 25
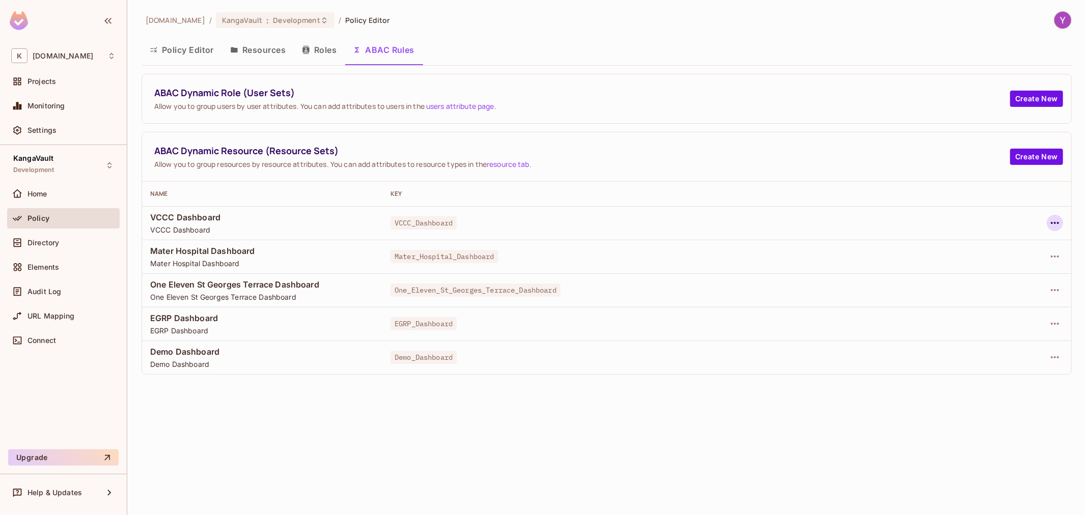
click at [1055, 224] on icon "button" at bounding box center [1055, 223] width 8 height 2
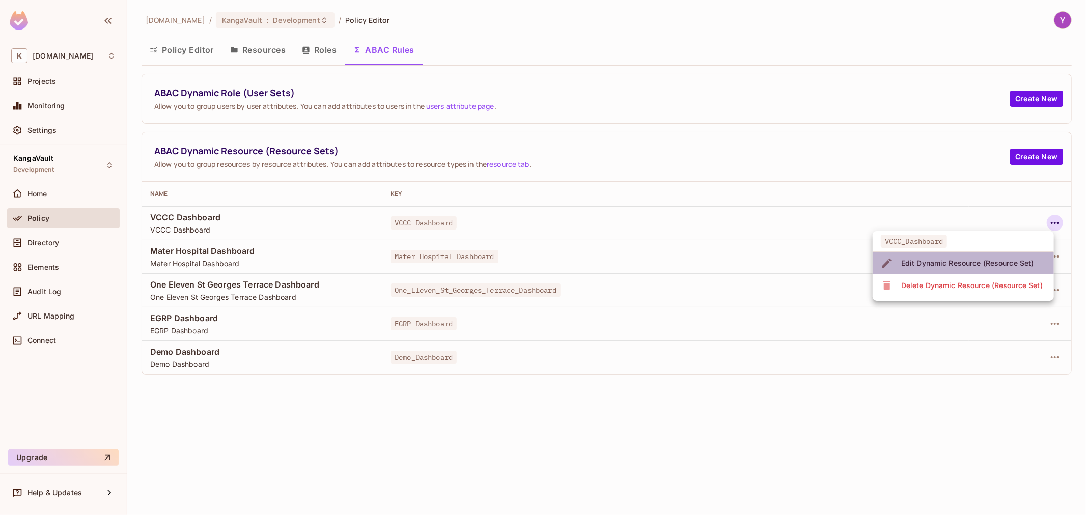
click at [1016, 265] on div "Edit Dynamic Resource (Resource Set)" at bounding box center [967, 263] width 133 height 10
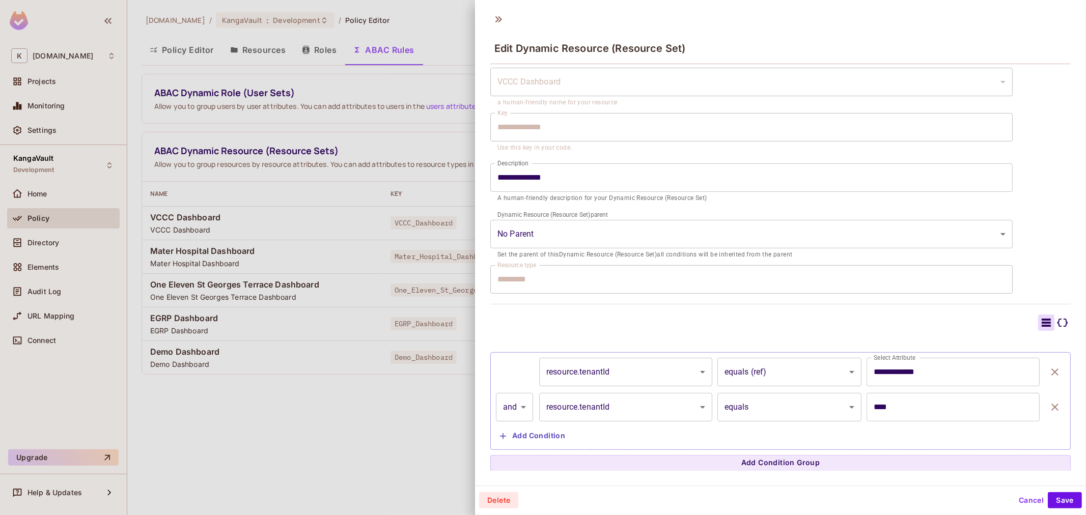
scroll to position [2, 0]
click at [538, 430] on button "Add Condition" at bounding box center [532, 435] width 73 height 16
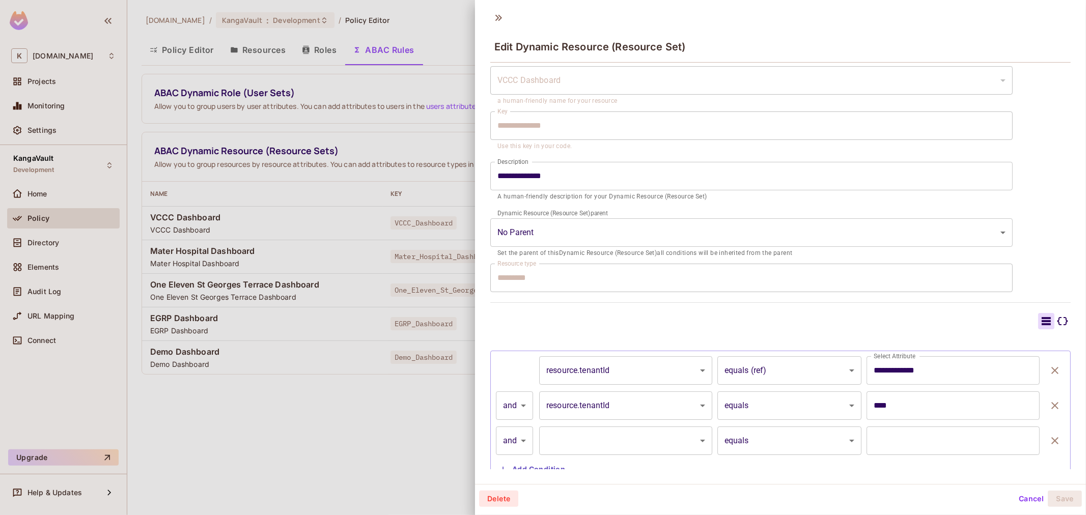
click at [762, 440] on body "K kangasys.com Projects Monitoring Settings KangaVault Development Home Policy …" at bounding box center [543, 257] width 1086 height 515
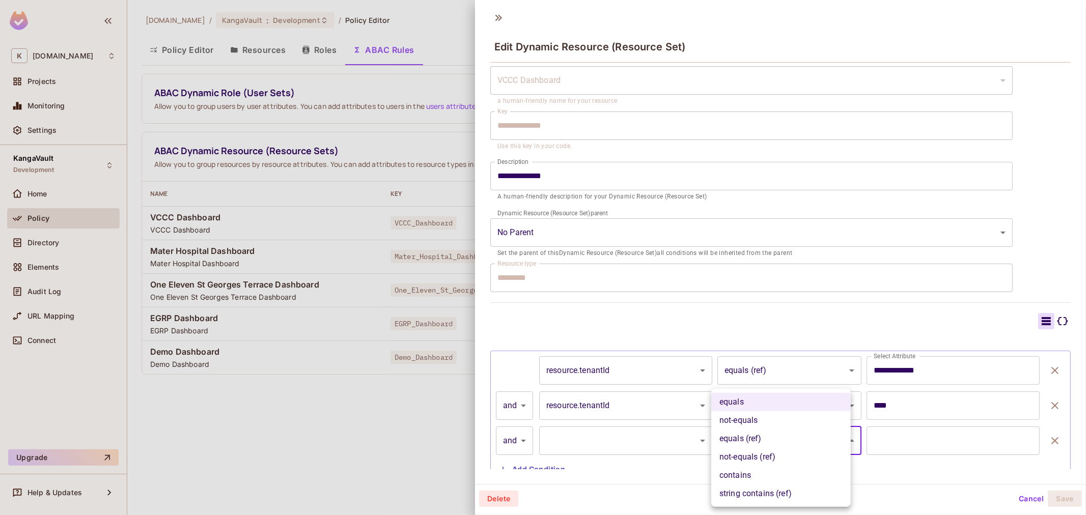
click at [679, 467] on div at bounding box center [543, 257] width 1086 height 515
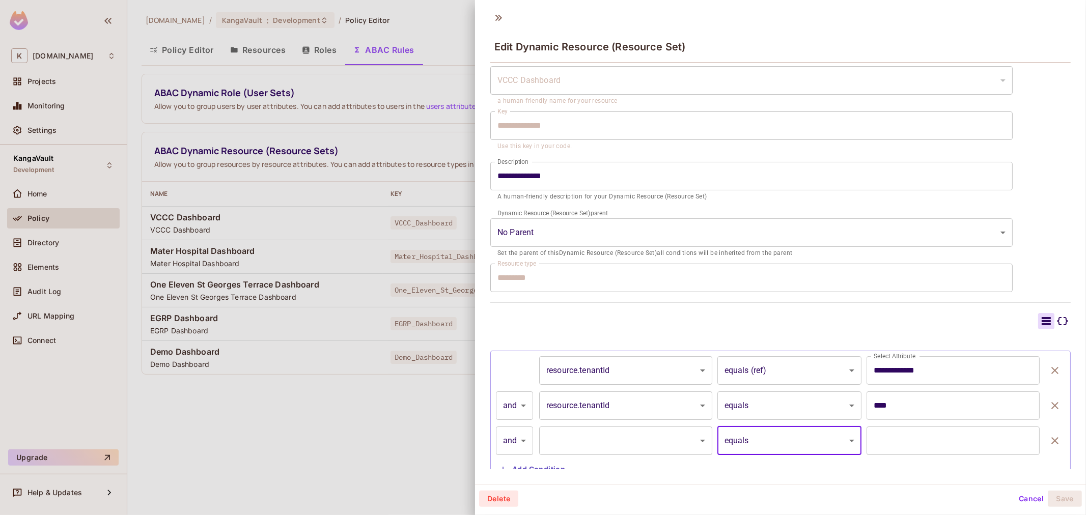
click at [780, 434] on body "K kangasys.com Projects Monitoring Settings KangaVault Development Home Policy …" at bounding box center [543, 257] width 1086 height 515
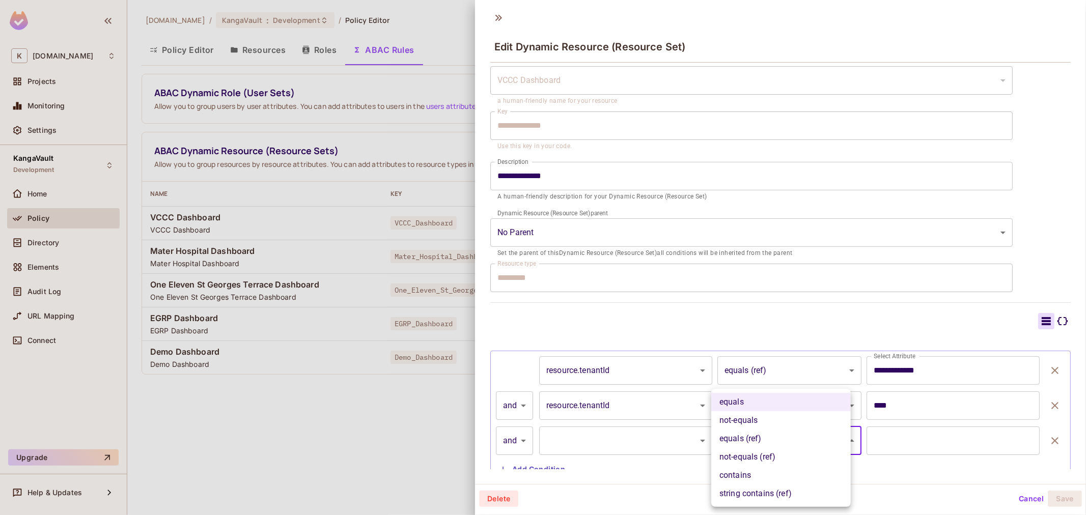
click at [771, 438] on li "equals (ref)" at bounding box center [781, 439] width 140 height 18
type input "**********"
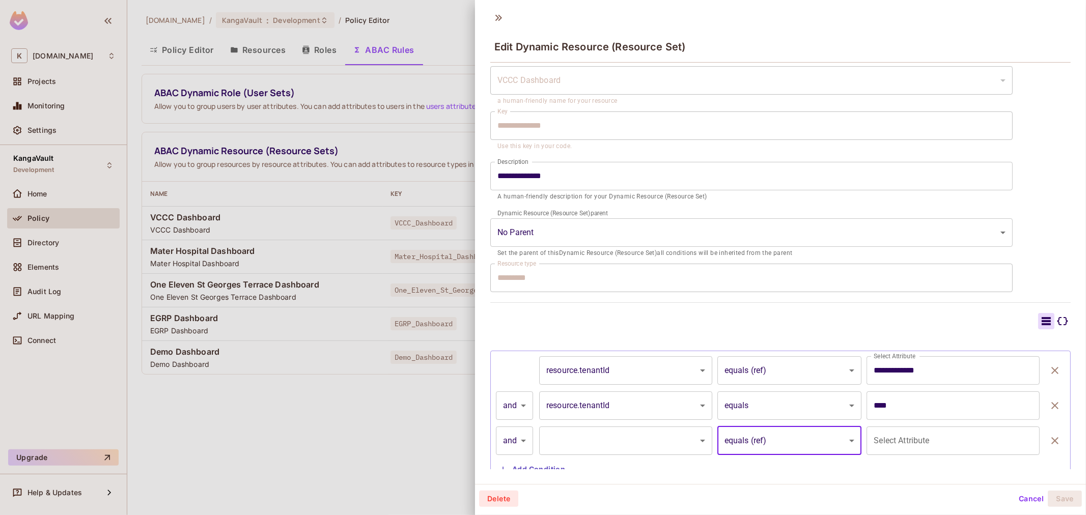
click at [877, 441] on input "Select Attribute" at bounding box center [945, 440] width 149 height 19
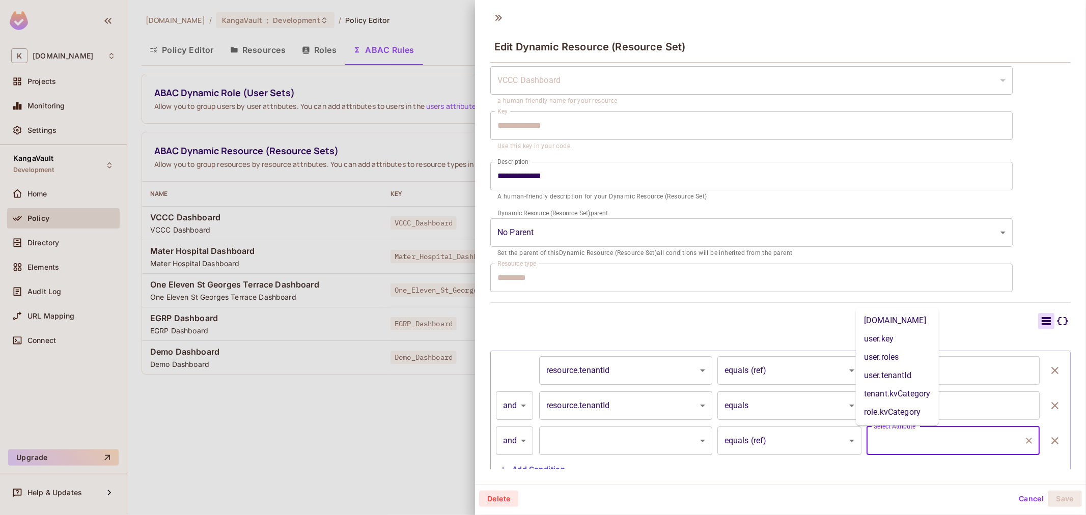
click at [884, 357] on li "user.roles" at bounding box center [897, 357] width 83 height 18
type input "**********"
click at [1024, 442] on icon "Clear" at bounding box center [1029, 441] width 10 height 10
click at [1015, 503] on button "Cancel" at bounding box center [1031, 499] width 33 height 16
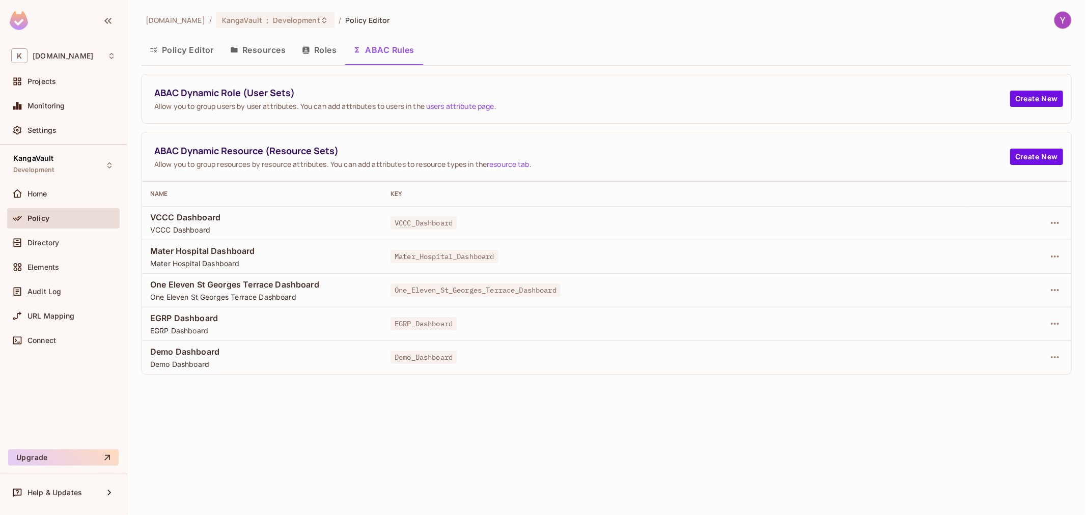
click at [314, 50] on button "Roles" at bounding box center [319, 49] width 51 height 25
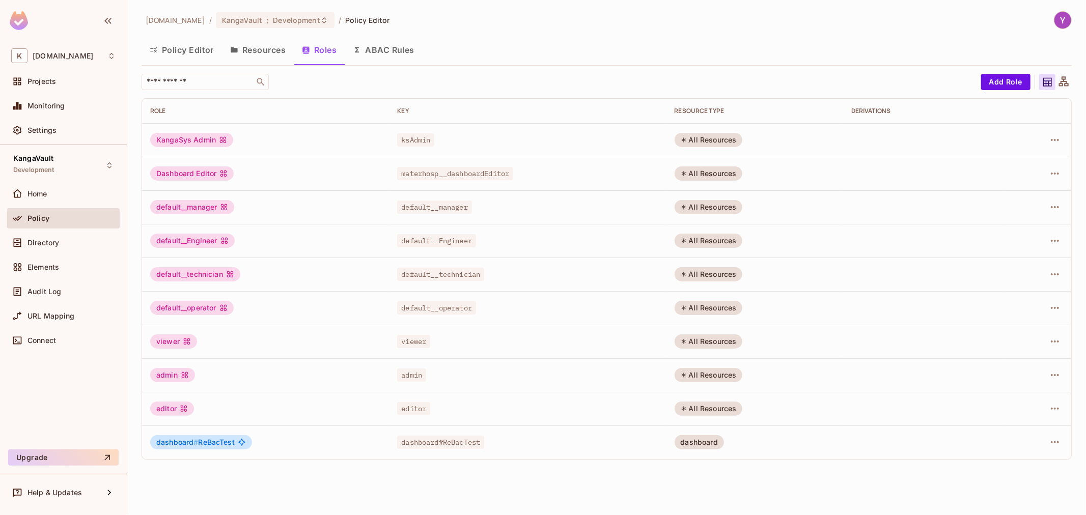
click at [247, 49] on button "Resources" at bounding box center [258, 49] width 72 height 25
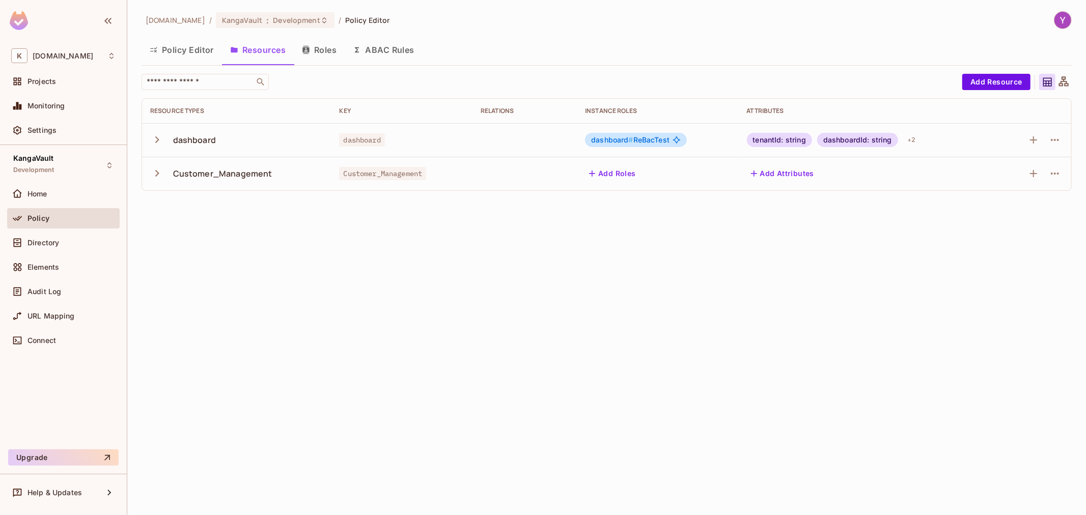
click at [175, 52] on button "Policy Editor" at bounding box center [182, 49] width 80 height 25
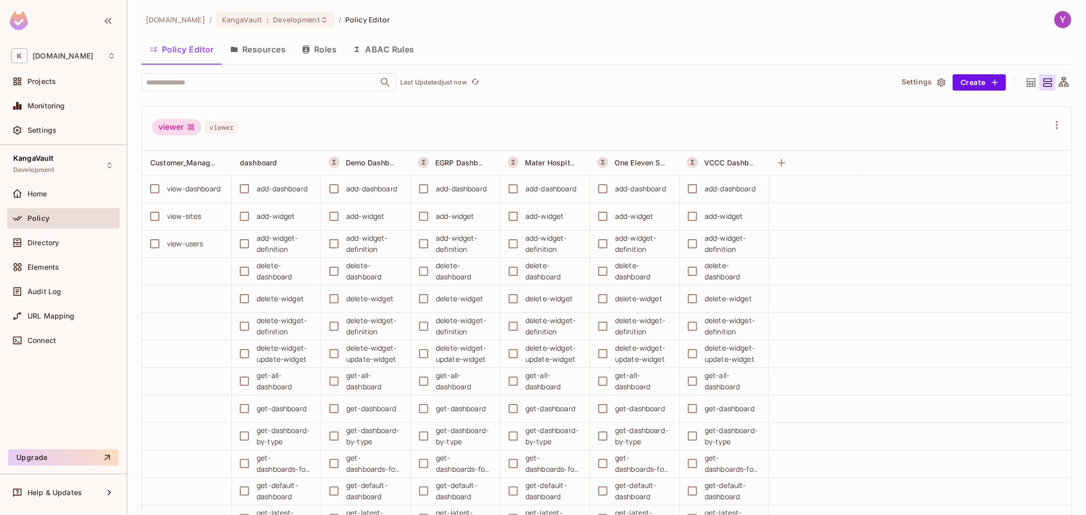
scroll to position [4130, 0]
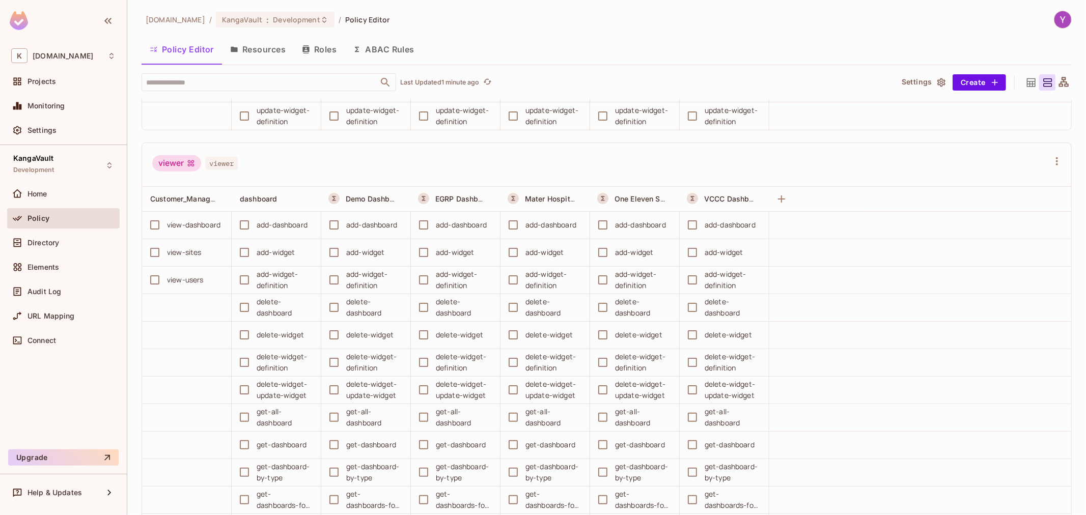
click at [583, 174] on div "viewer viewer" at bounding box center [600, 164] width 897 height 19
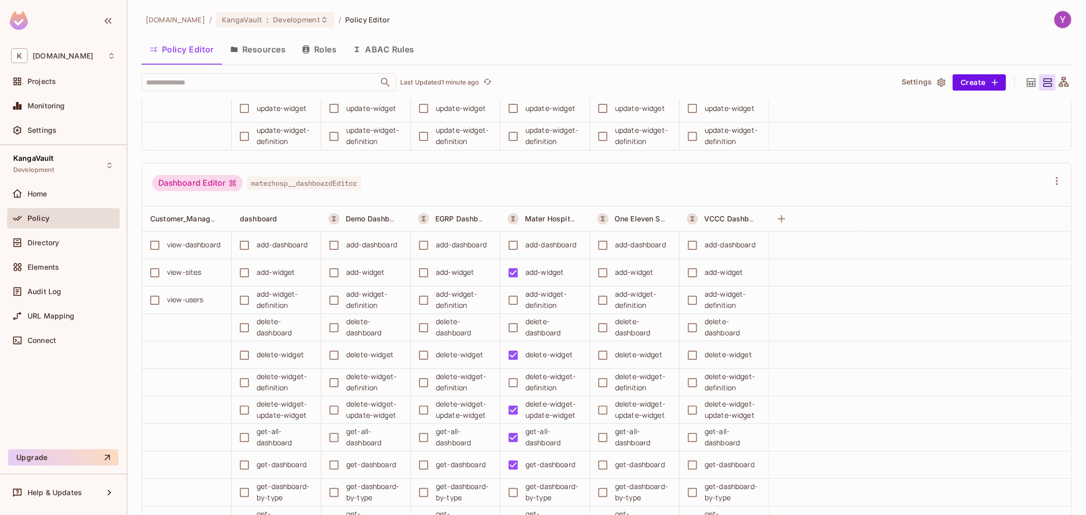
scroll to position [0, 0]
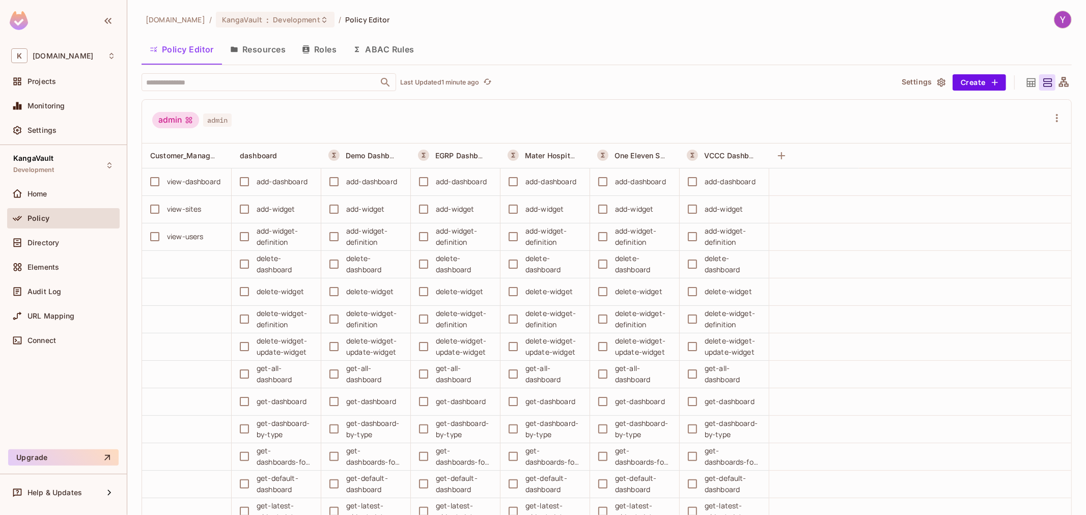
click at [490, 94] on div "​ Last Updated 1 minute ago Settings Create admin admin Customer_Management das…" at bounding box center [607, 294] width 930 height 442
